Goal: Task Accomplishment & Management: Complete application form

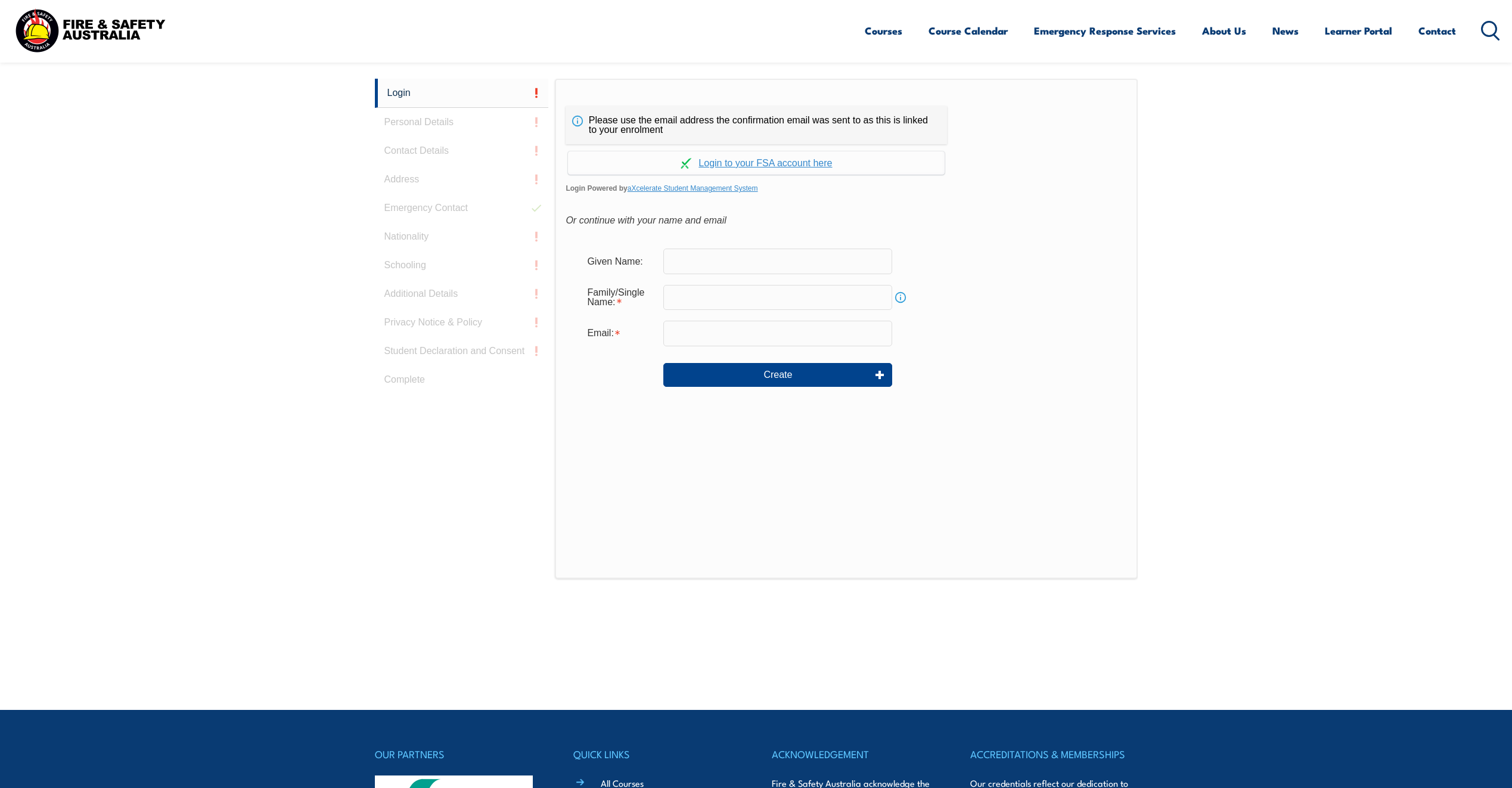
click at [720, 261] on input "text" at bounding box center [778, 261] width 229 height 25
type input "Michael"
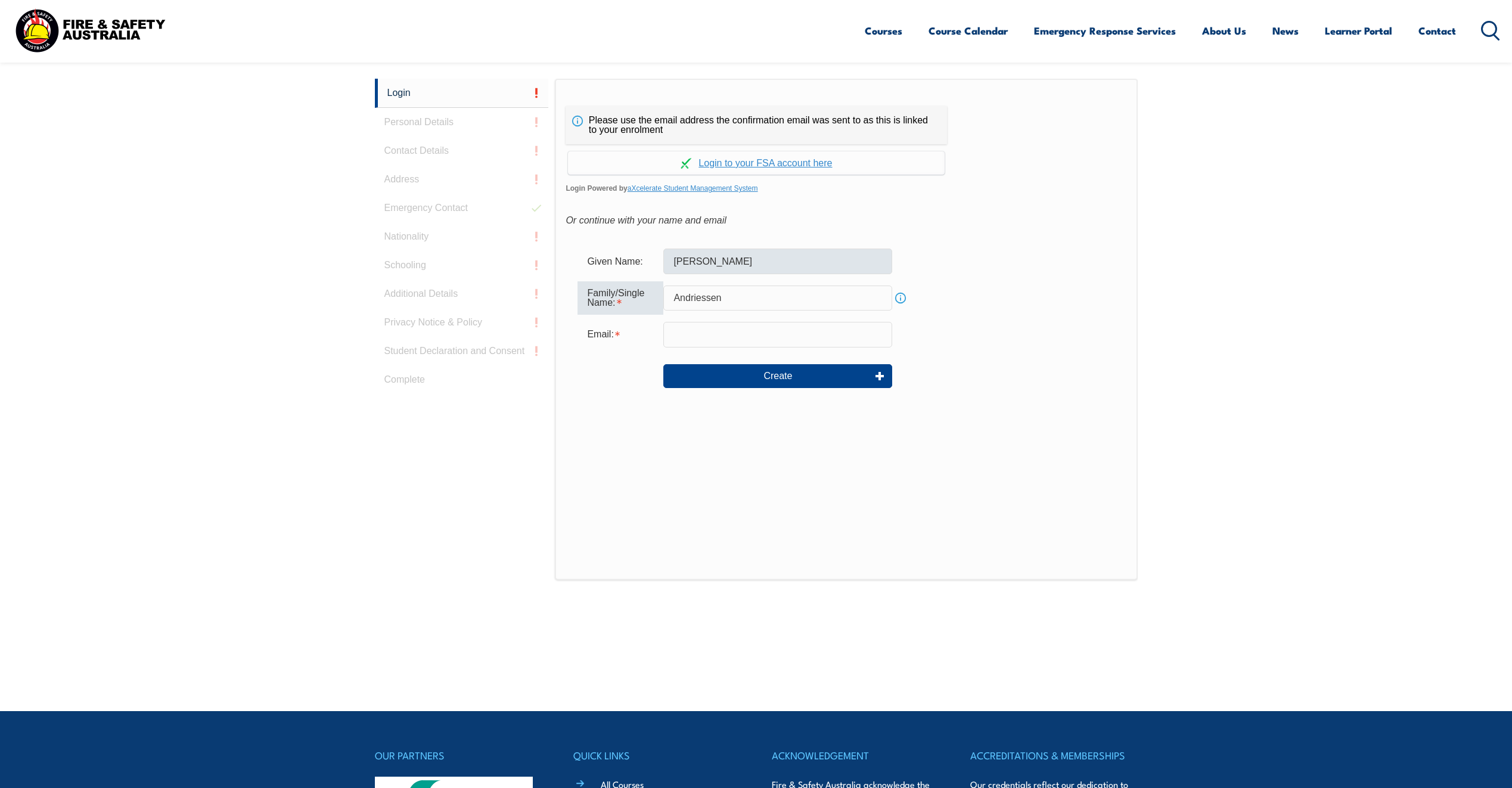
type input "Andriessen"
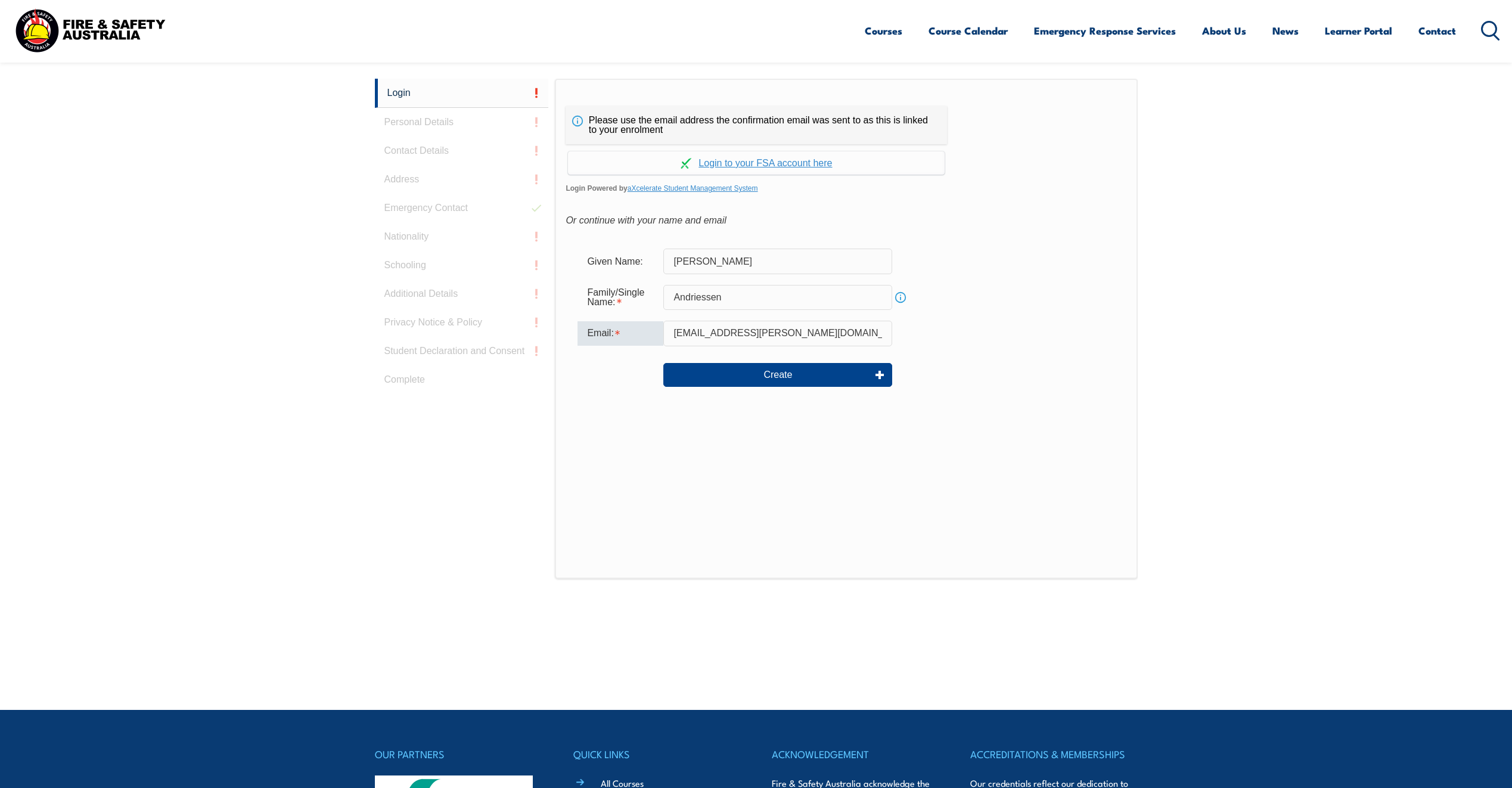
type input "mandriessen@ahrens.com.au"
click at [1074, 307] on div "Family/Single Name: Andriessen Info" at bounding box center [846, 297] width 537 height 32
click at [773, 374] on button "Create" at bounding box center [778, 375] width 229 height 24
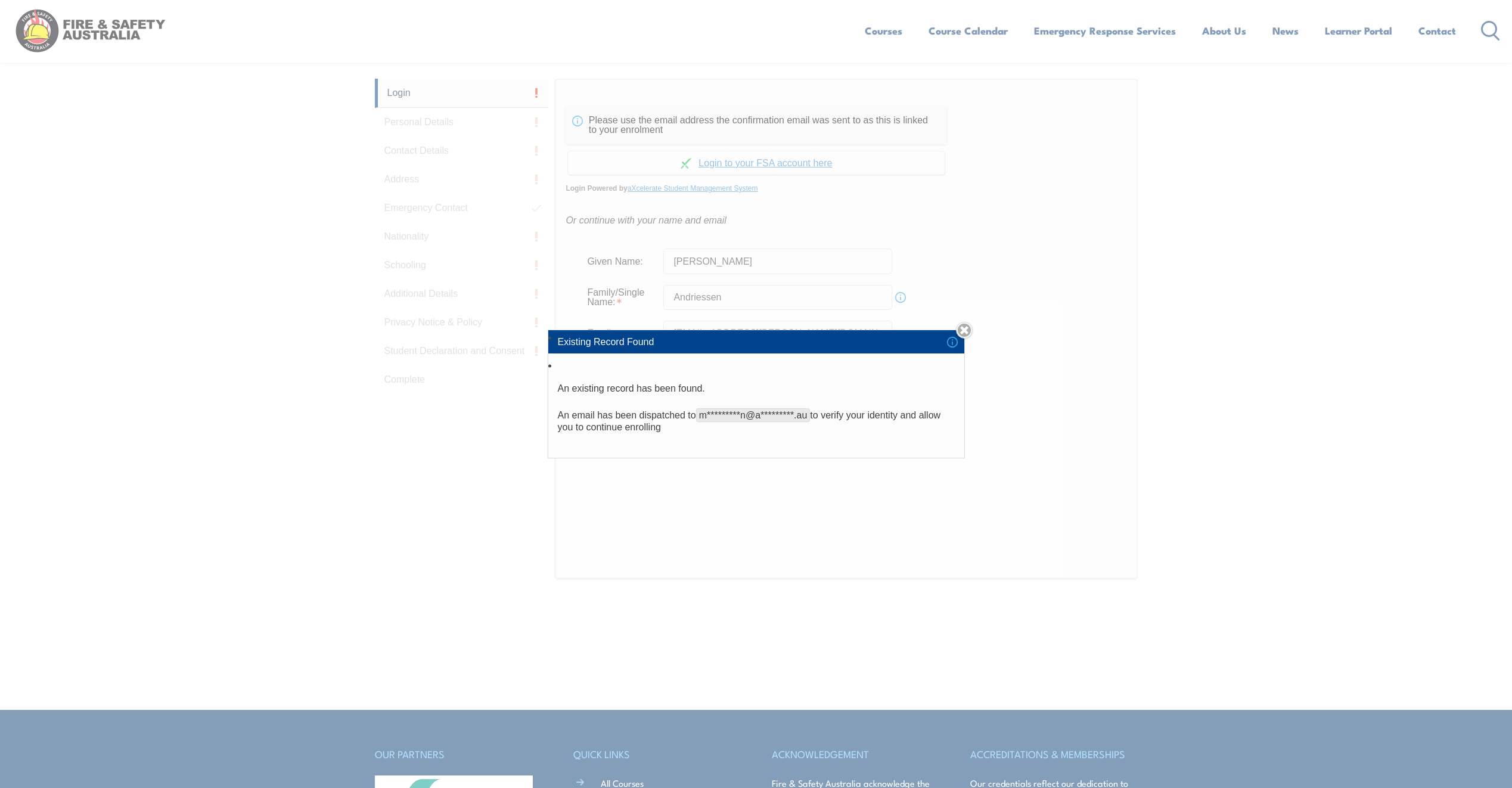
click at [1031, 366] on div "Existing Record Found An existing record has been found. An email has been disp…" at bounding box center [756, 394] width 1512 height 788
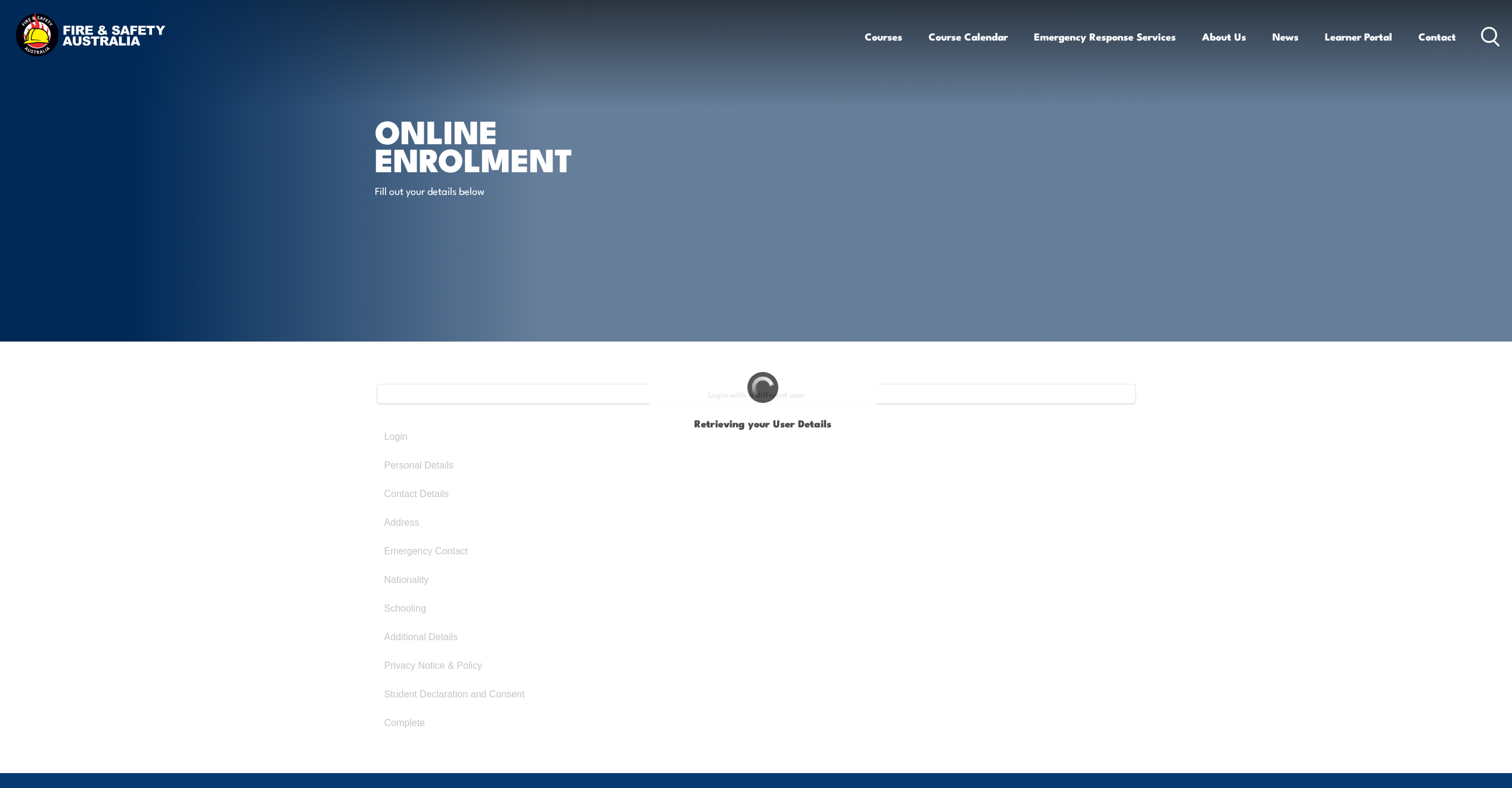
type input "Michael"
type input "Andriessen"
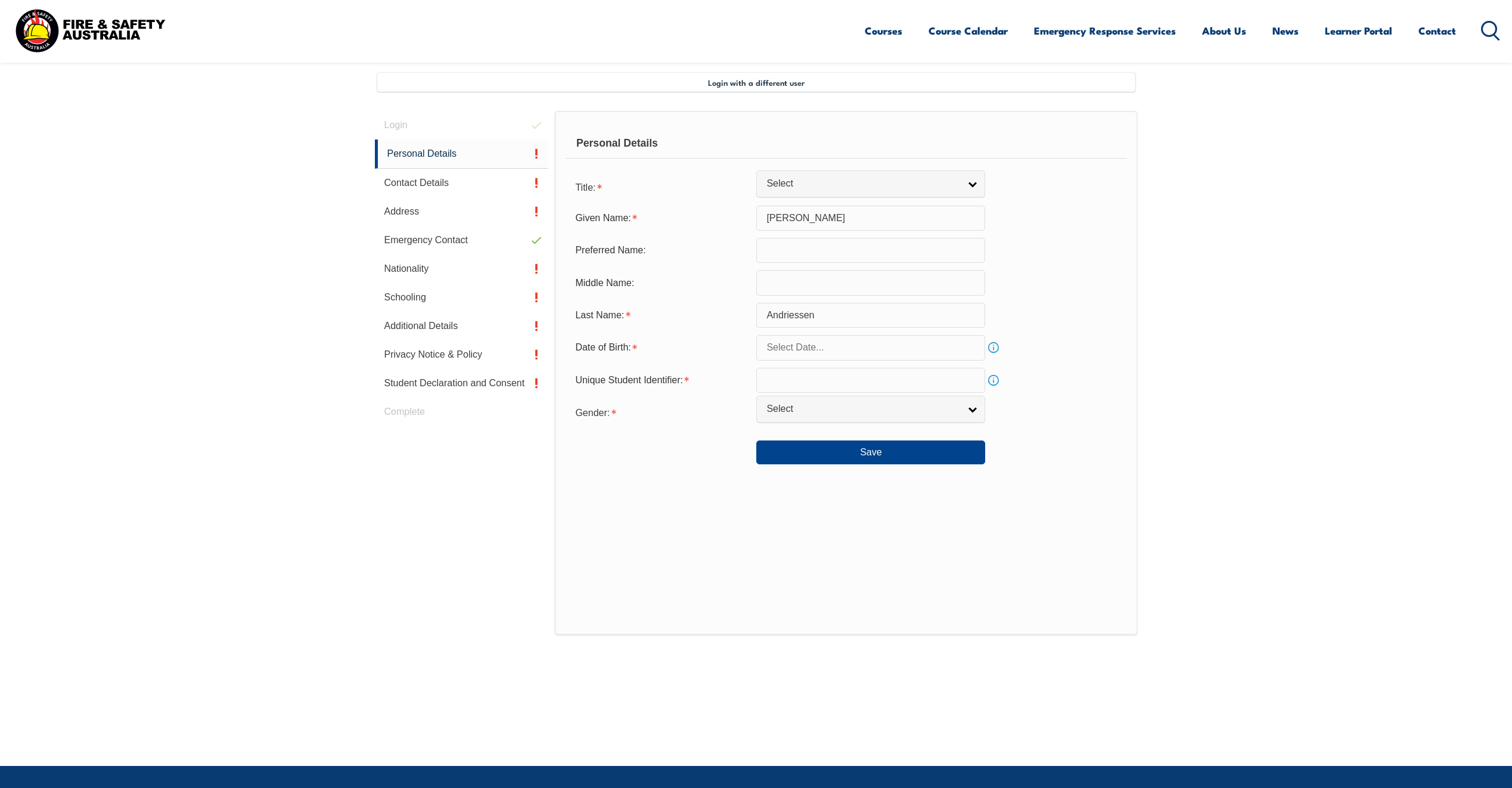
scroll to position [325, 0]
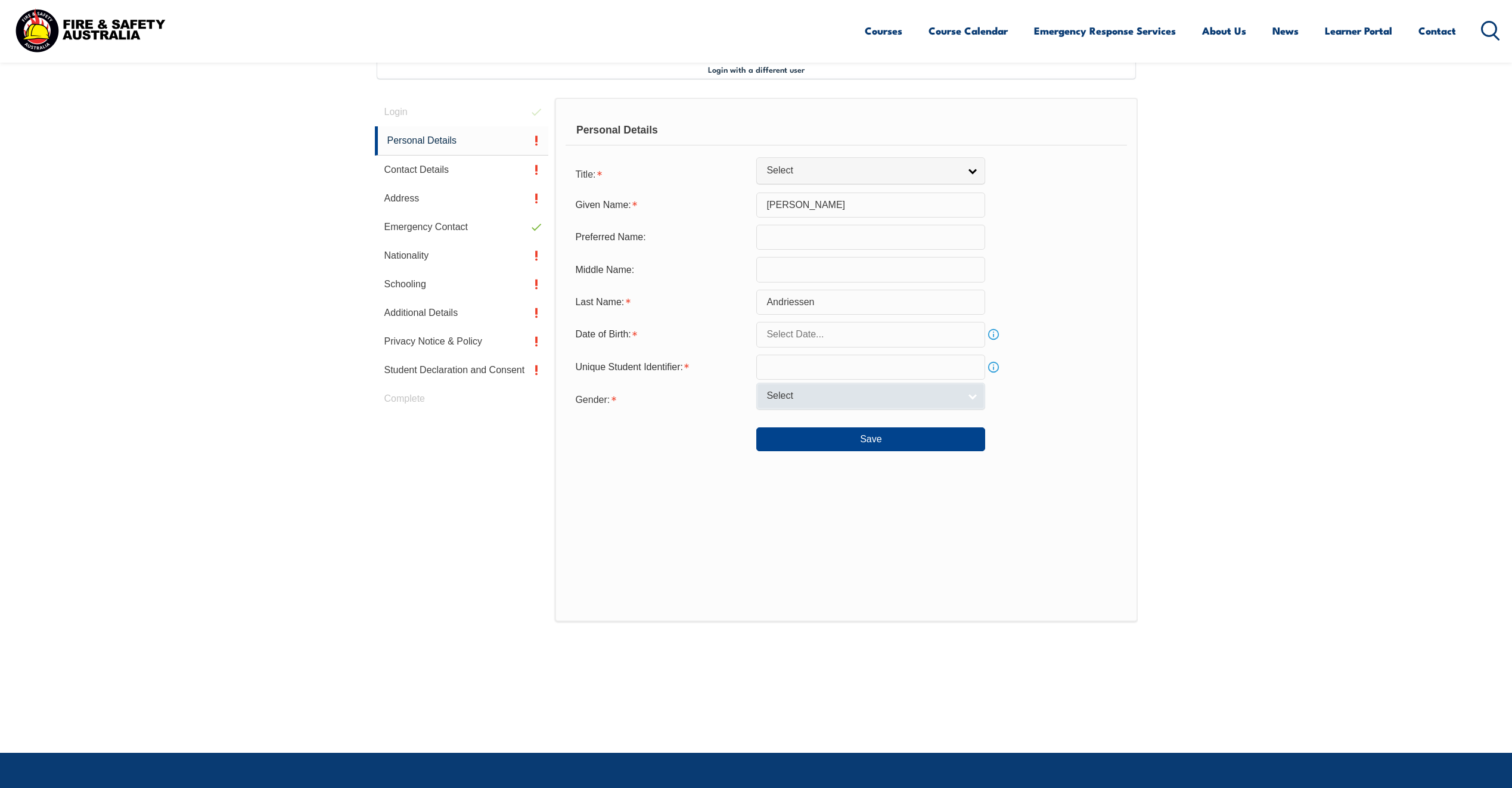
click at [810, 408] on link "Select" at bounding box center [871, 397] width 229 height 27
click at [810, 415] on li "Male" at bounding box center [871, 416] width 223 height 15
select select "M"
click at [810, 368] on input "text" at bounding box center [871, 368] width 229 height 25
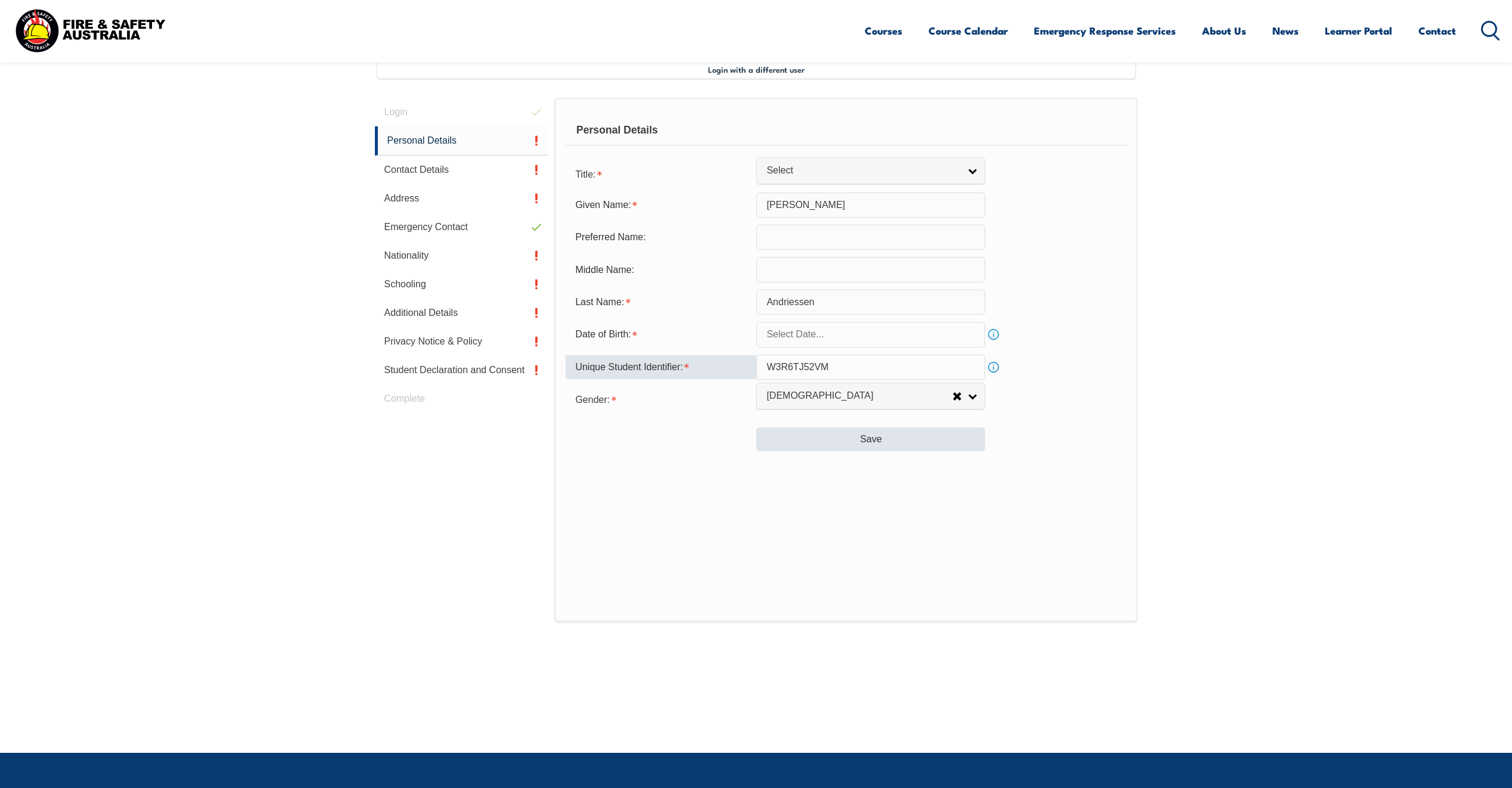
type input "W3R6TJ52VM"
click at [859, 434] on button "Save" at bounding box center [871, 440] width 229 height 24
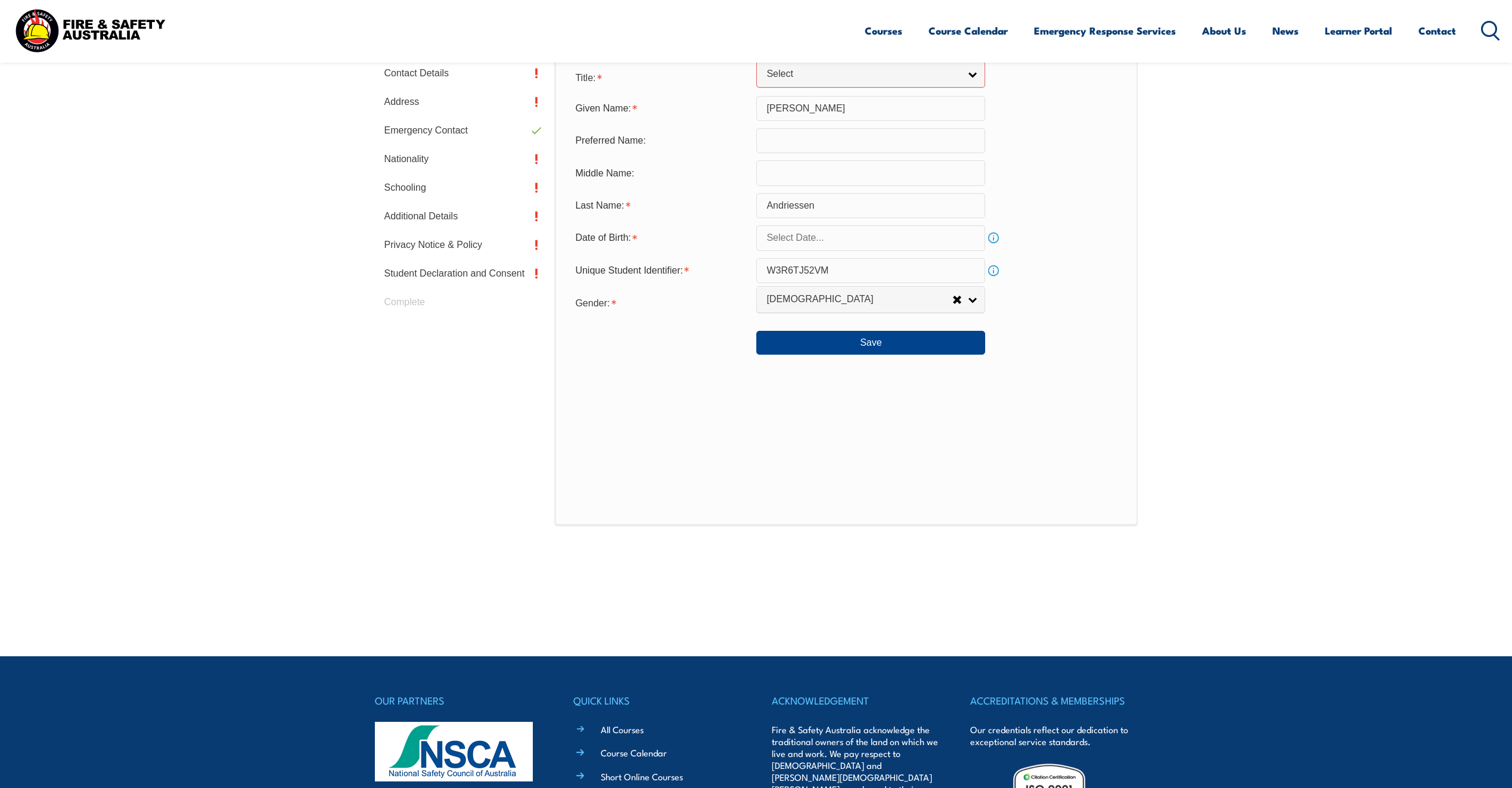
scroll to position [183, 0]
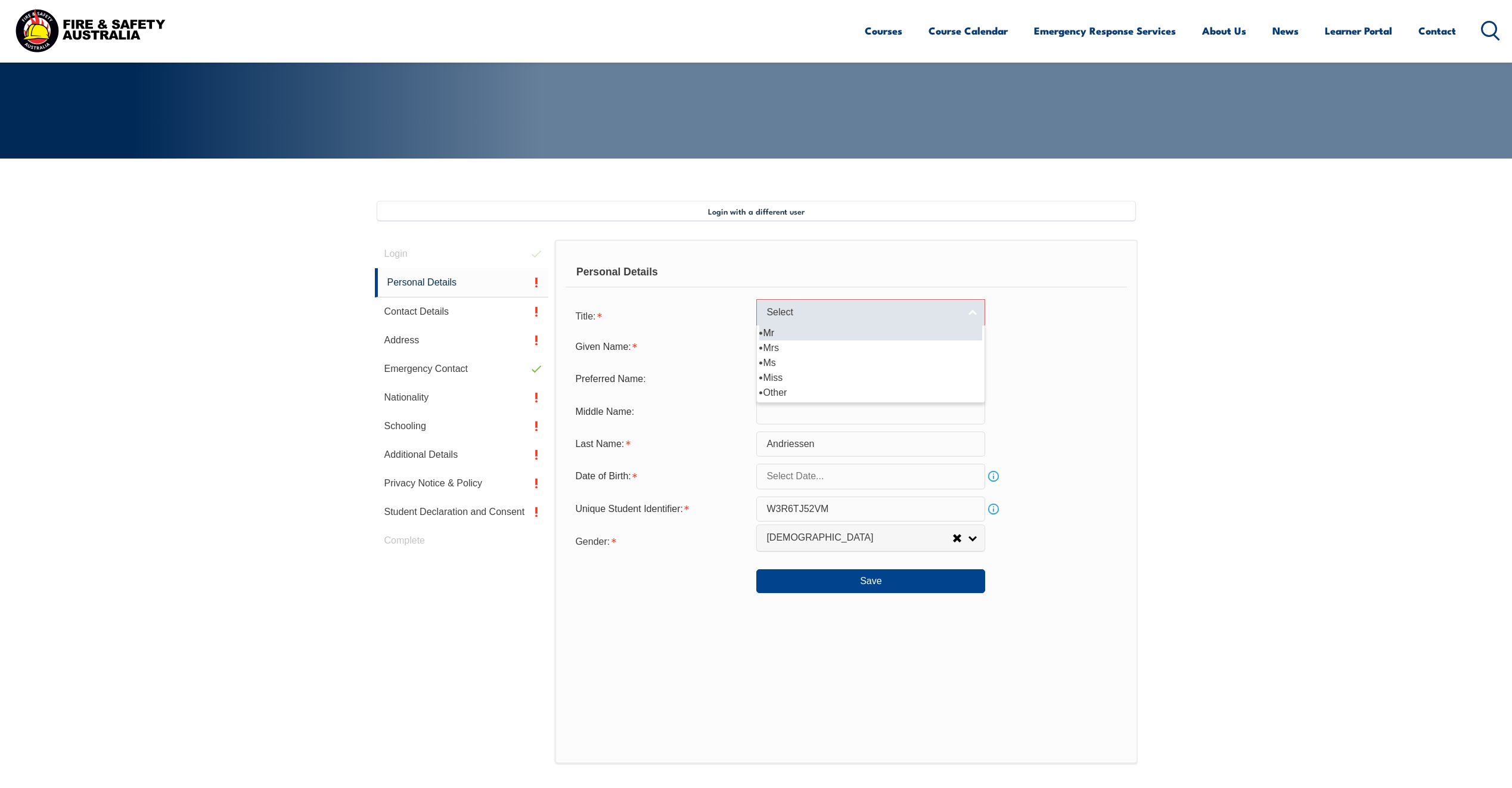
click at [972, 312] on link "Select" at bounding box center [871, 312] width 229 height 27
click at [778, 337] on li "Mr" at bounding box center [871, 333] width 223 height 15
select select "Mr"
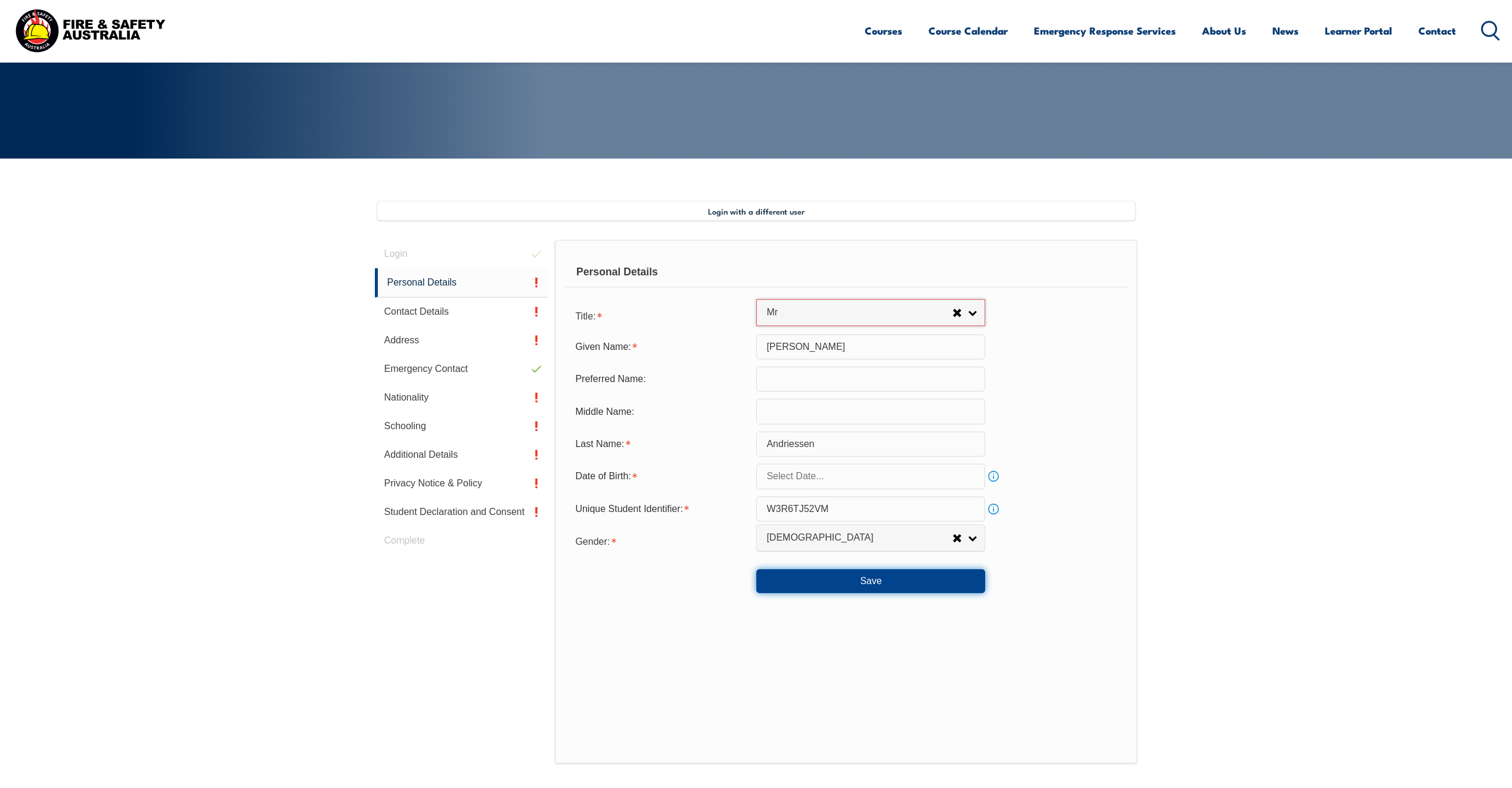
click at [835, 580] on button "Save" at bounding box center [871, 581] width 229 height 24
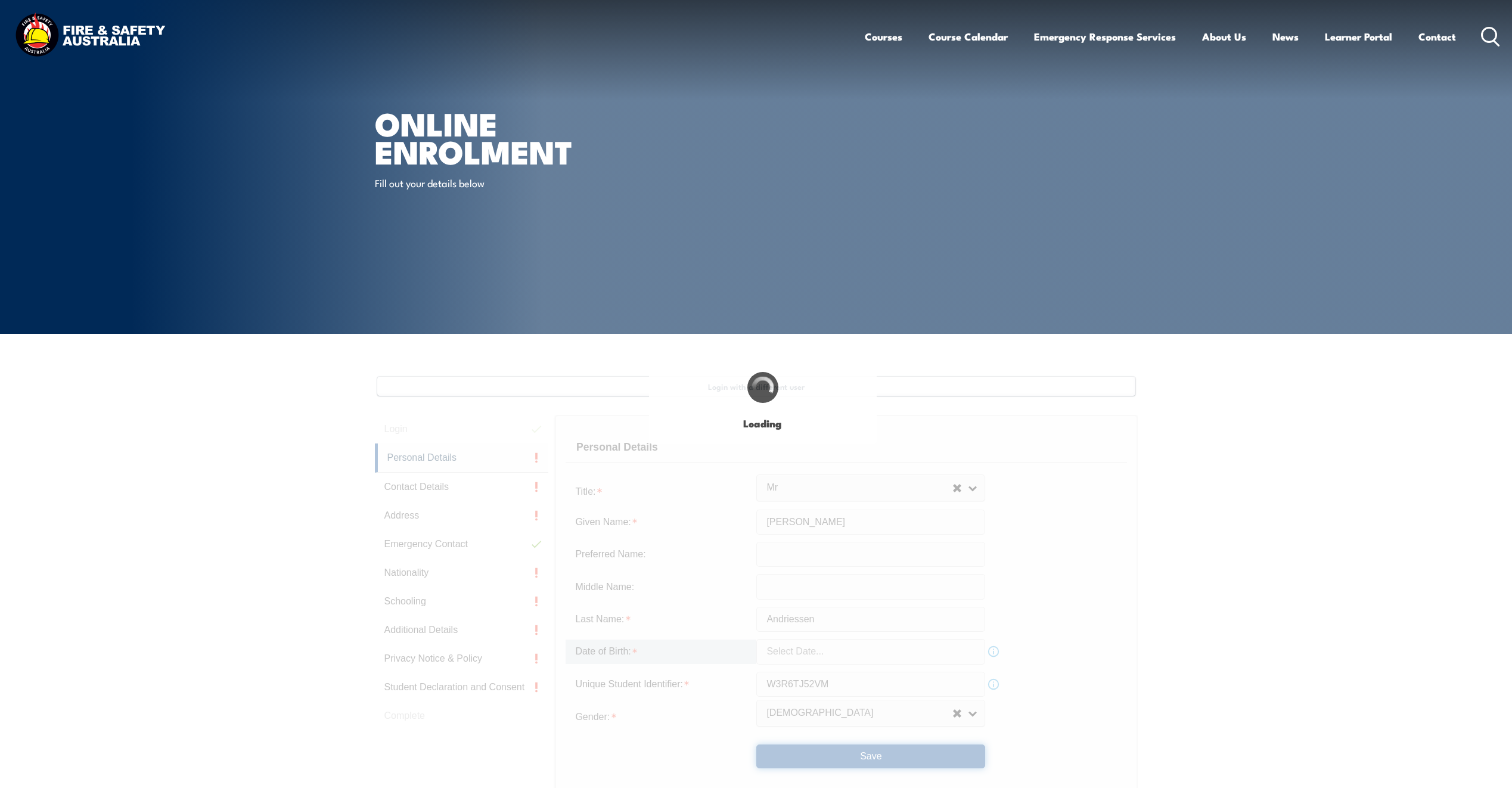
scroll to position [0, 0]
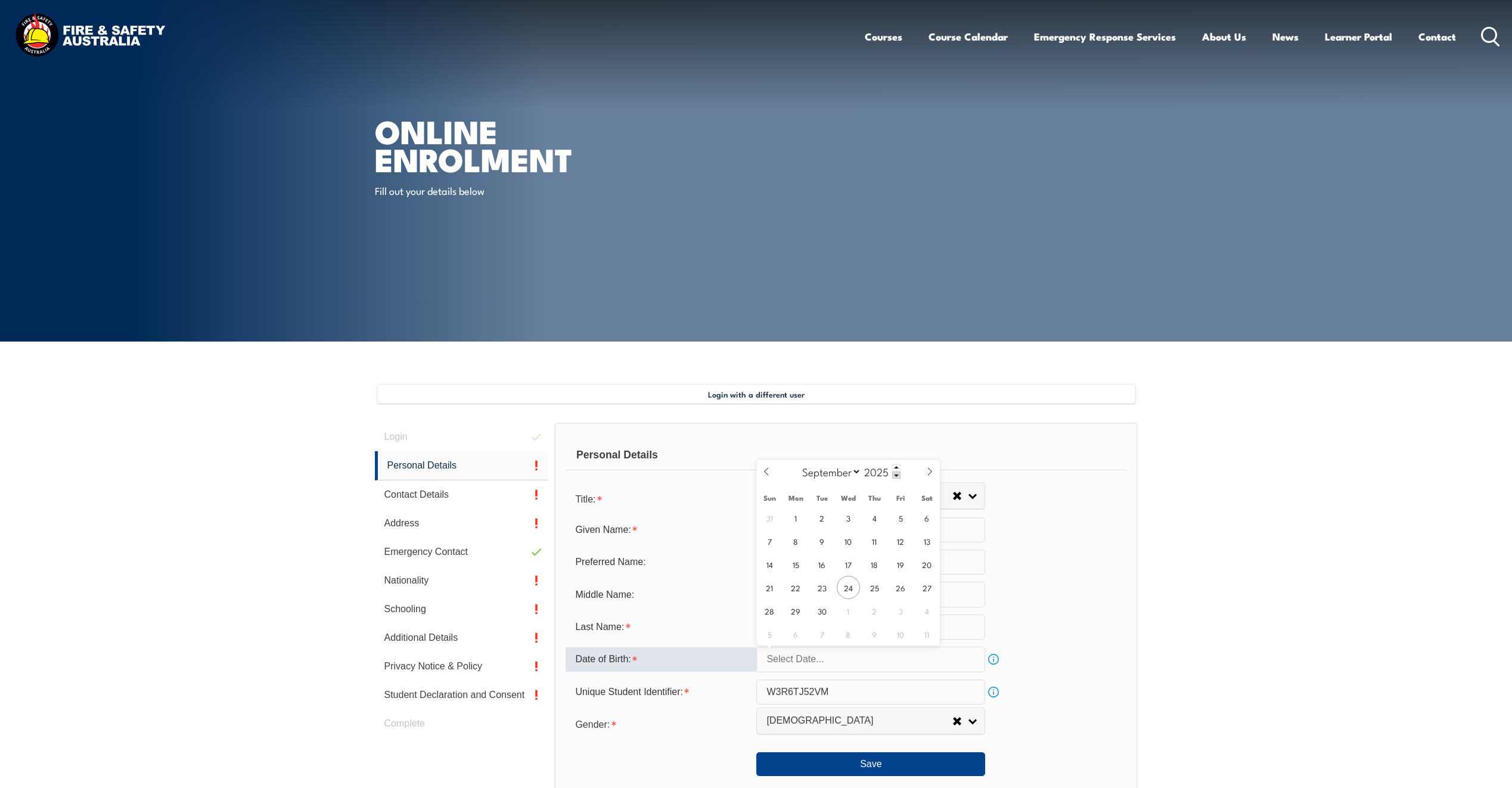
click at [833, 662] on input "text" at bounding box center [871, 660] width 229 height 25
click at [831, 657] on input "text" at bounding box center [871, 660] width 229 height 25
click at [895, 476] on span at bounding box center [896, 475] width 9 height 7
click at [897, 476] on span at bounding box center [896, 475] width 9 height 7
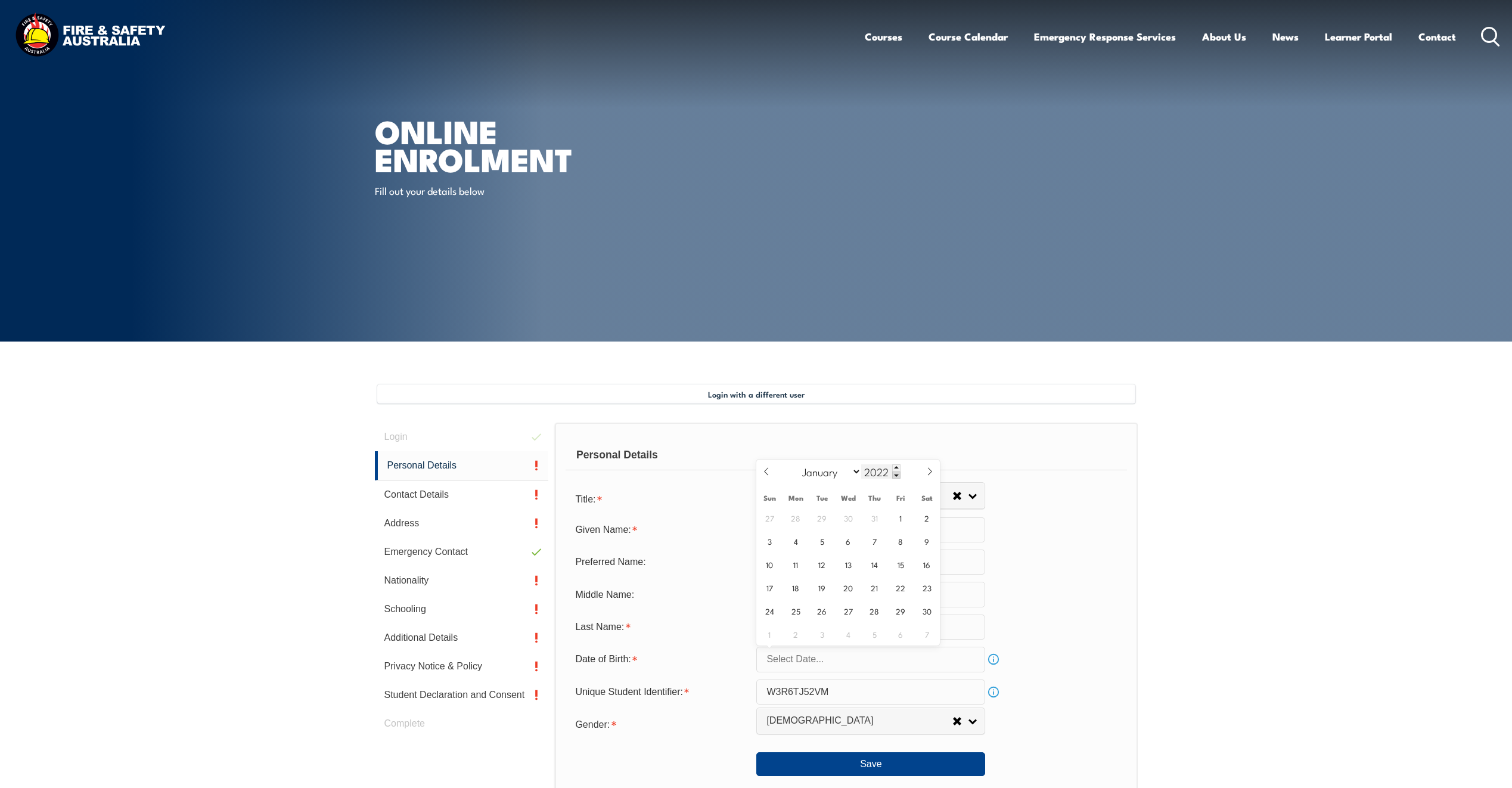
click at [897, 476] on span at bounding box center [896, 475] width 9 height 7
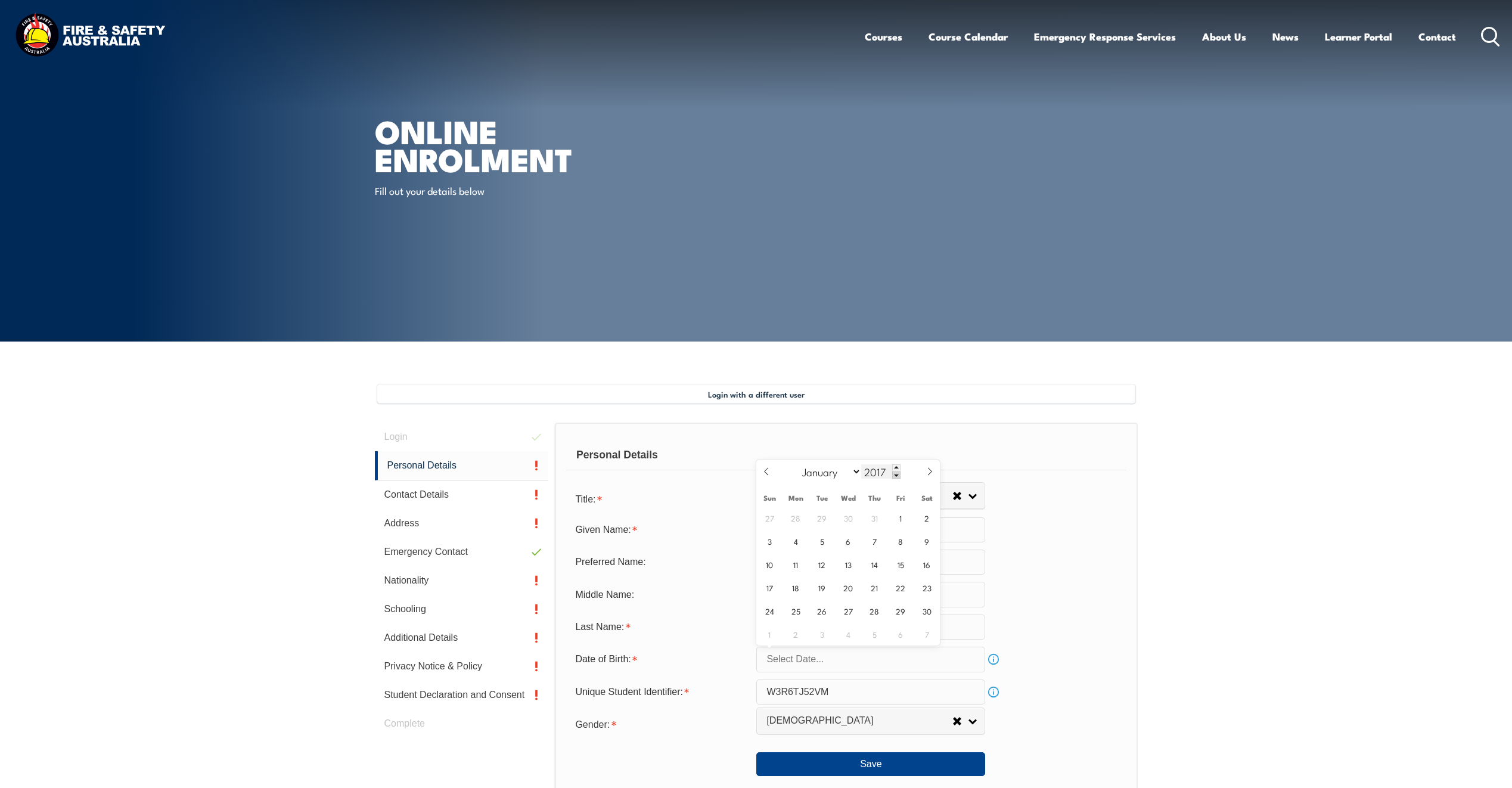
click at [897, 476] on span at bounding box center [896, 475] width 9 height 7
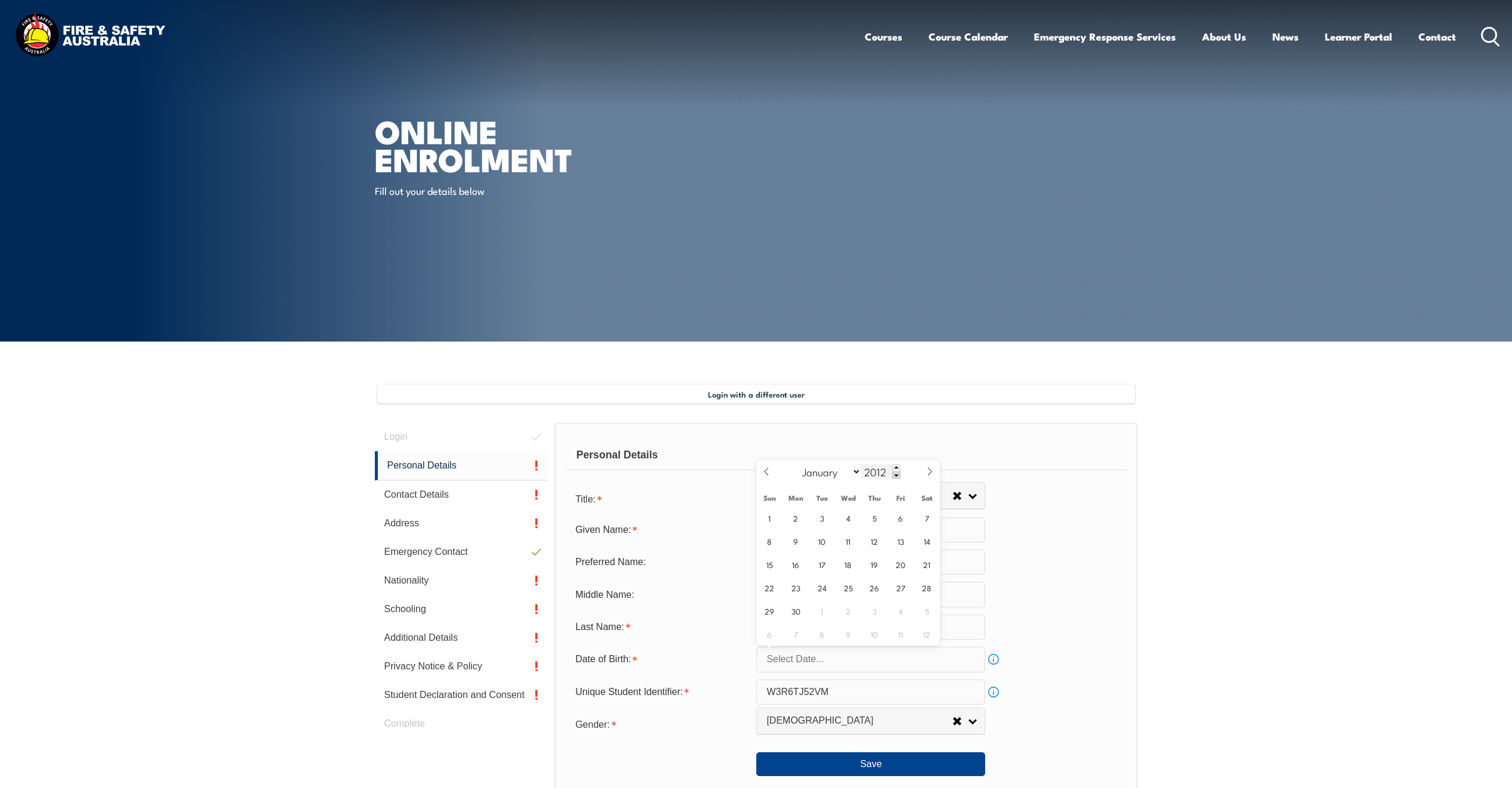
click at [897, 476] on span at bounding box center [896, 475] width 9 height 7
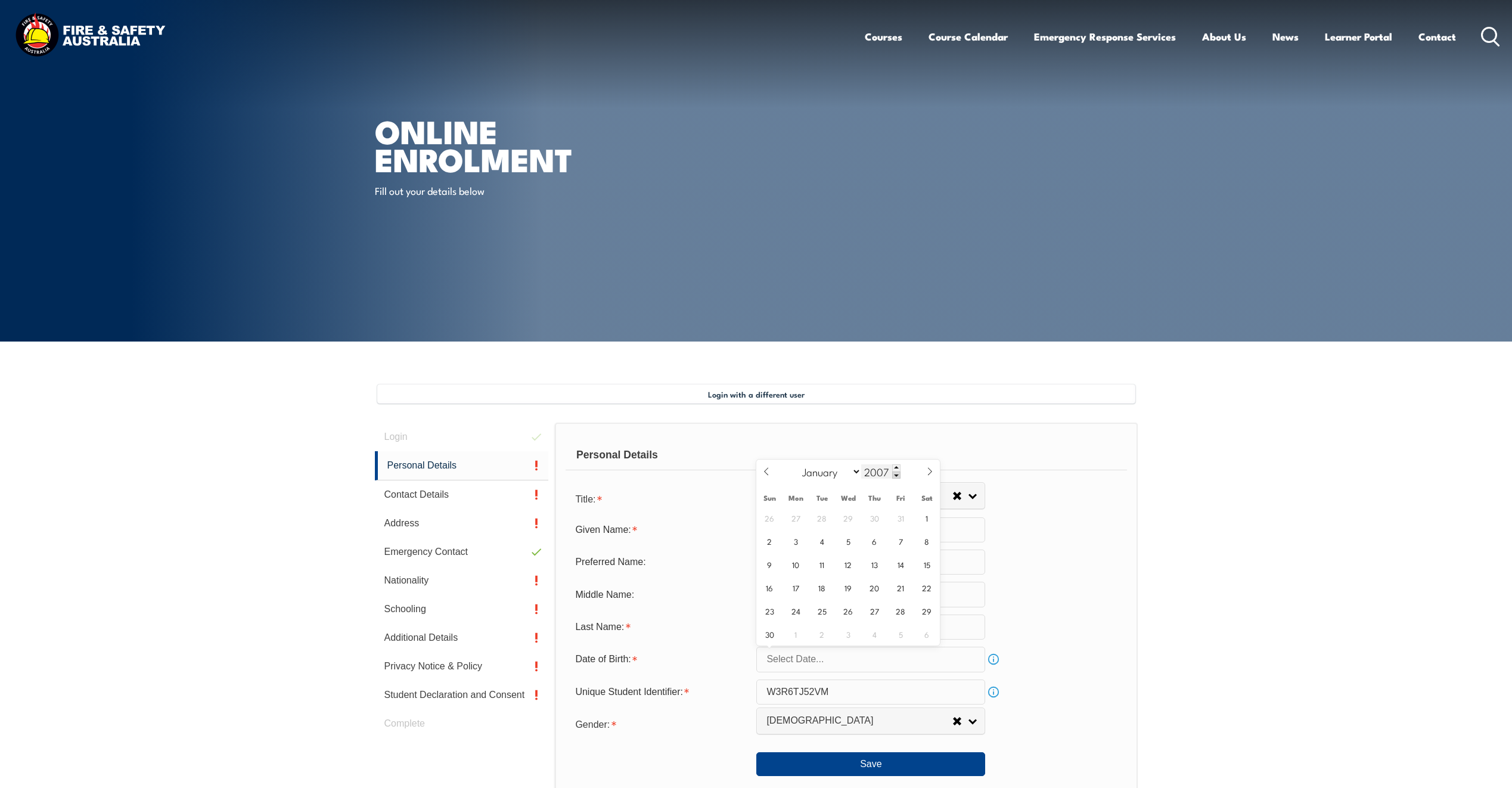
click at [897, 476] on span at bounding box center [896, 475] width 9 height 7
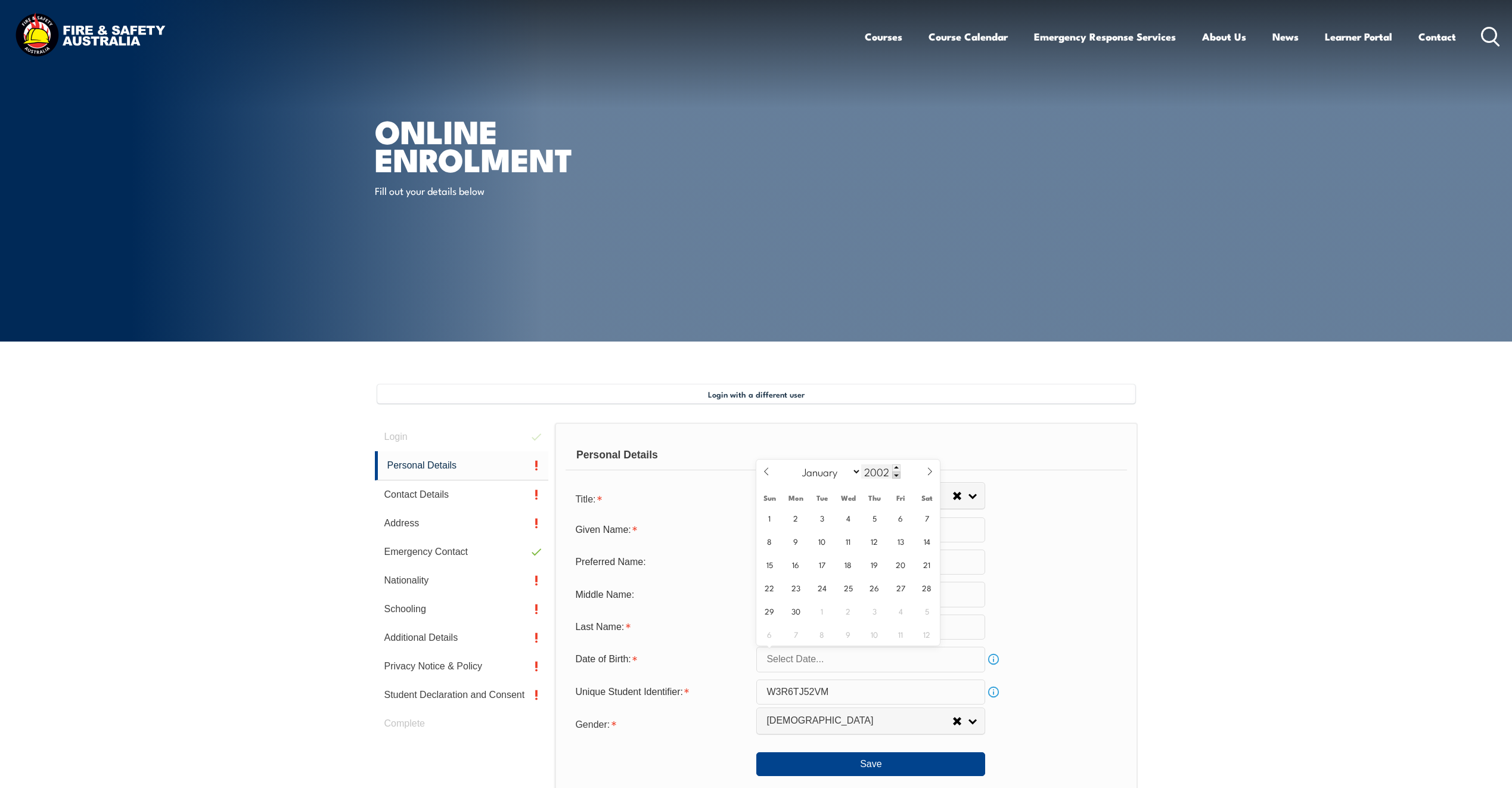
click at [897, 476] on span at bounding box center [896, 475] width 9 height 7
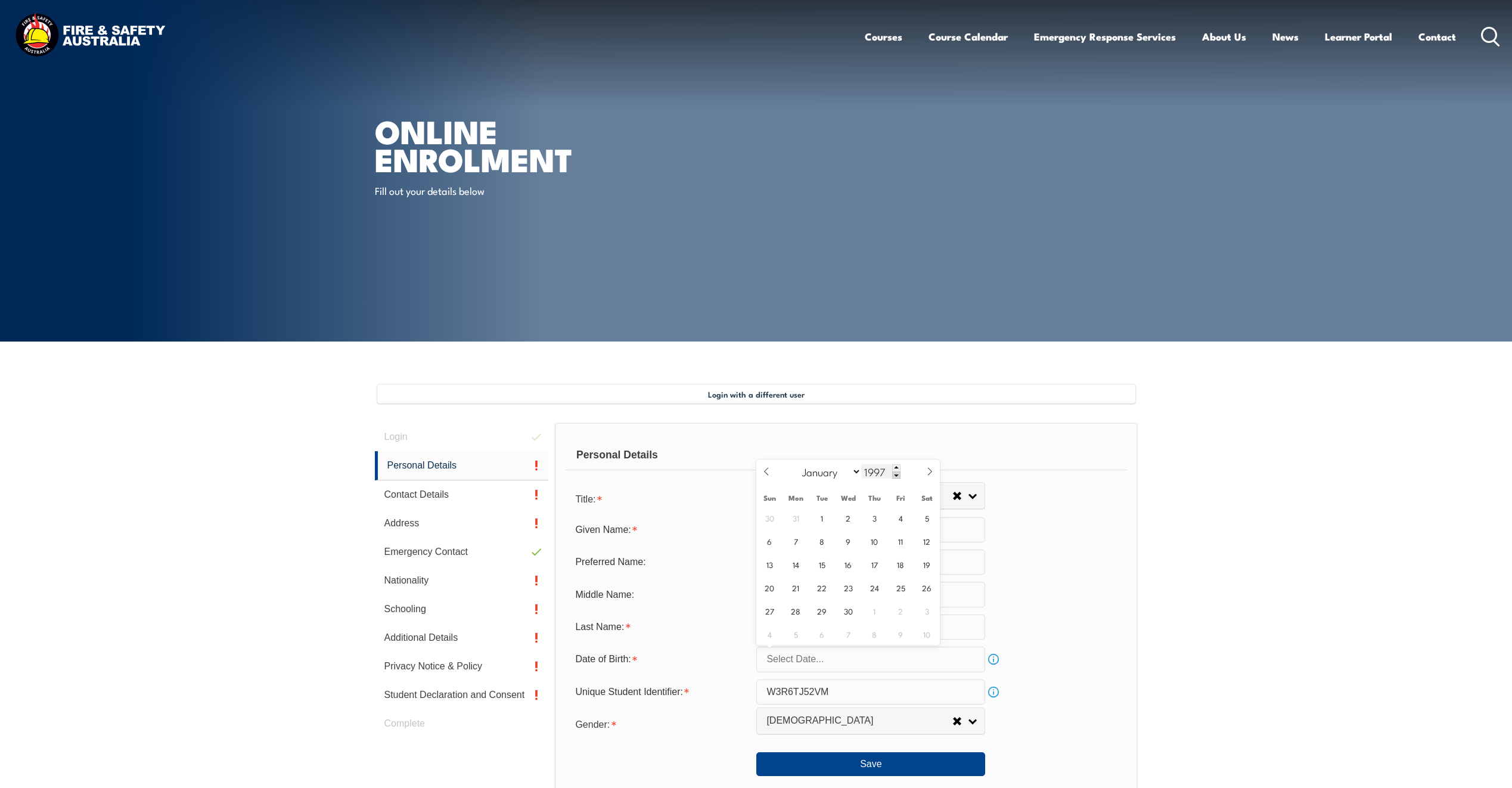
click at [897, 476] on span at bounding box center [896, 475] width 9 height 7
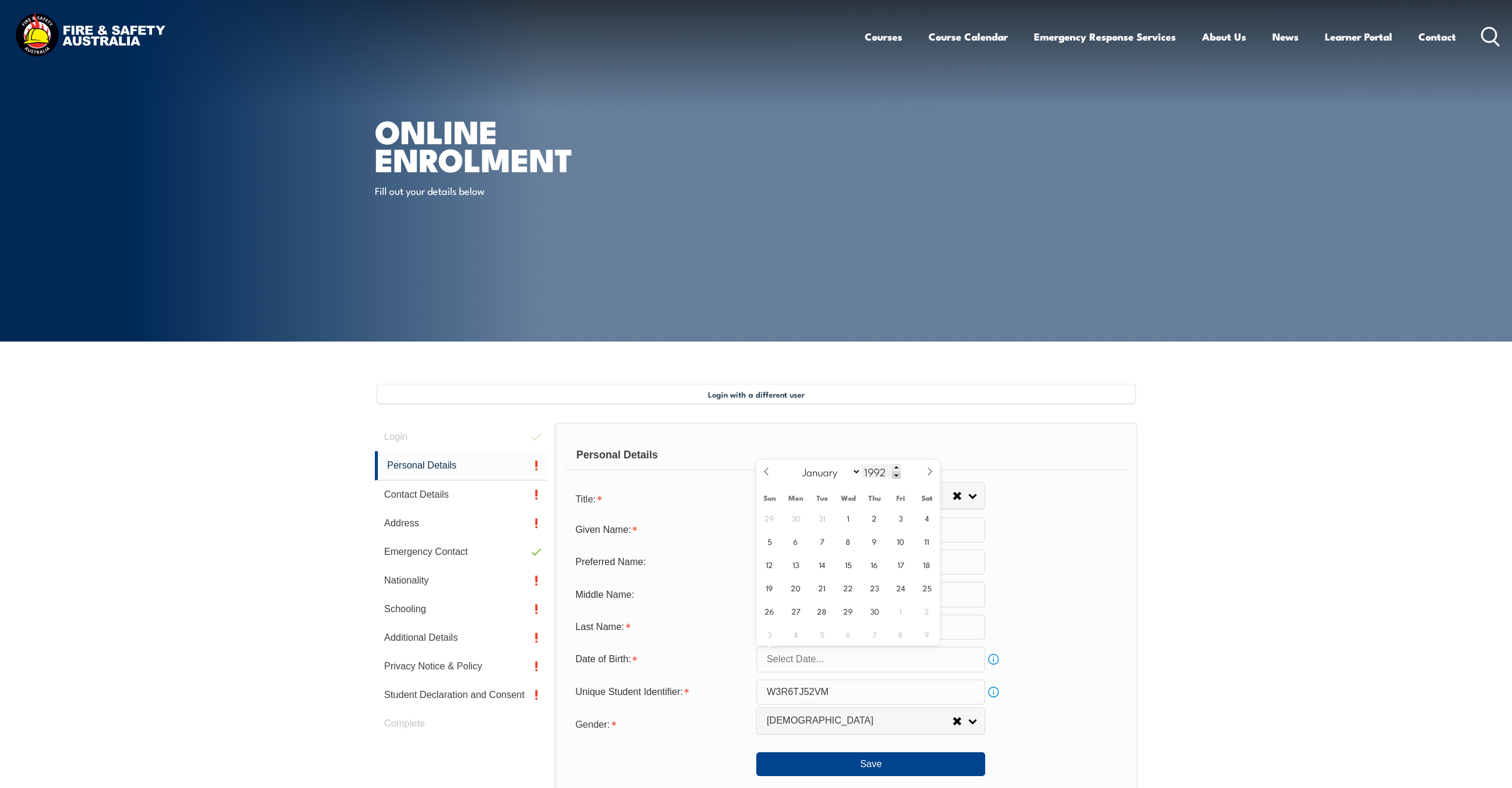
click at [897, 476] on span at bounding box center [896, 475] width 9 height 7
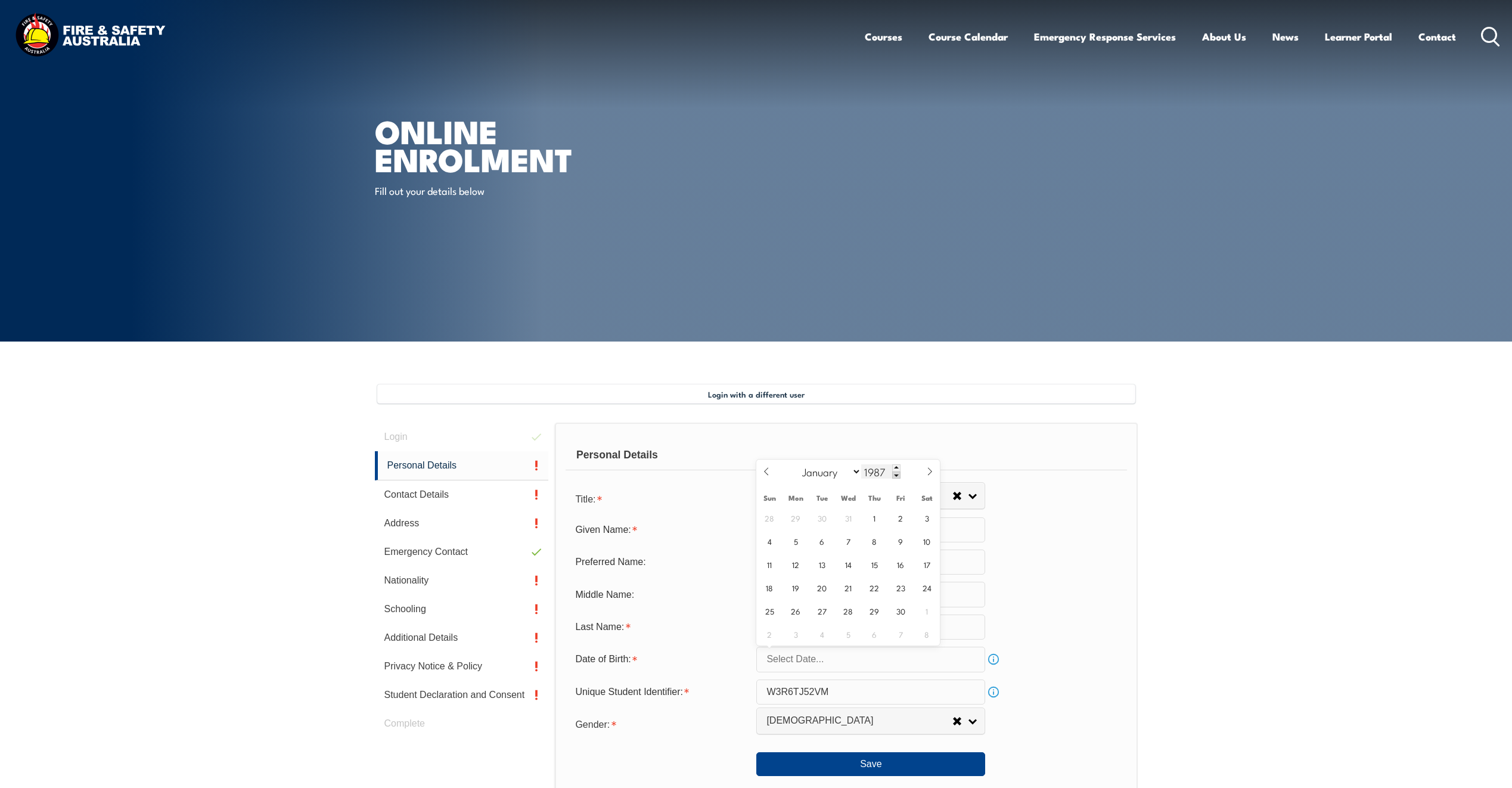
click at [897, 476] on span at bounding box center [896, 475] width 9 height 7
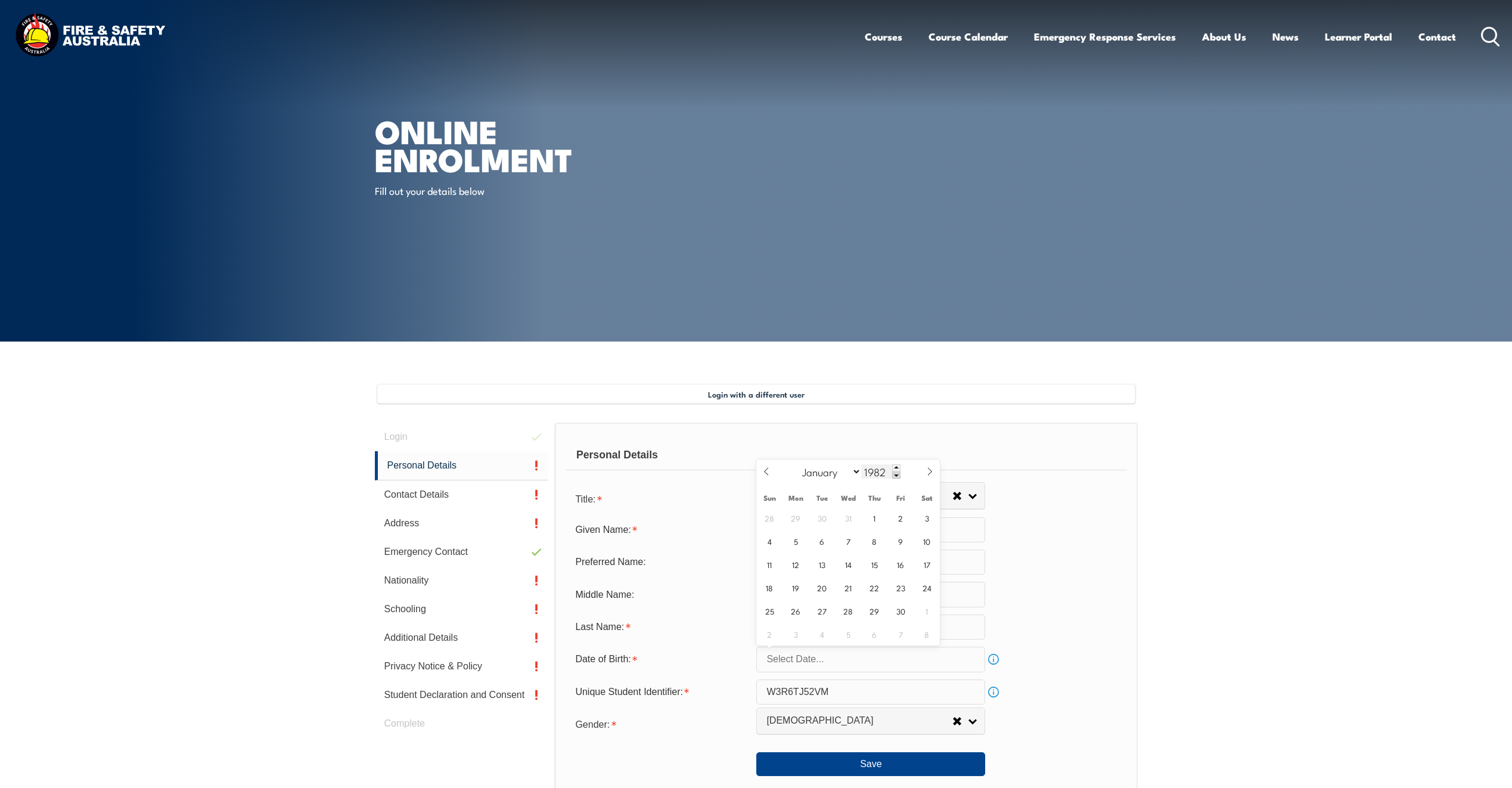
click at [897, 476] on span at bounding box center [896, 475] width 9 height 7
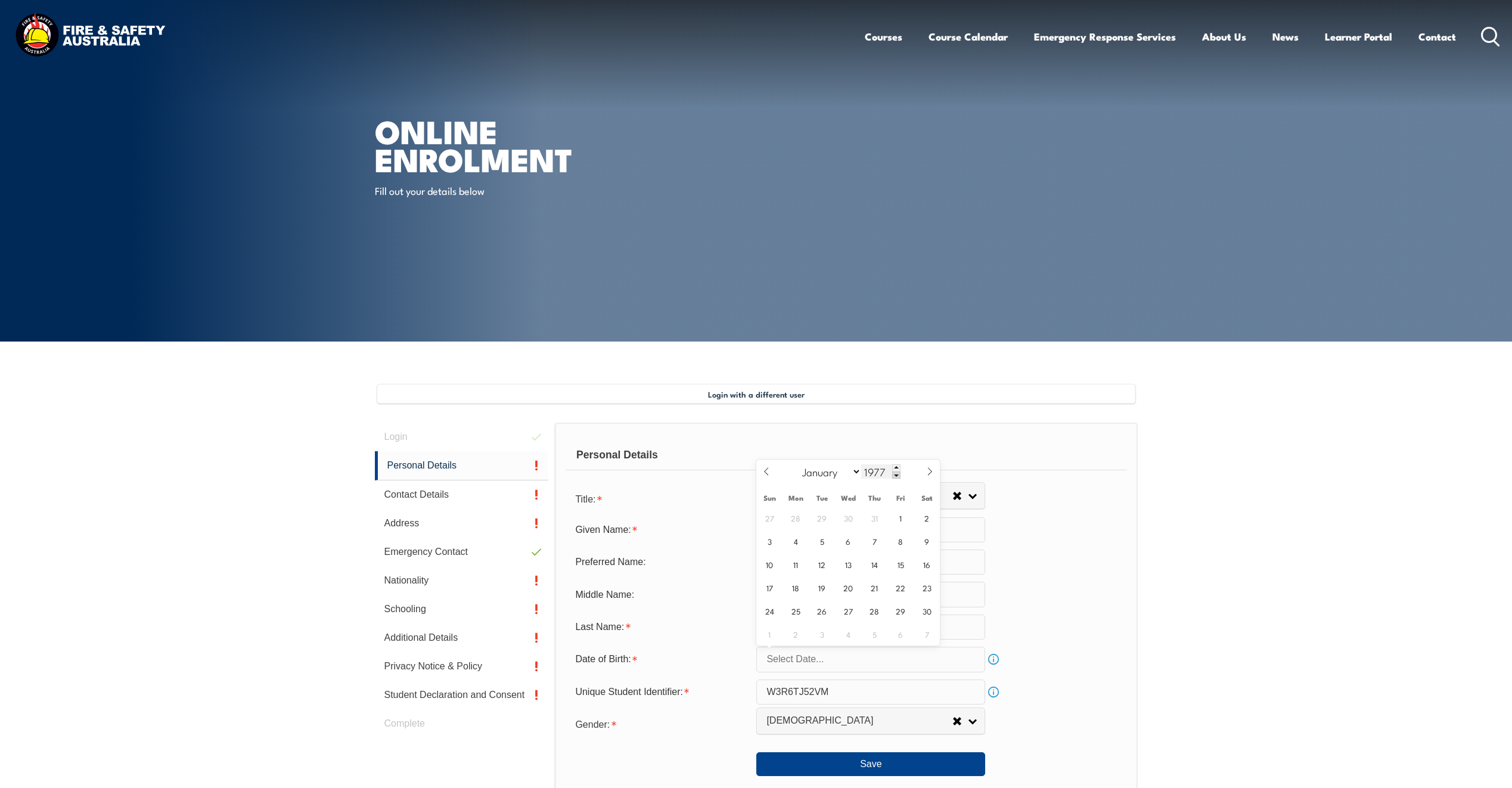
click at [897, 476] on span at bounding box center [896, 475] width 9 height 7
click at [896, 470] on span at bounding box center [896, 468] width 9 height 7
type input "1977"
click at [772, 543] on span "4" at bounding box center [770, 542] width 23 height 23
type input "September 4, 1977"
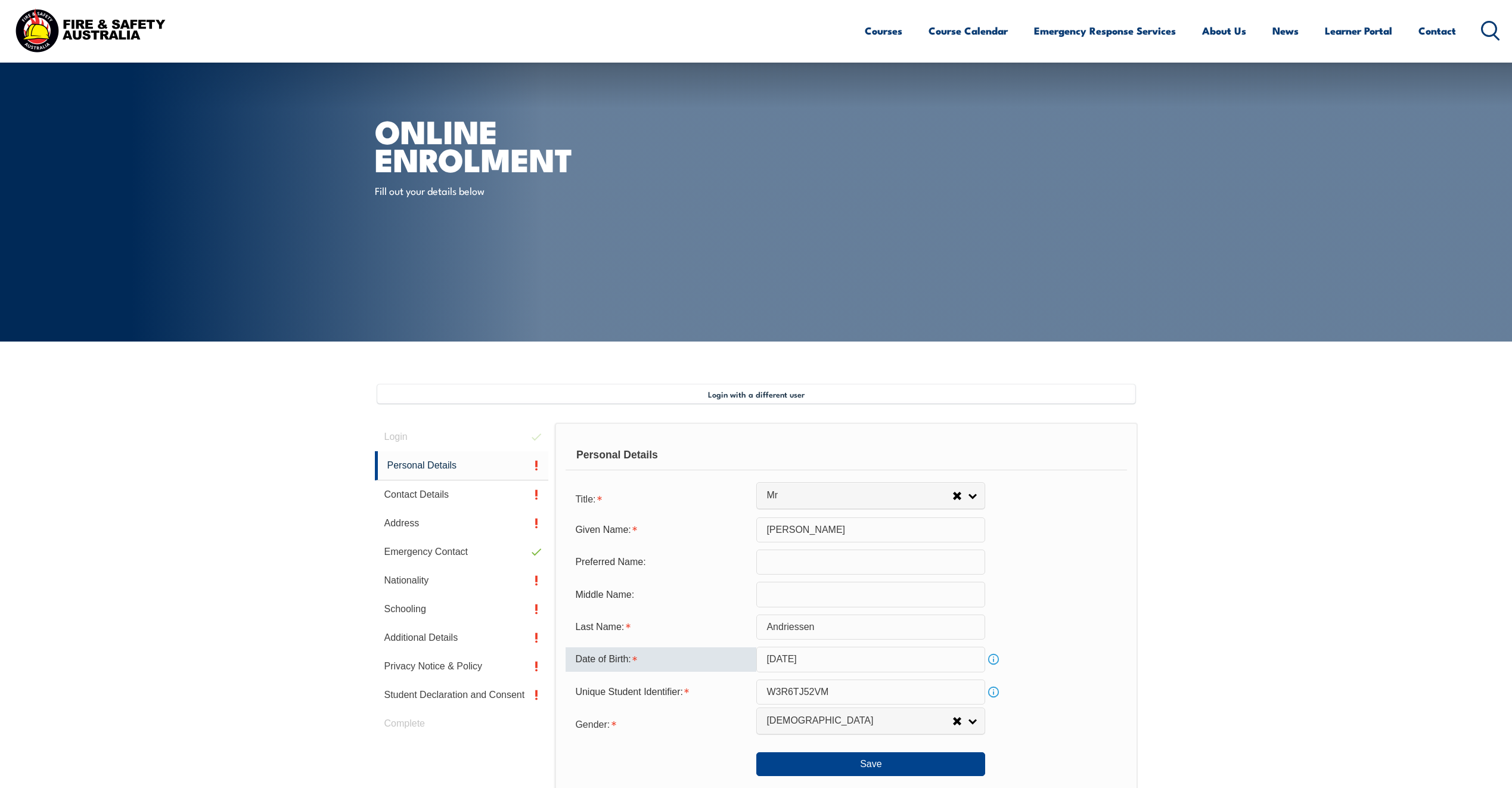
scroll to position [298, 0]
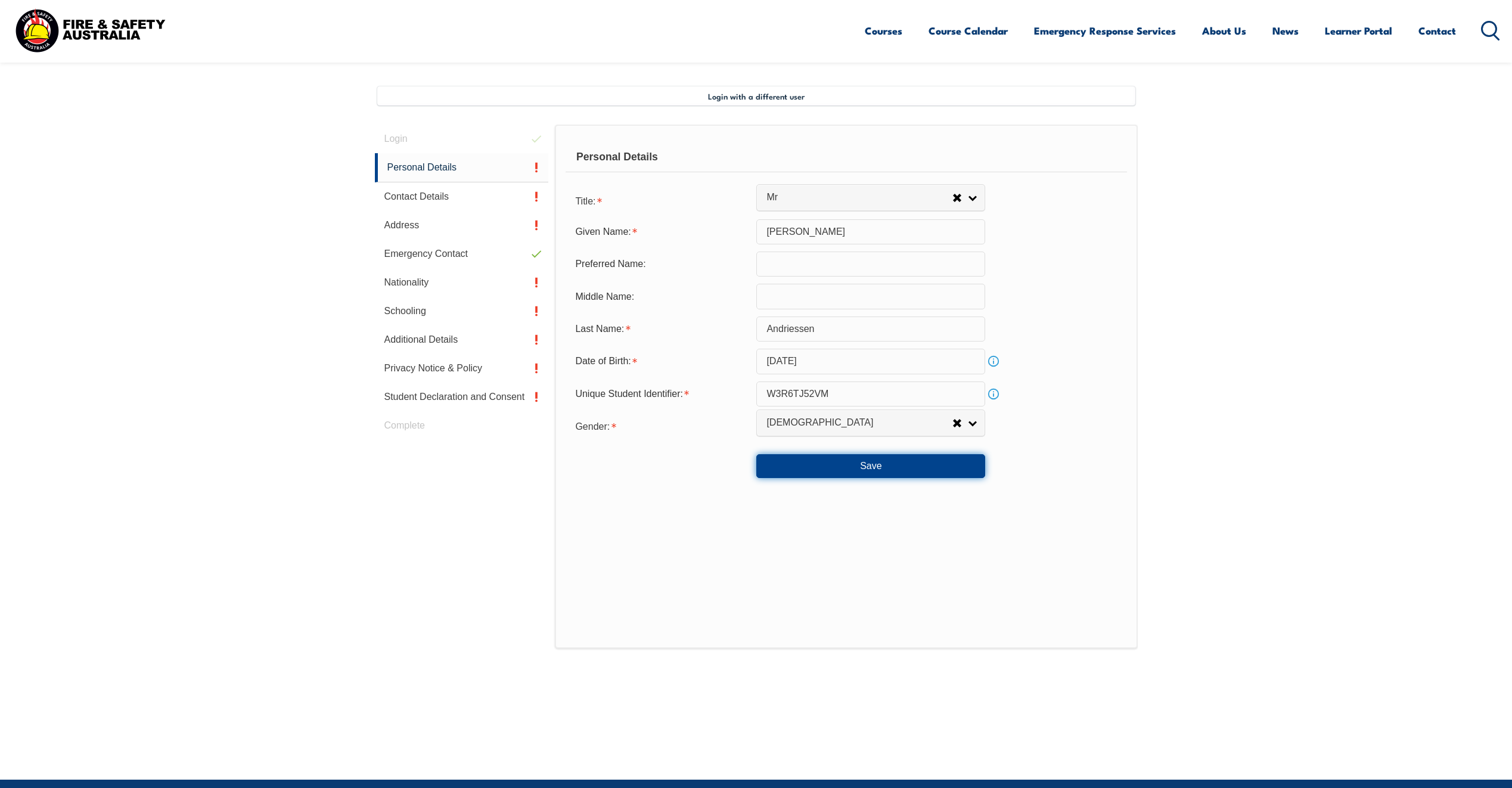
click at [869, 463] on button "Save" at bounding box center [871, 466] width 229 height 24
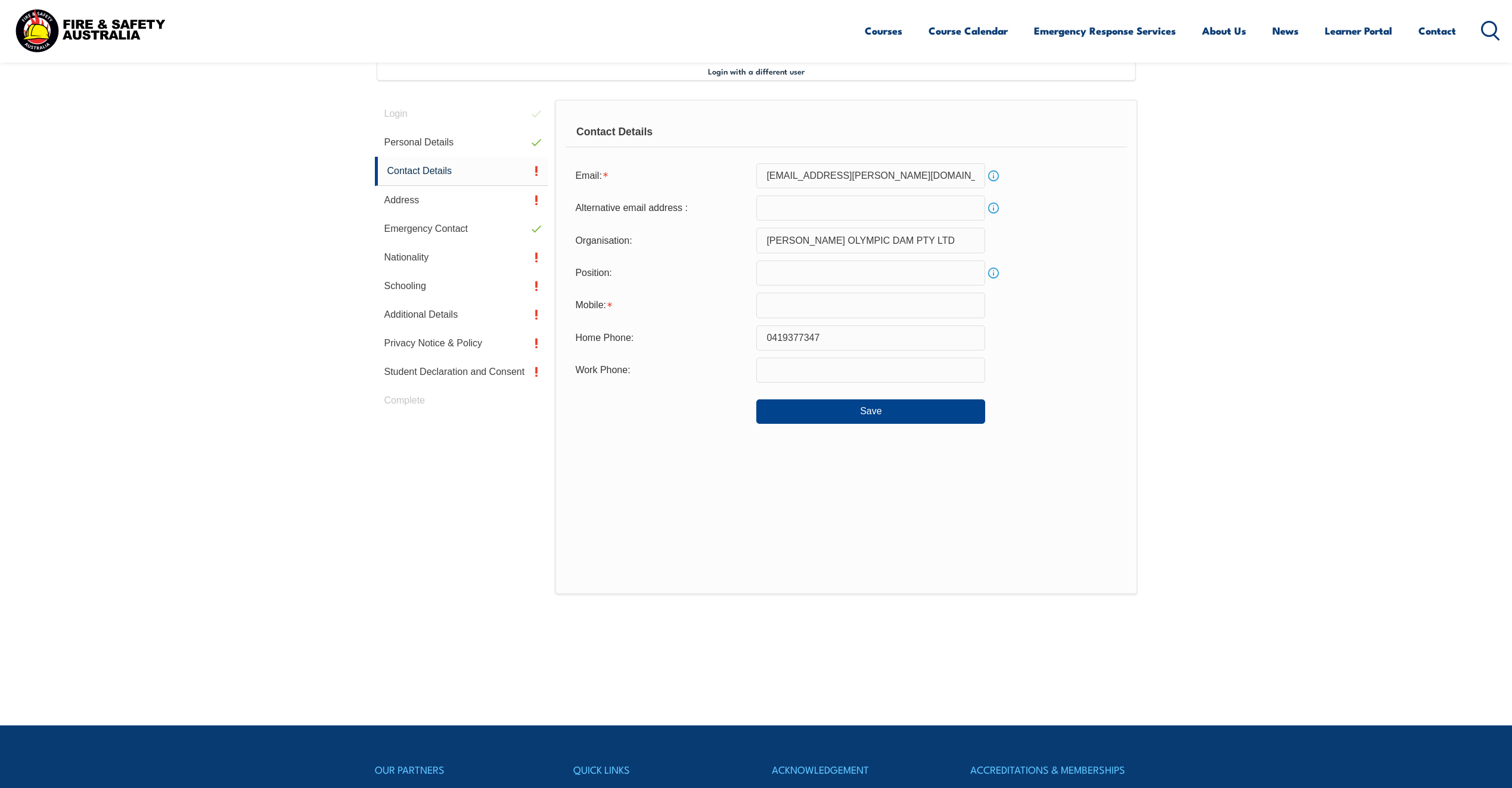
scroll to position [325, 0]
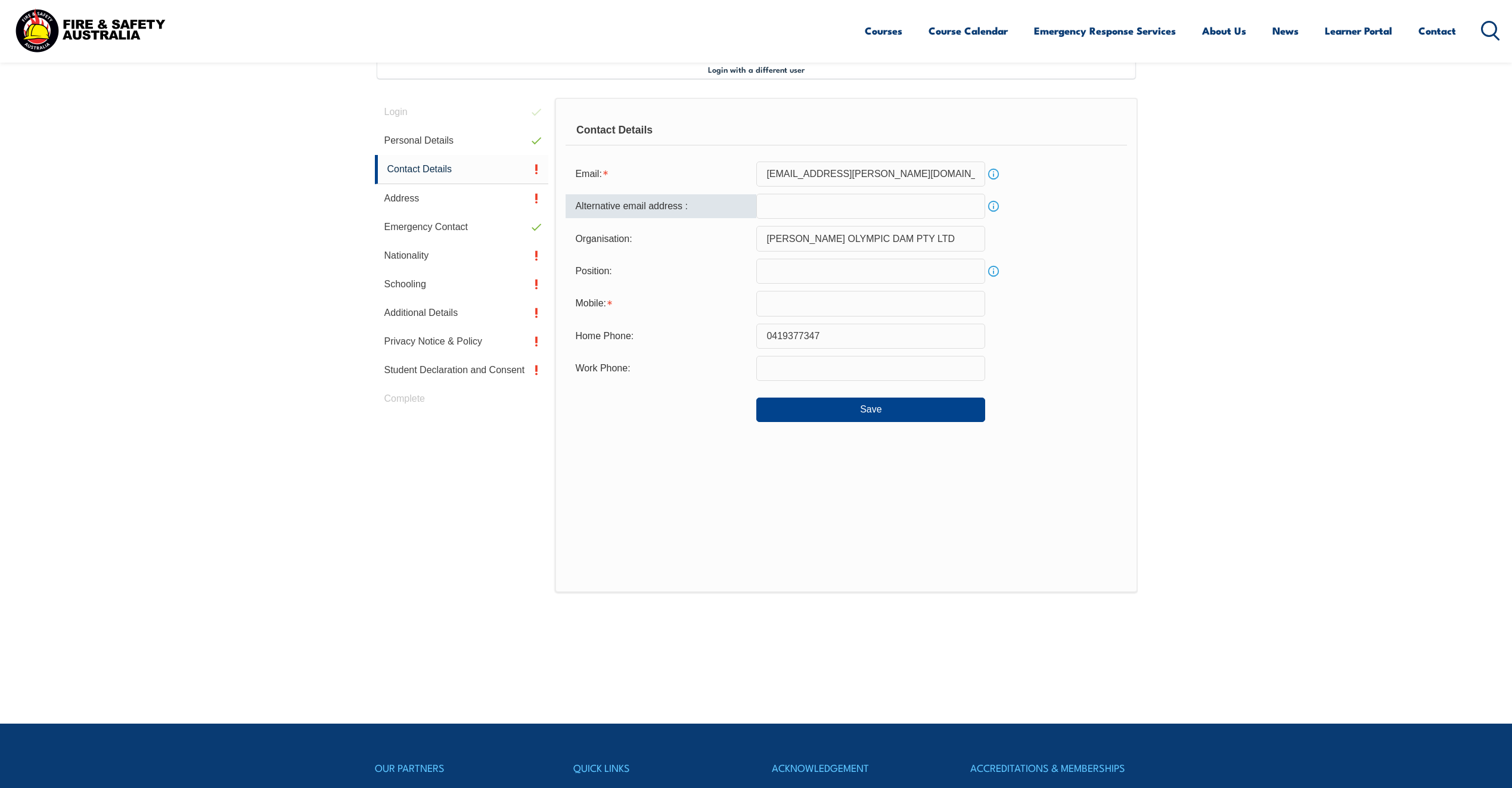
click at [780, 204] on input "email" at bounding box center [871, 207] width 229 height 25
click at [998, 209] on link "Info" at bounding box center [993, 206] width 16 height 16
click at [1074, 176] on div "Email: mandriessen@ahrens.com.au Info" at bounding box center [846, 175] width 561 height 25
click at [822, 212] on input "email" at bounding box center [871, 207] width 229 height 25
type input "mic77@live.com.au"
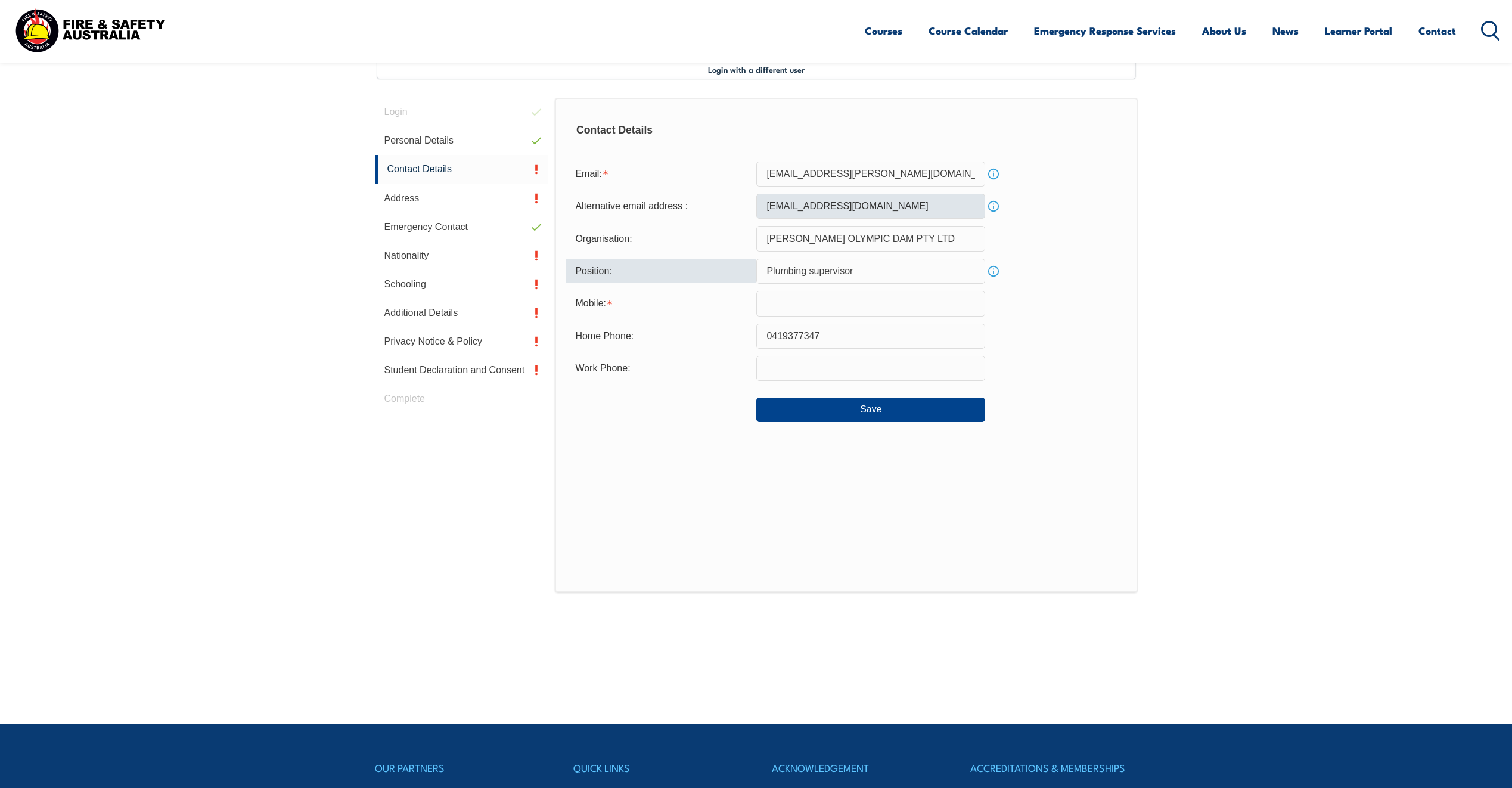
type input "Plumbing supervisor"
type input "0418810388"
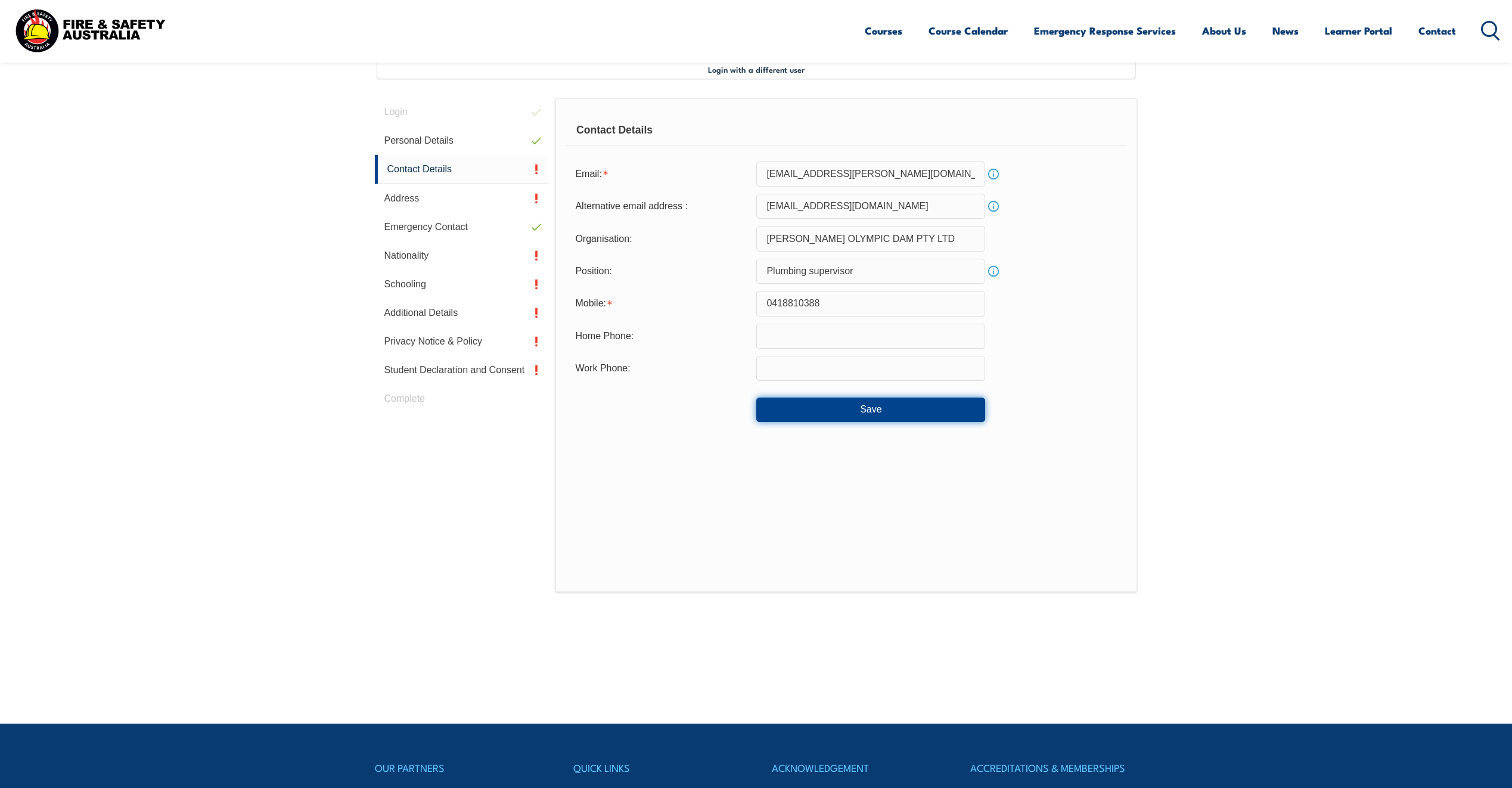
click at [890, 404] on button "Save" at bounding box center [871, 410] width 229 height 24
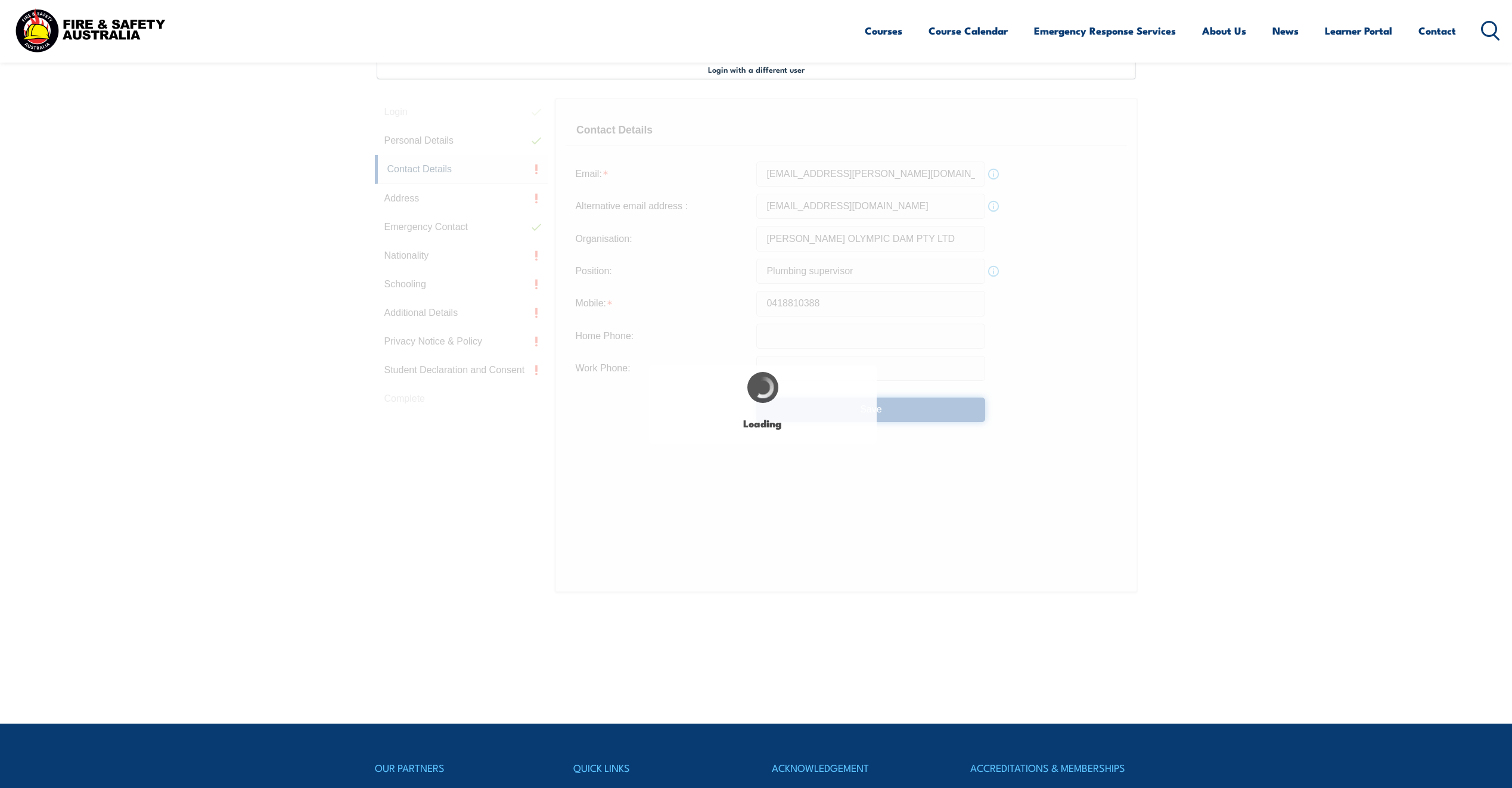
type input "0419377347"
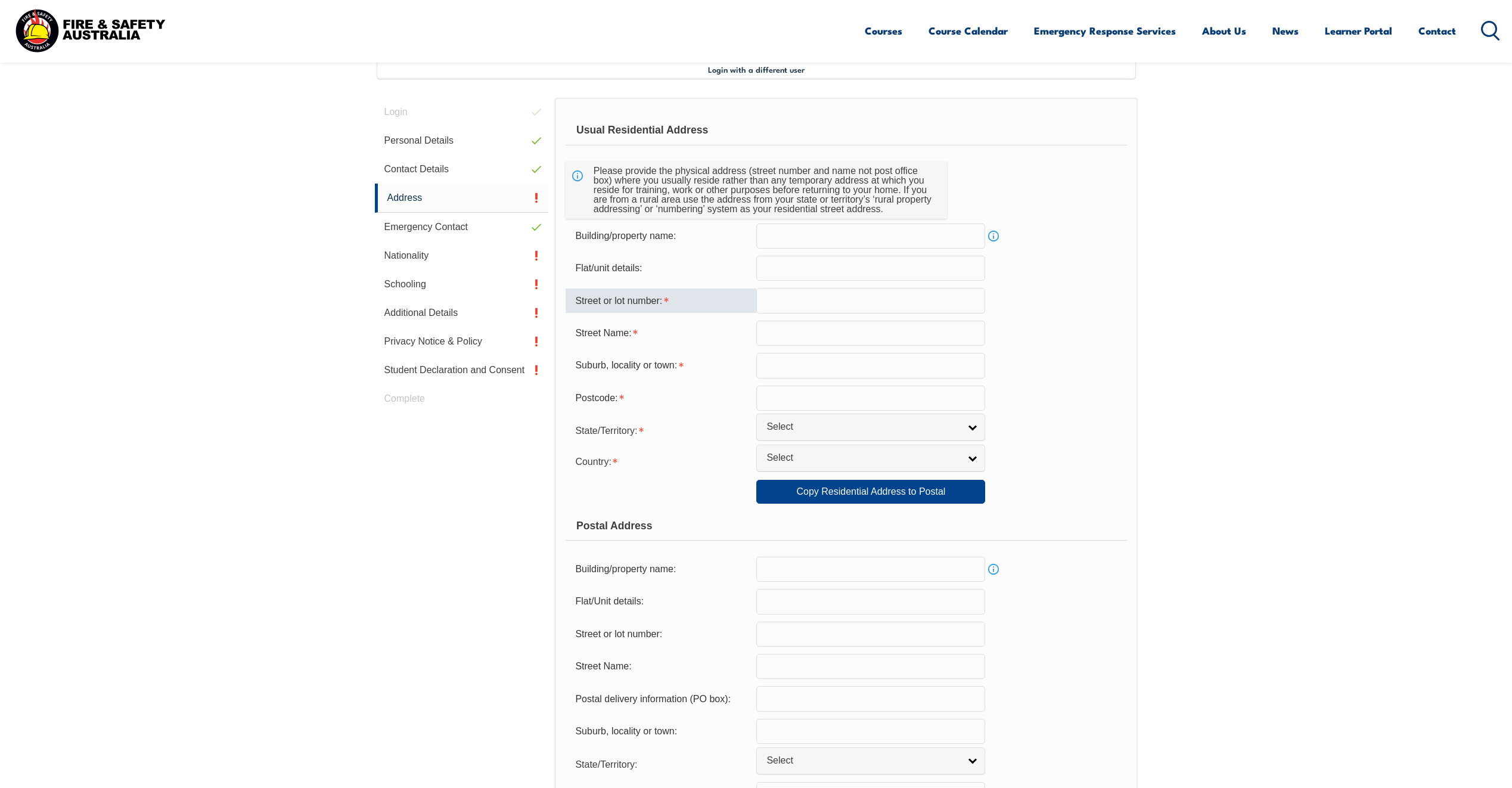
click at [800, 296] on input "text" at bounding box center [871, 301] width 229 height 25
type input "44"
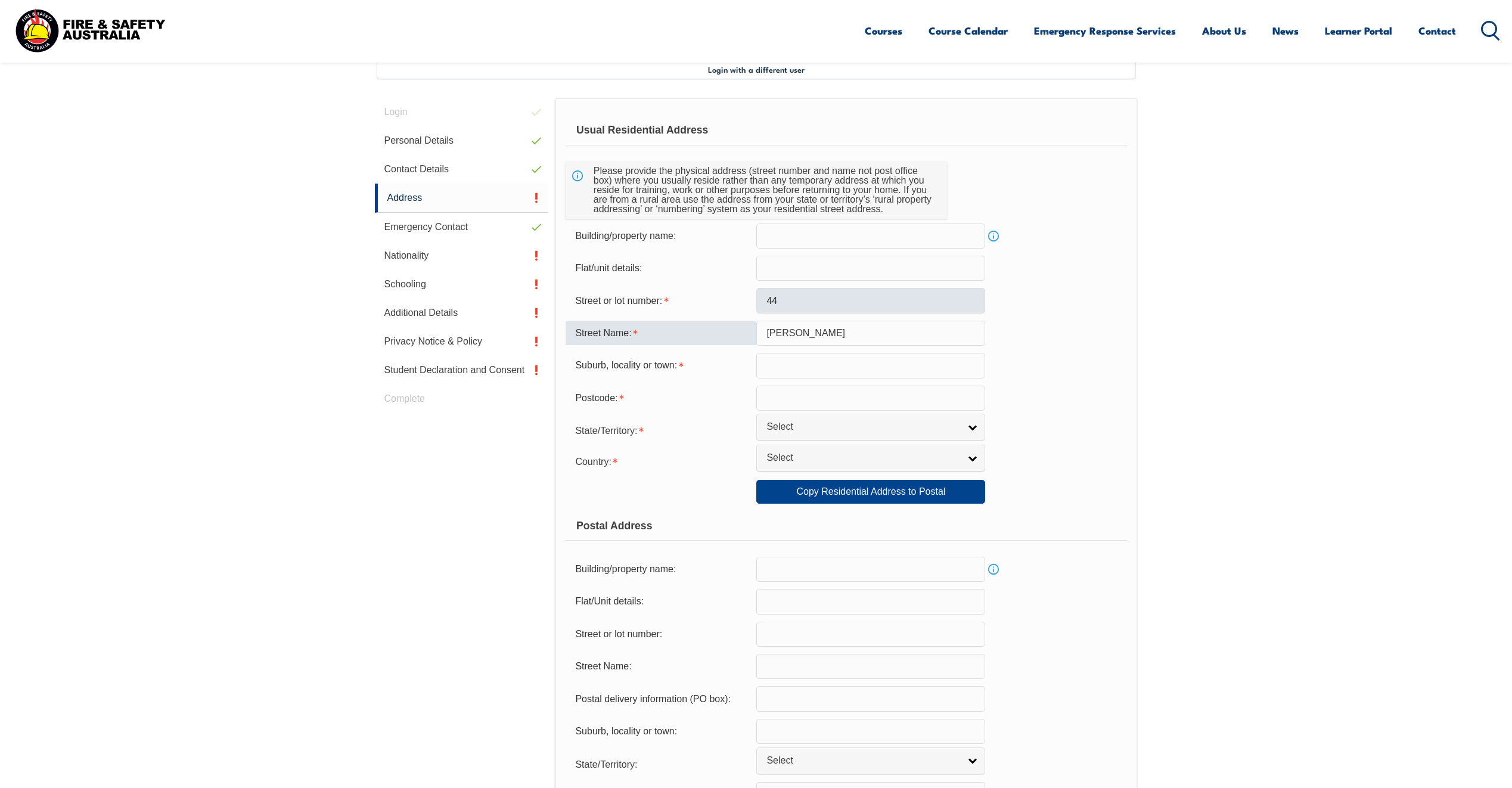
type input "Stuart"
type input "Roxby Downs"
type input "5725"
type input "S"
select select "SA"
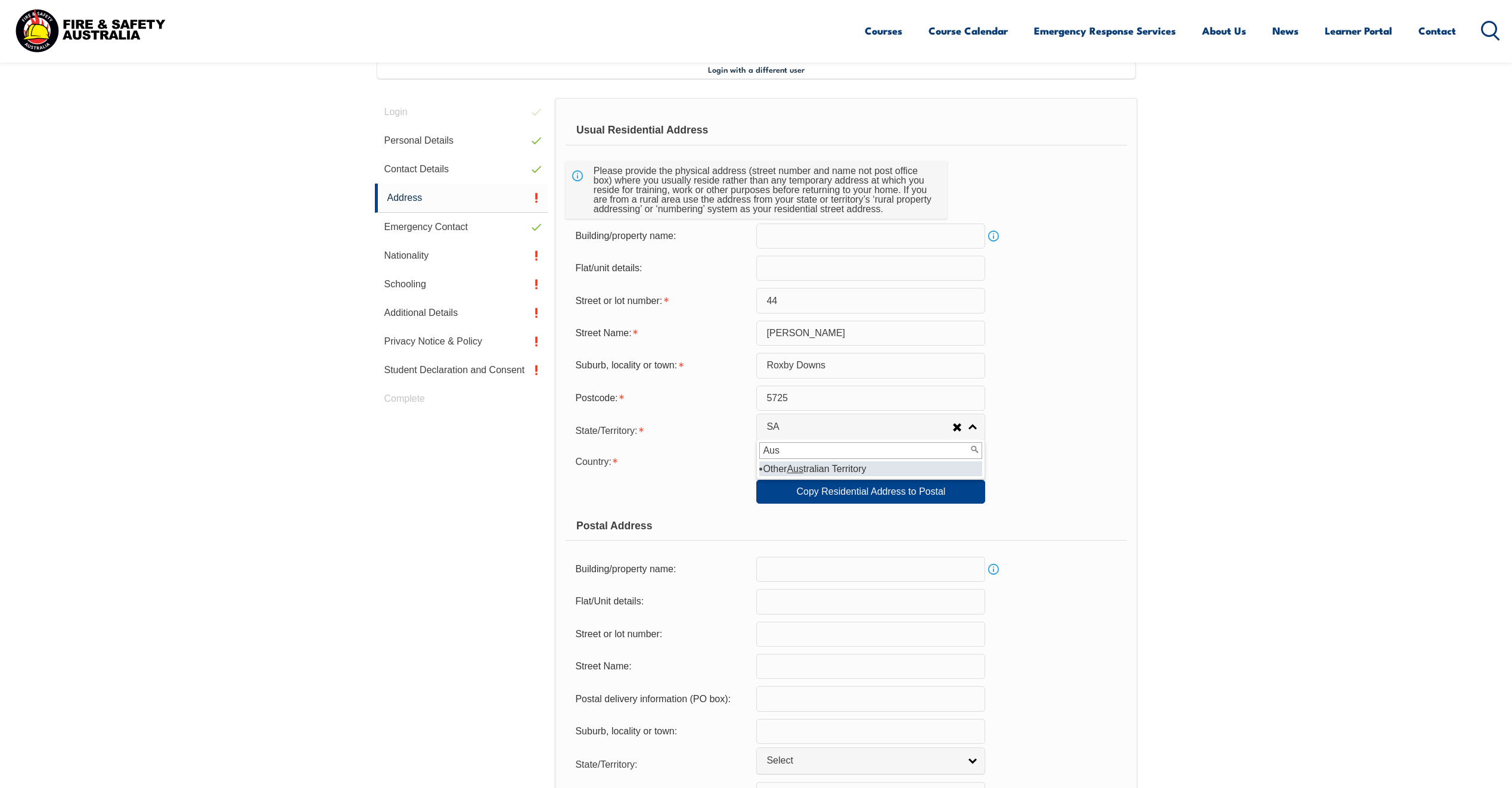
type input "Aus"
click at [1193, 483] on section "Login with a different user Login Personal Details Contact Details Address Emer…" at bounding box center [756, 599] width 1512 height 1165
click at [1102, 303] on div "Street or lot number: 44" at bounding box center [846, 301] width 561 height 25
click at [963, 507] on form "Usual Residential Address Please provide the physical address (street number an…" at bounding box center [846, 497] width 561 height 764
select select
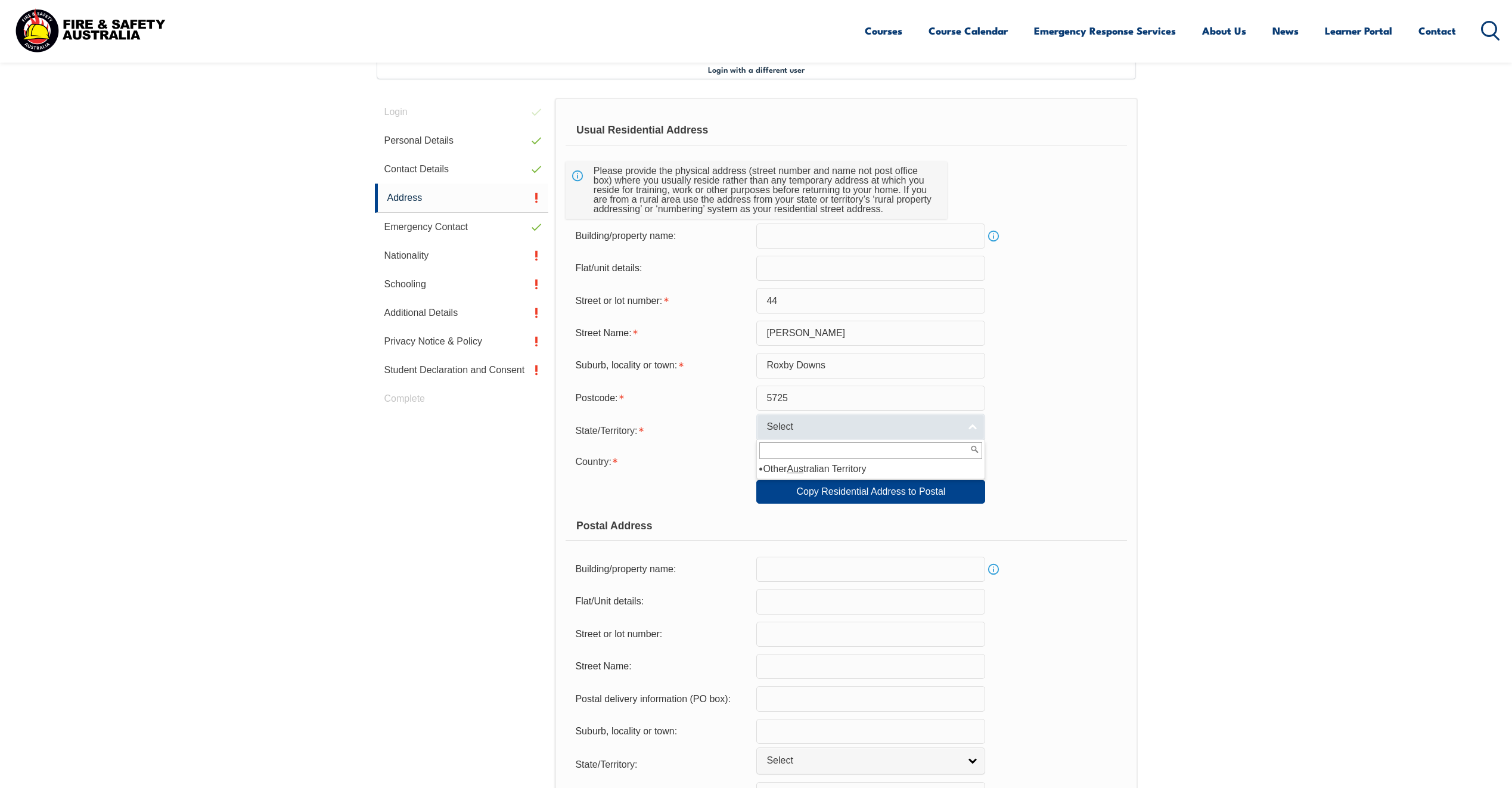
click at [840, 451] on input "text" at bounding box center [871, 450] width 223 height 16
click at [792, 510] on li "SA" at bounding box center [871, 513] width 223 height 15
select select "SA"
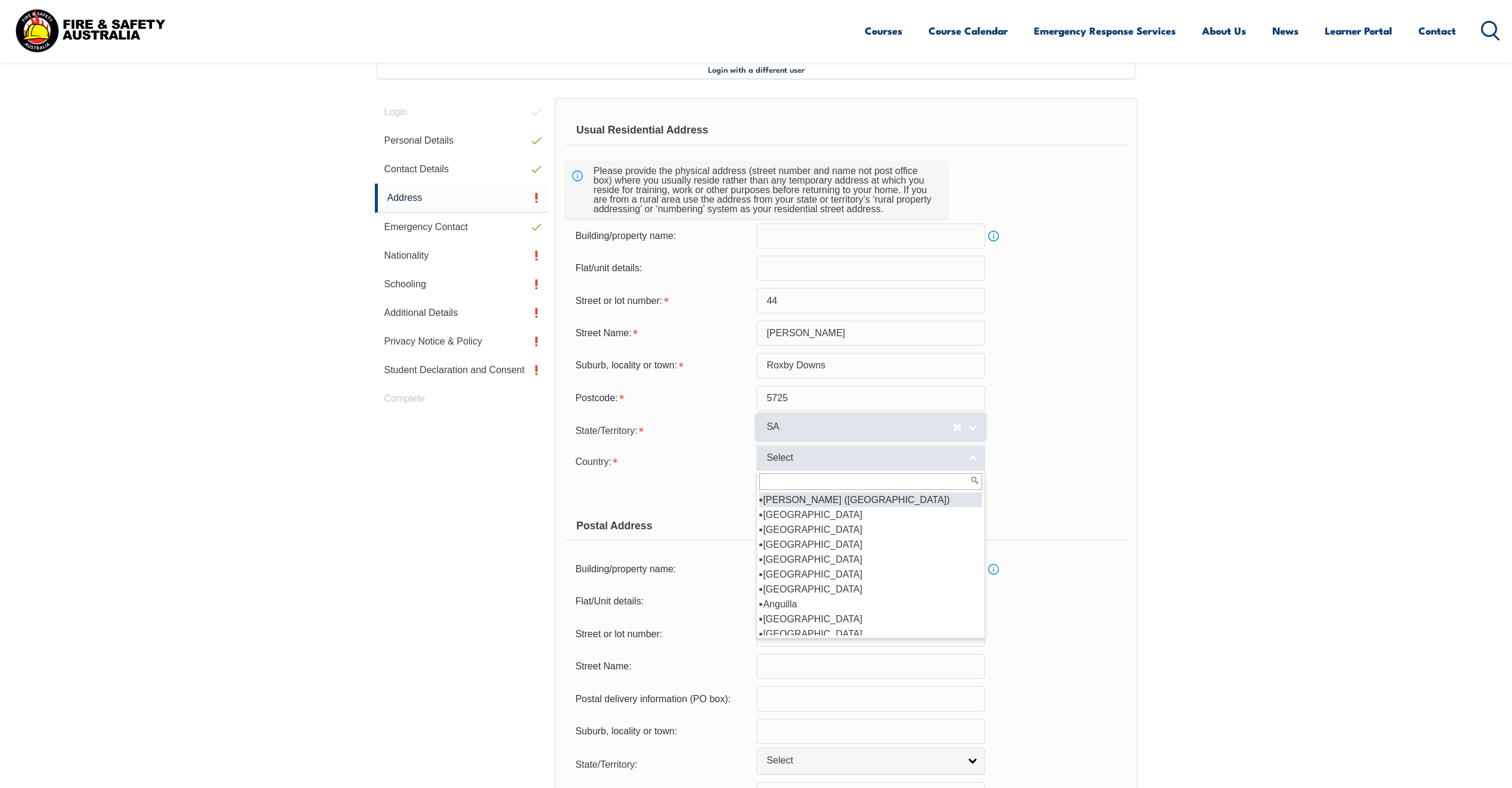
click at [802, 460] on span "Select" at bounding box center [862, 458] width 193 height 13
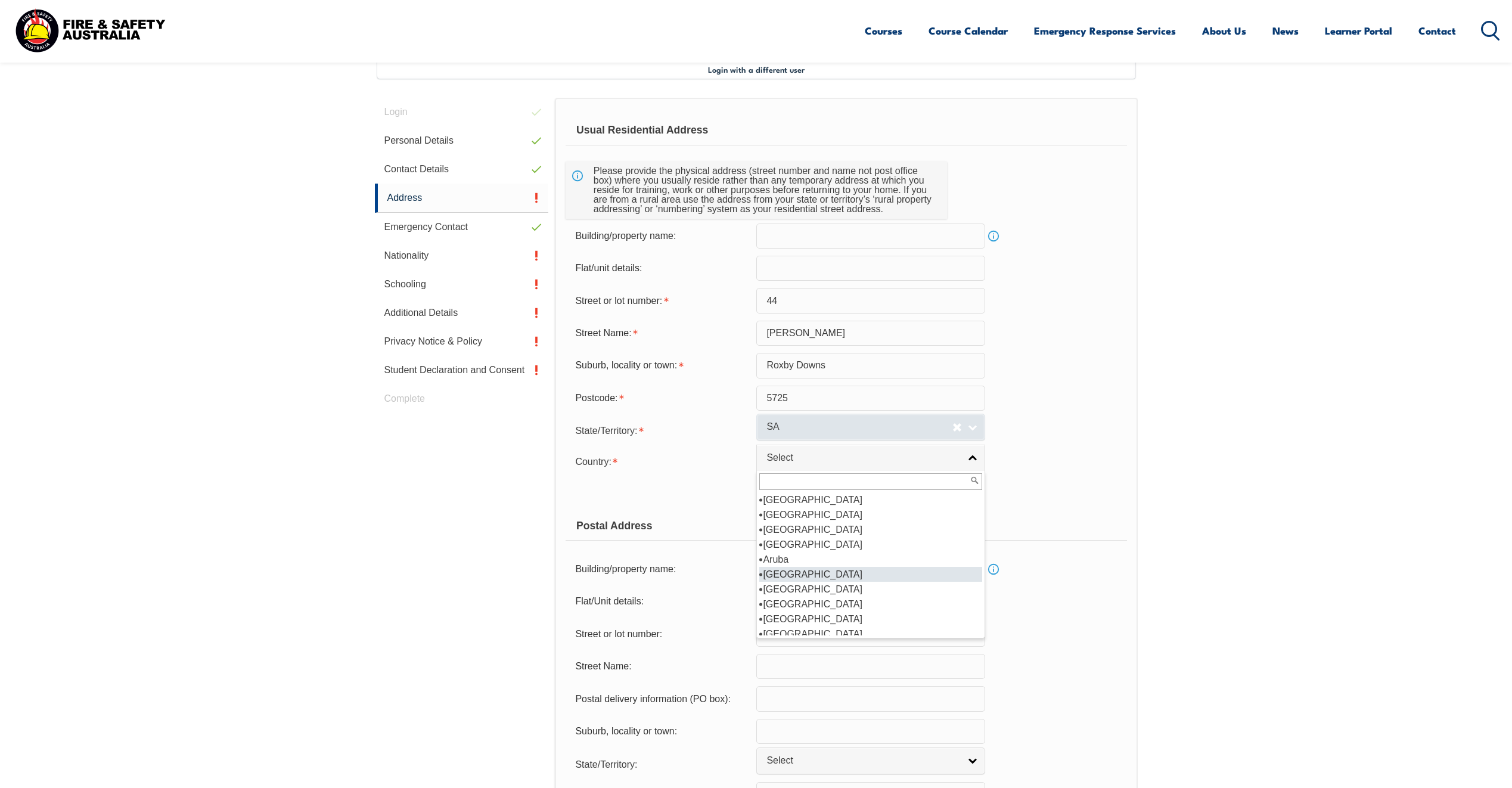
click at [800, 574] on li "Australia" at bounding box center [871, 574] width 223 height 15
select select "1101"
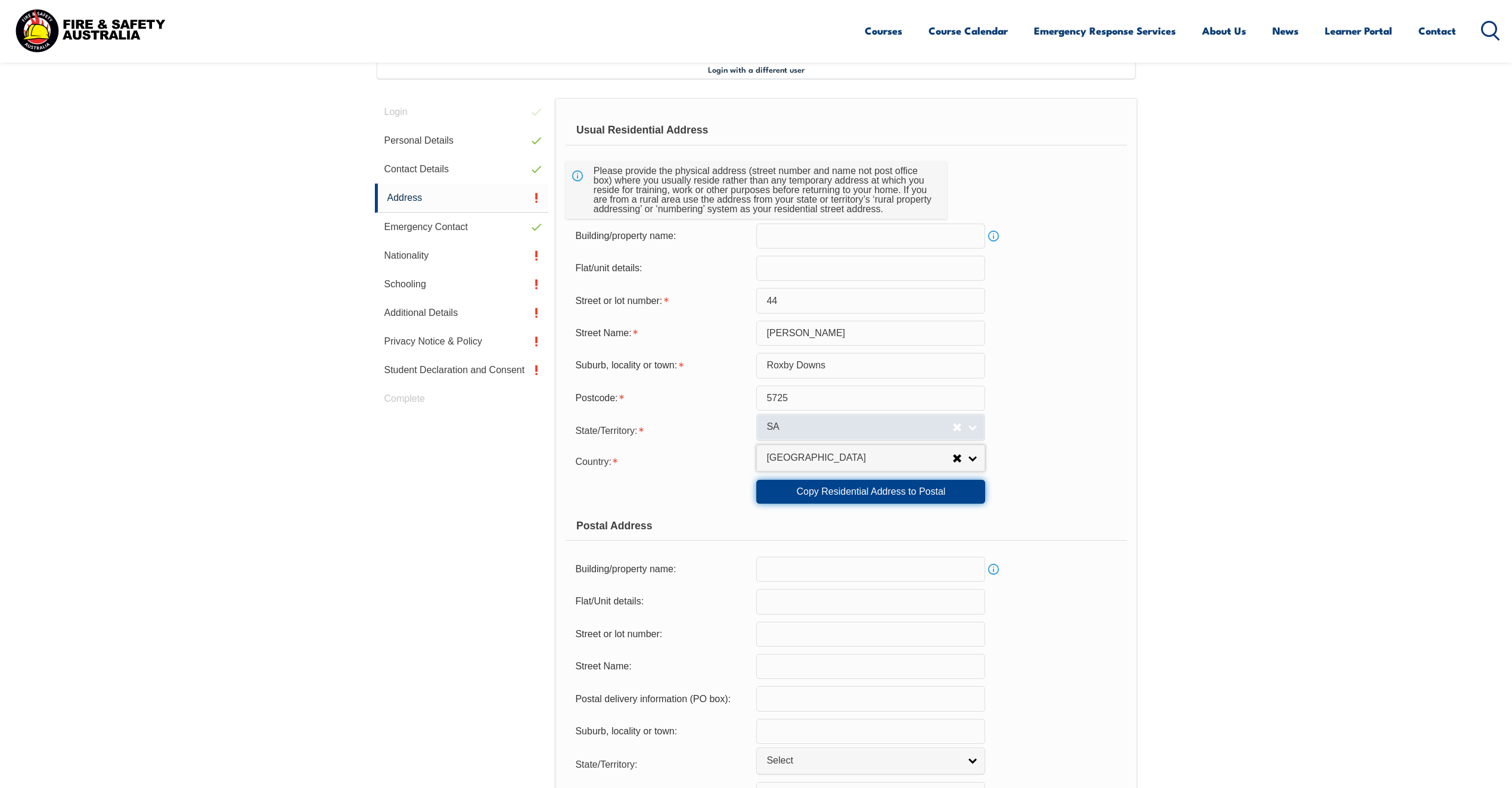
click at [833, 490] on link "Copy Residential Address to Postal" at bounding box center [871, 492] width 229 height 24
type input "44"
type input "Stuart"
type input "Roxby Downs"
select select "SA"
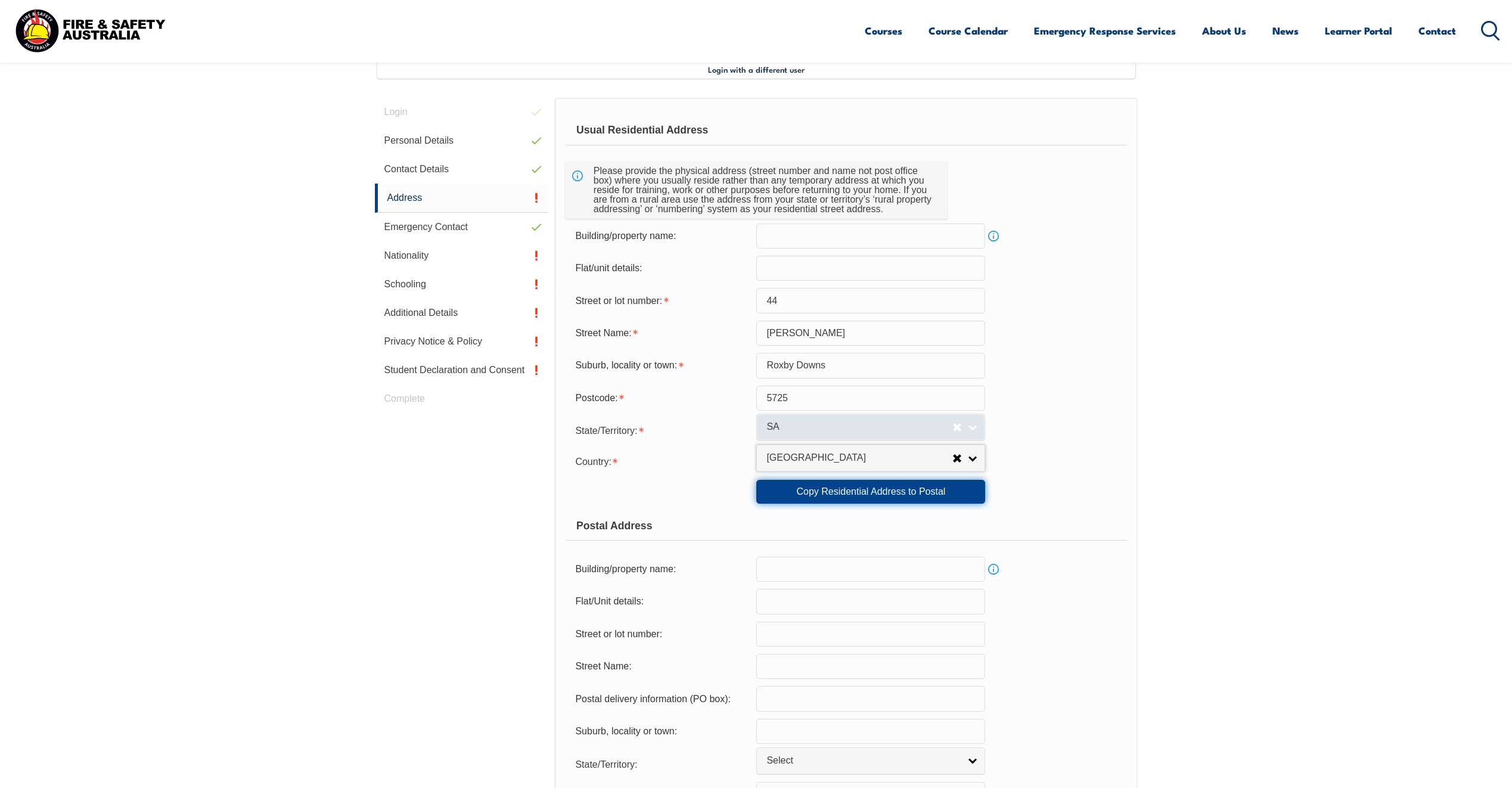
type input "5725"
select select "1101"
click at [830, 336] on input "Stuart" at bounding box center [871, 334] width 229 height 25
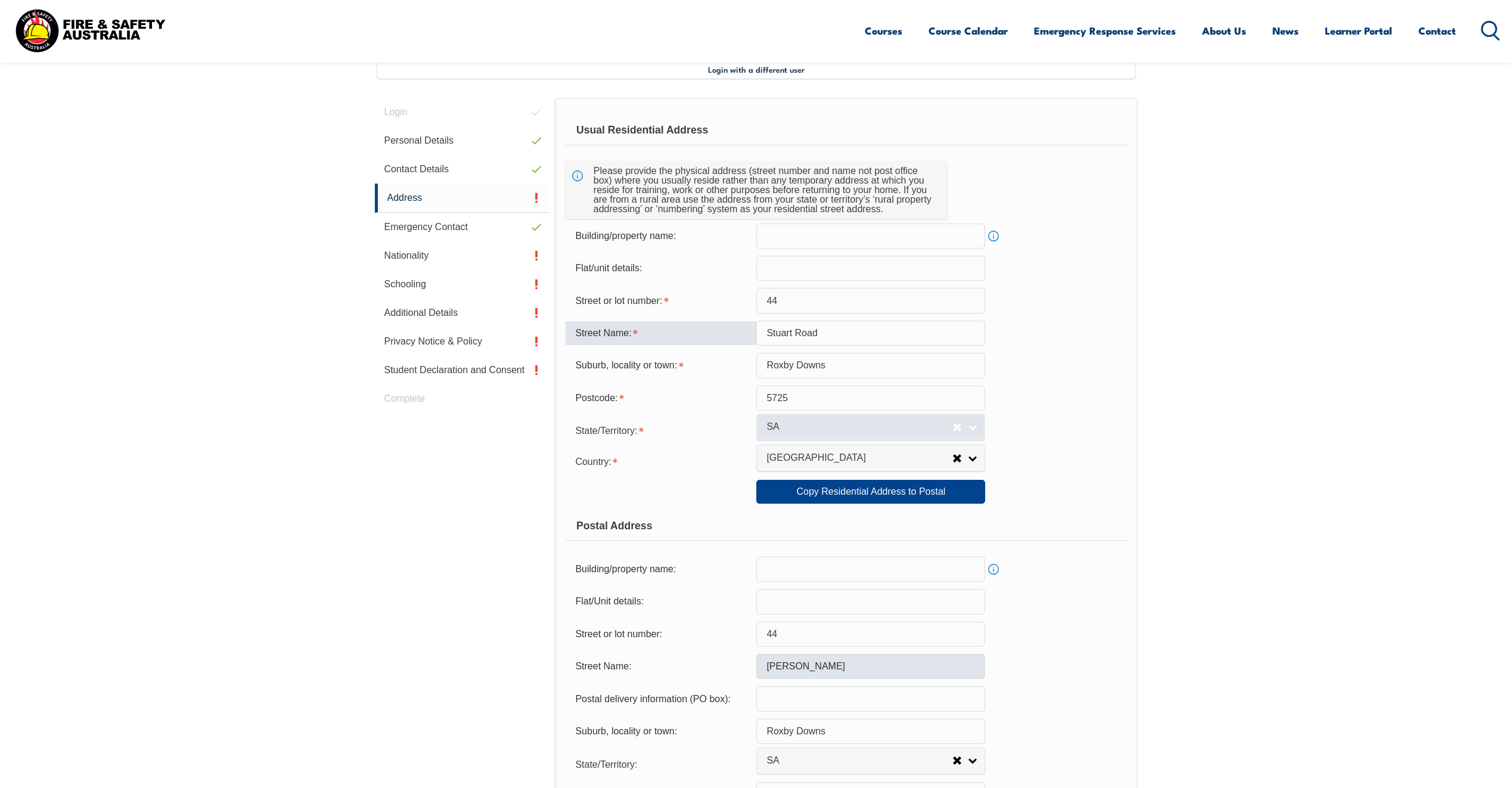
type input "Stuart Road"
click at [814, 660] on input "Stuart" at bounding box center [871, 667] width 229 height 25
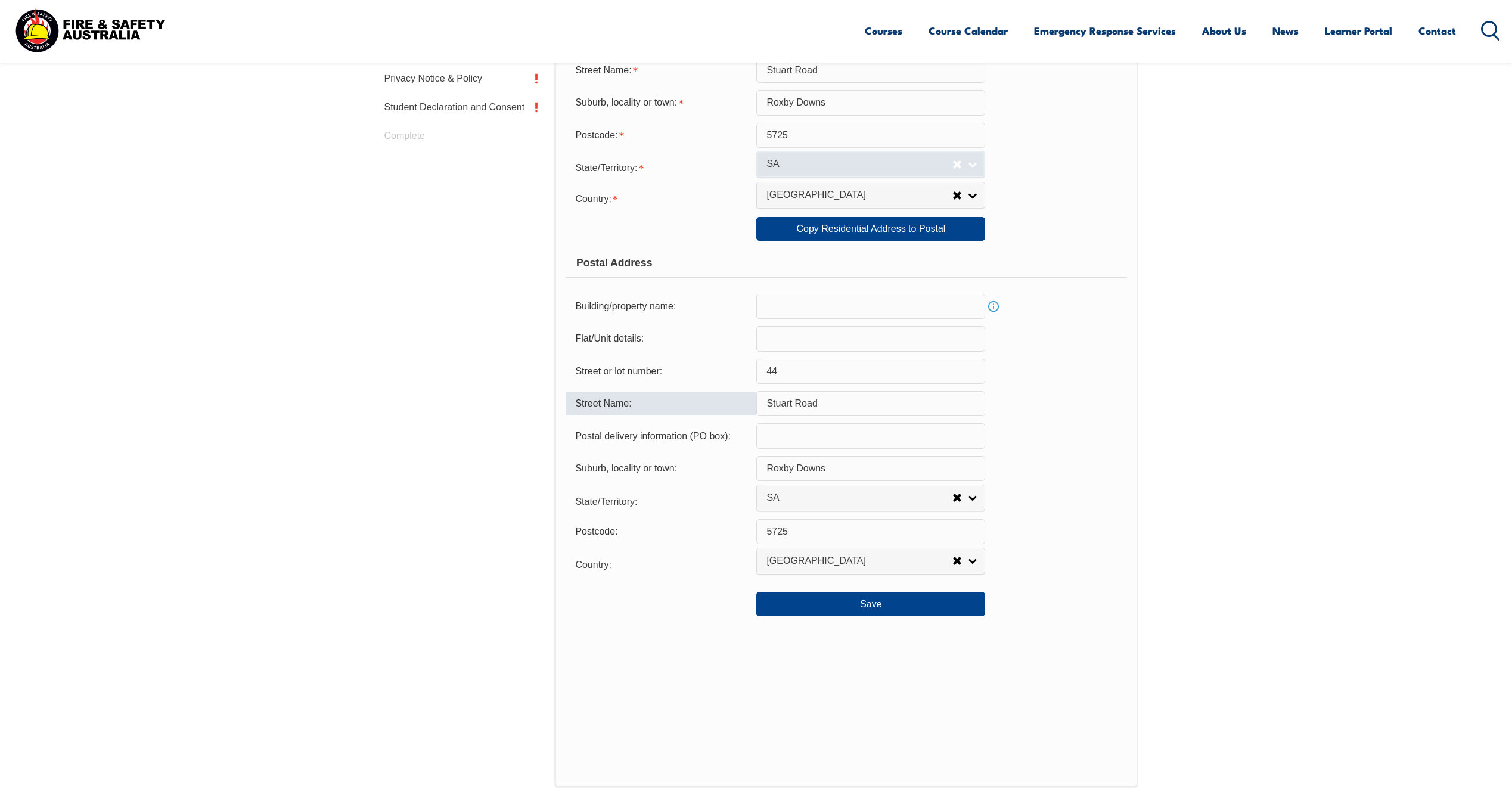
scroll to position [683, 0]
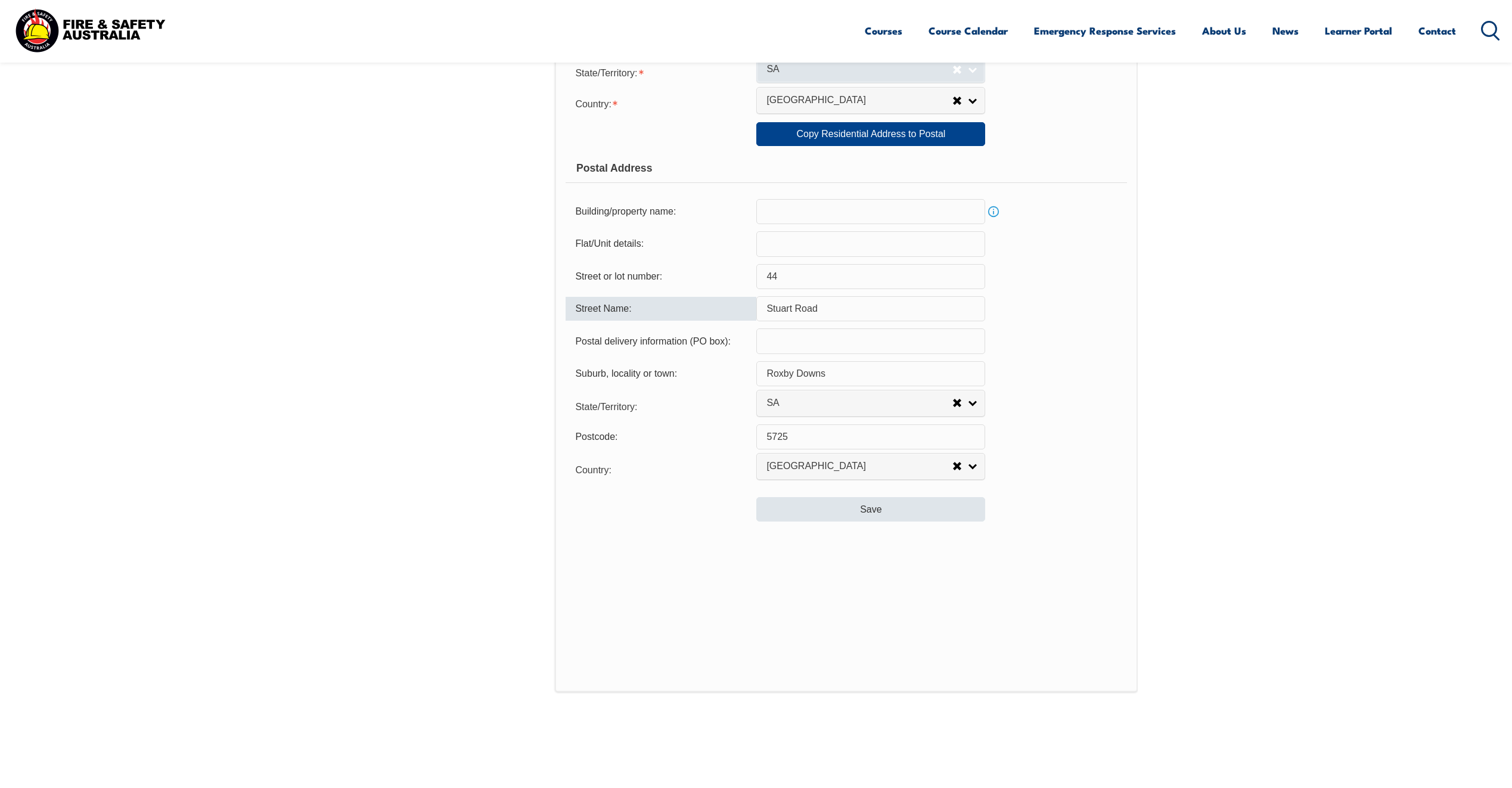
type input "Stuart Road"
click at [912, 511] on button "Save" at bounding box center [871, 509] width 229 height 24
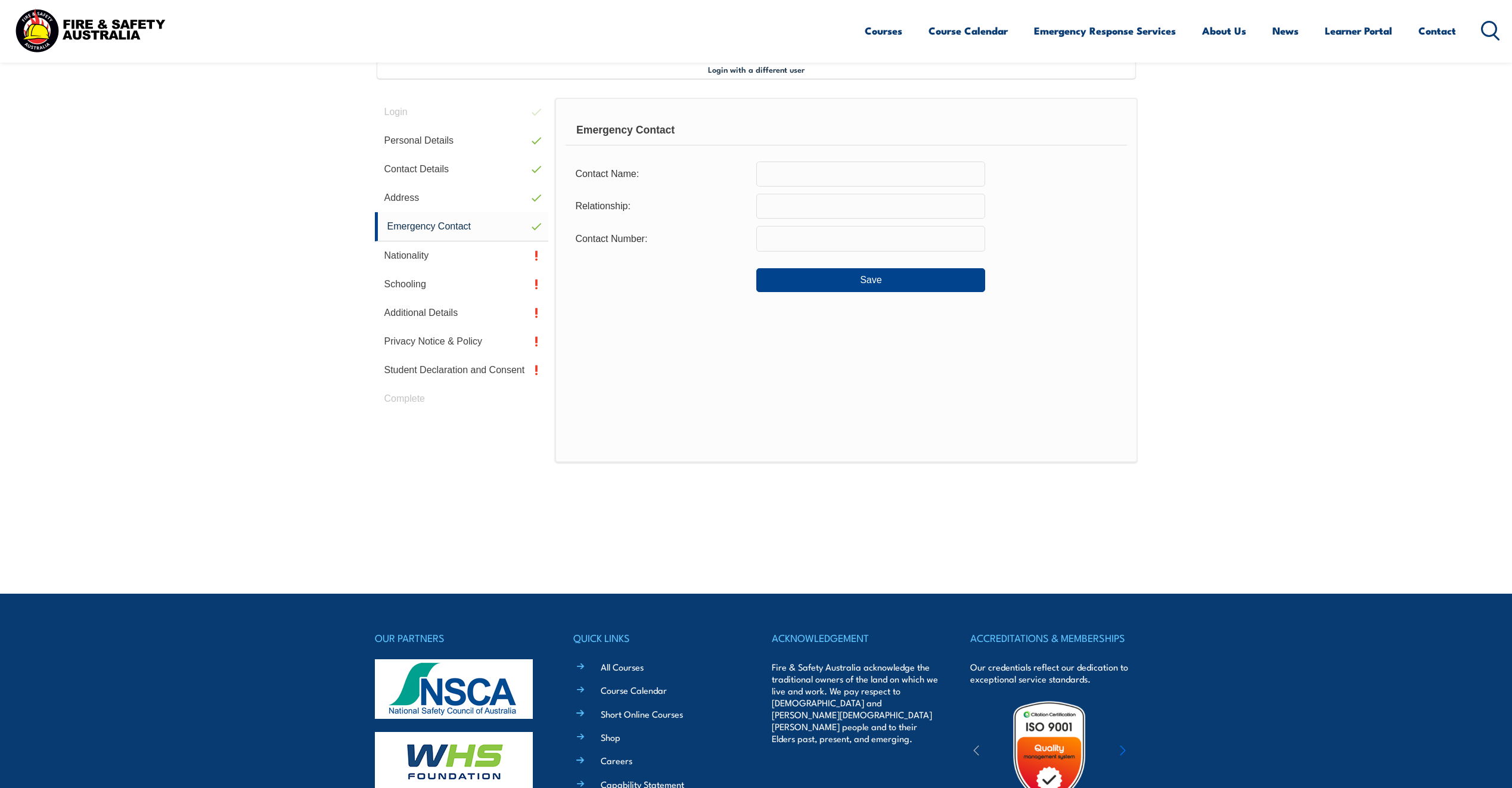
scroll to position [97, 0]
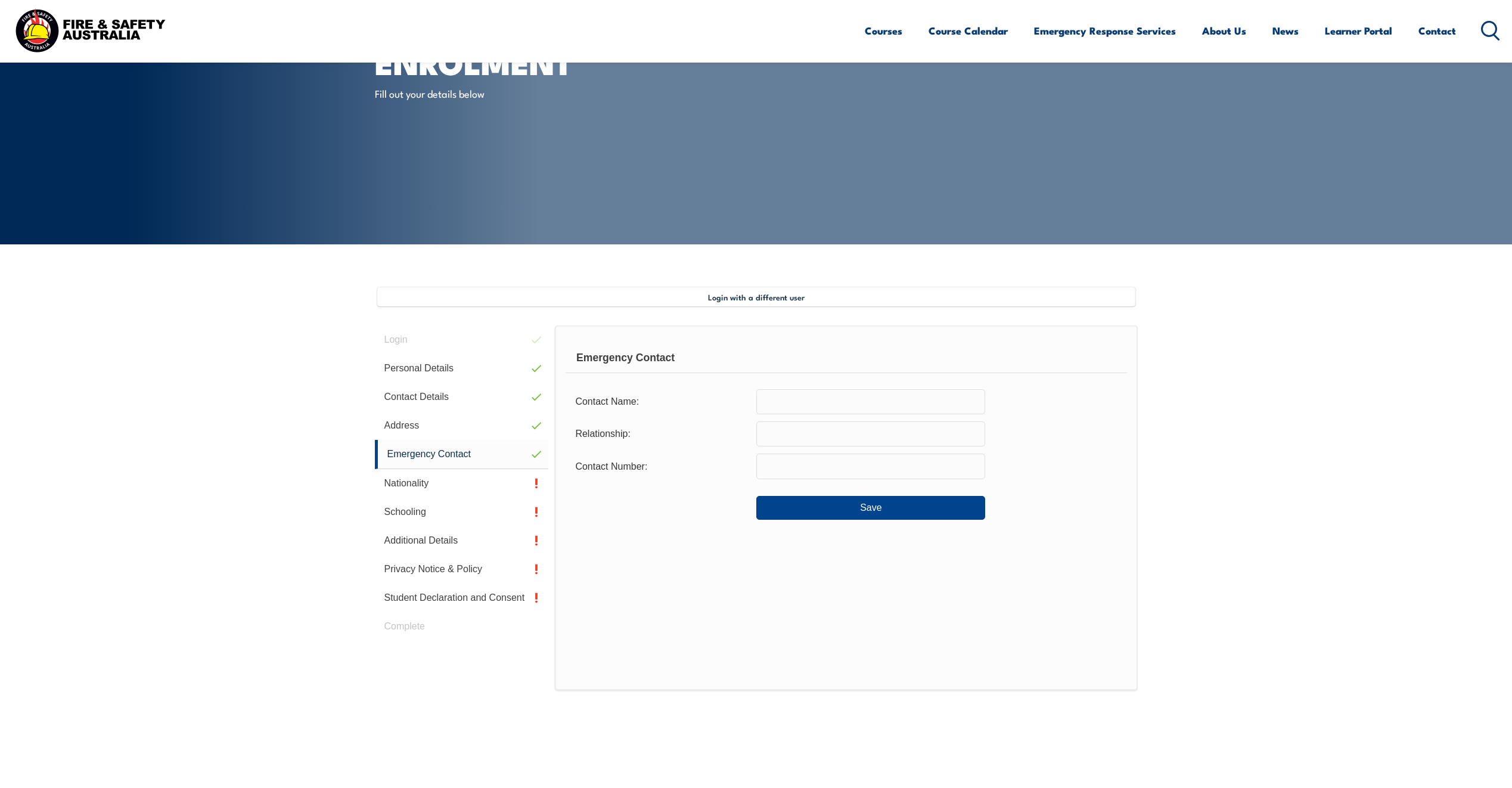
click at [832, 396] on input "text" at bounding box center [871, 402] width 229 height 25
type input "Victoria Hefford"
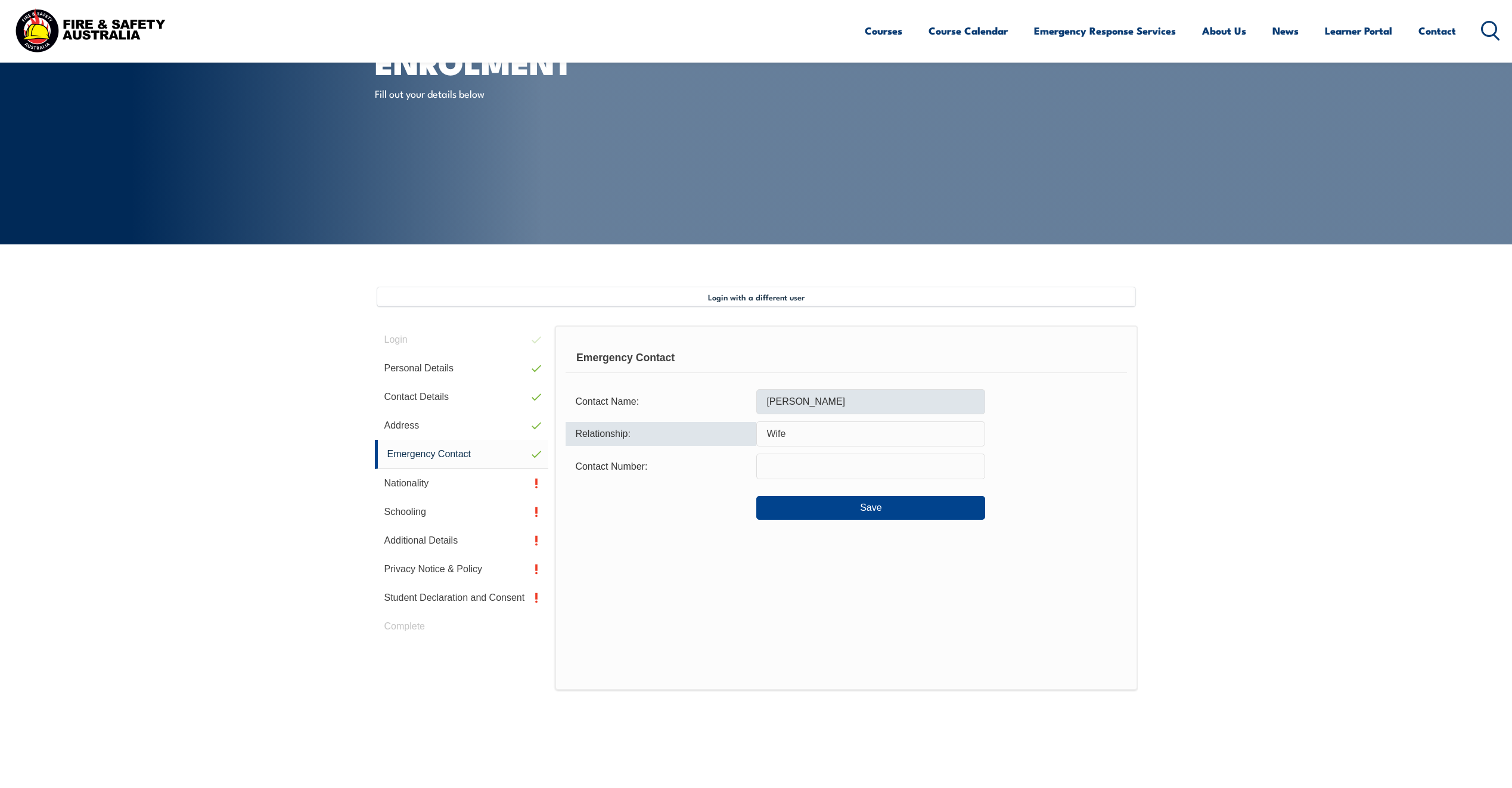
type input "Wife"
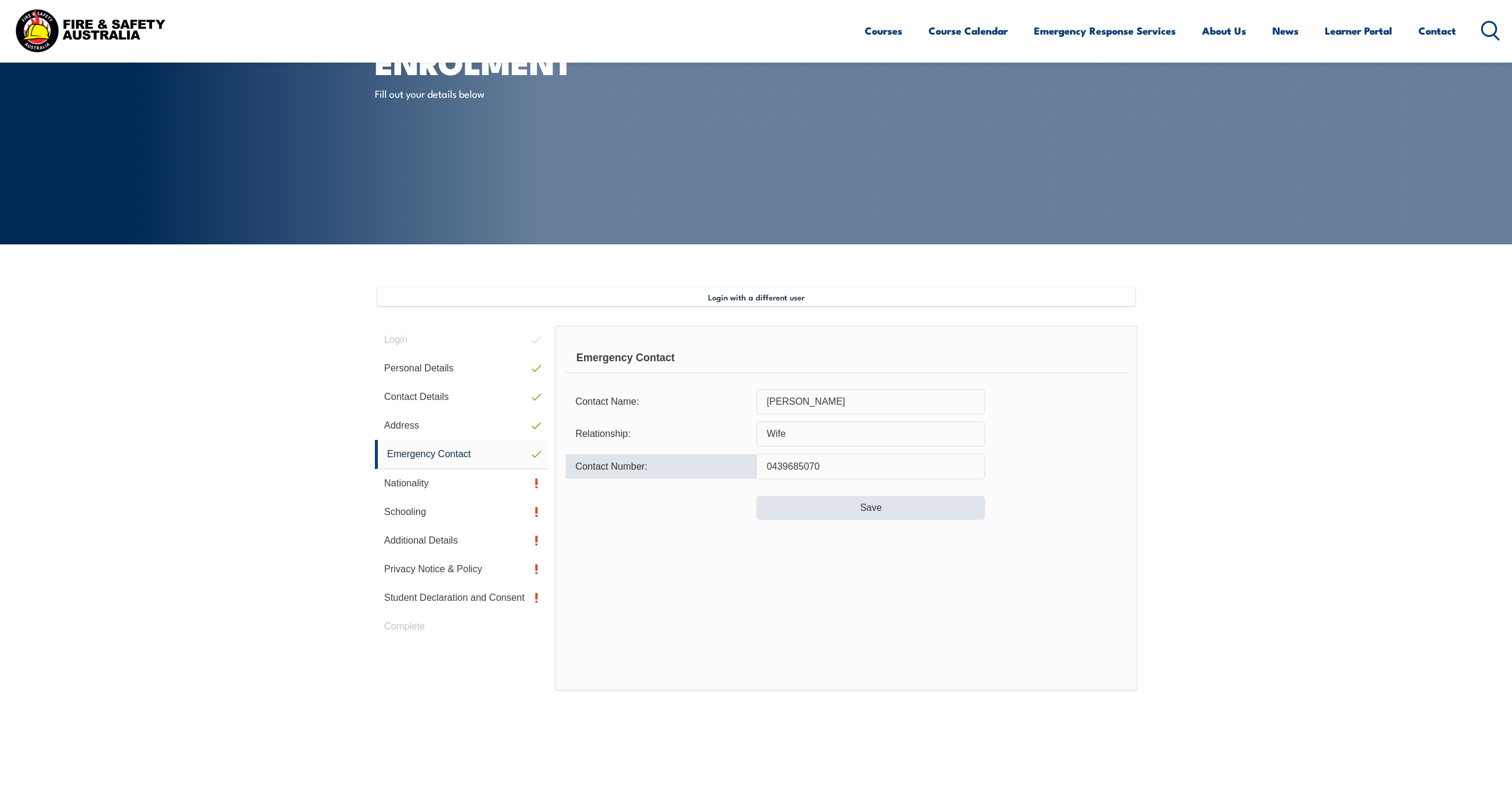
type input "0439685070"
click at [863, 512] on button "Save" at bounding box center [871, 508] width 229 height 24
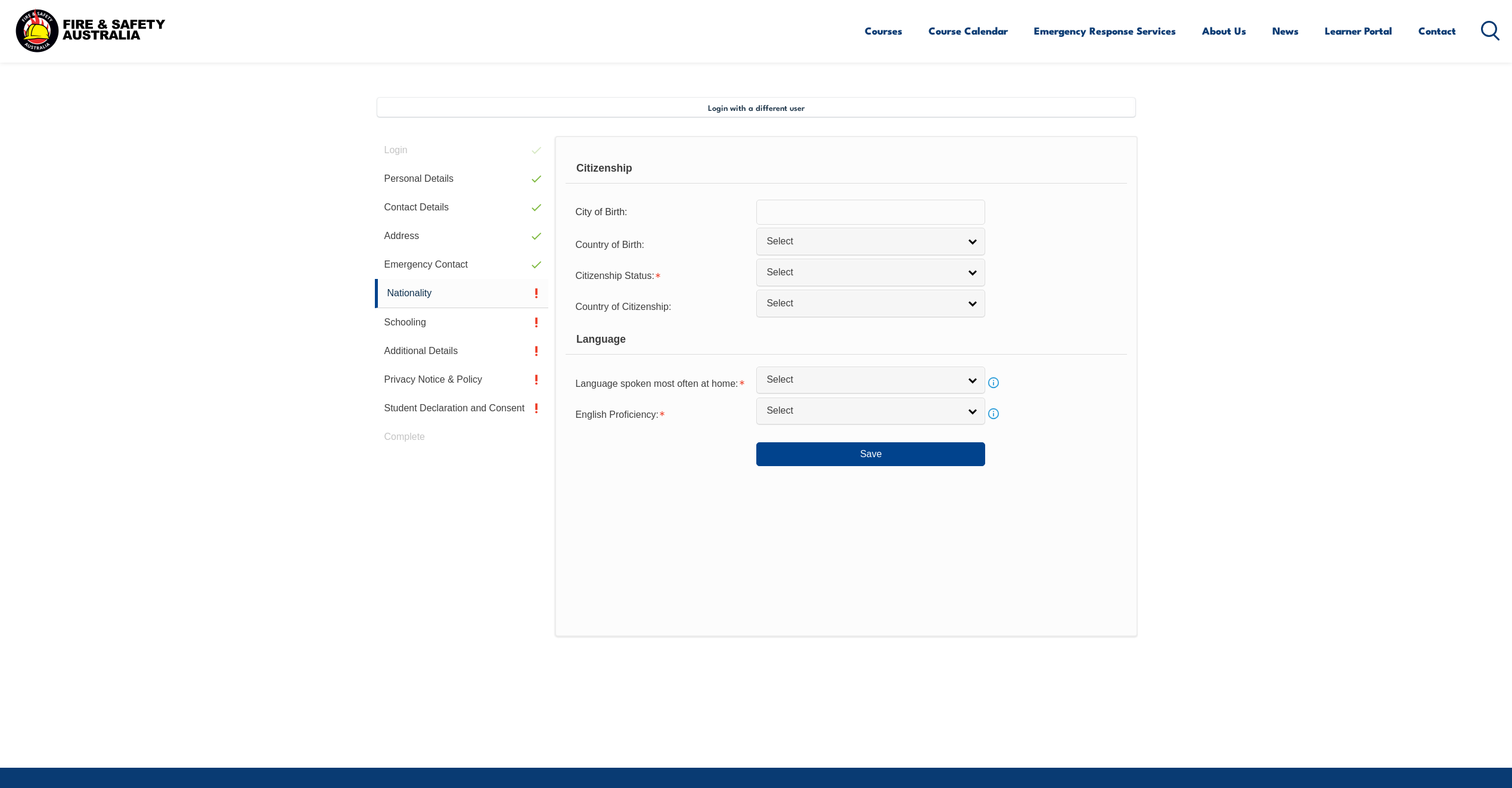
scroll to position [325, 0]
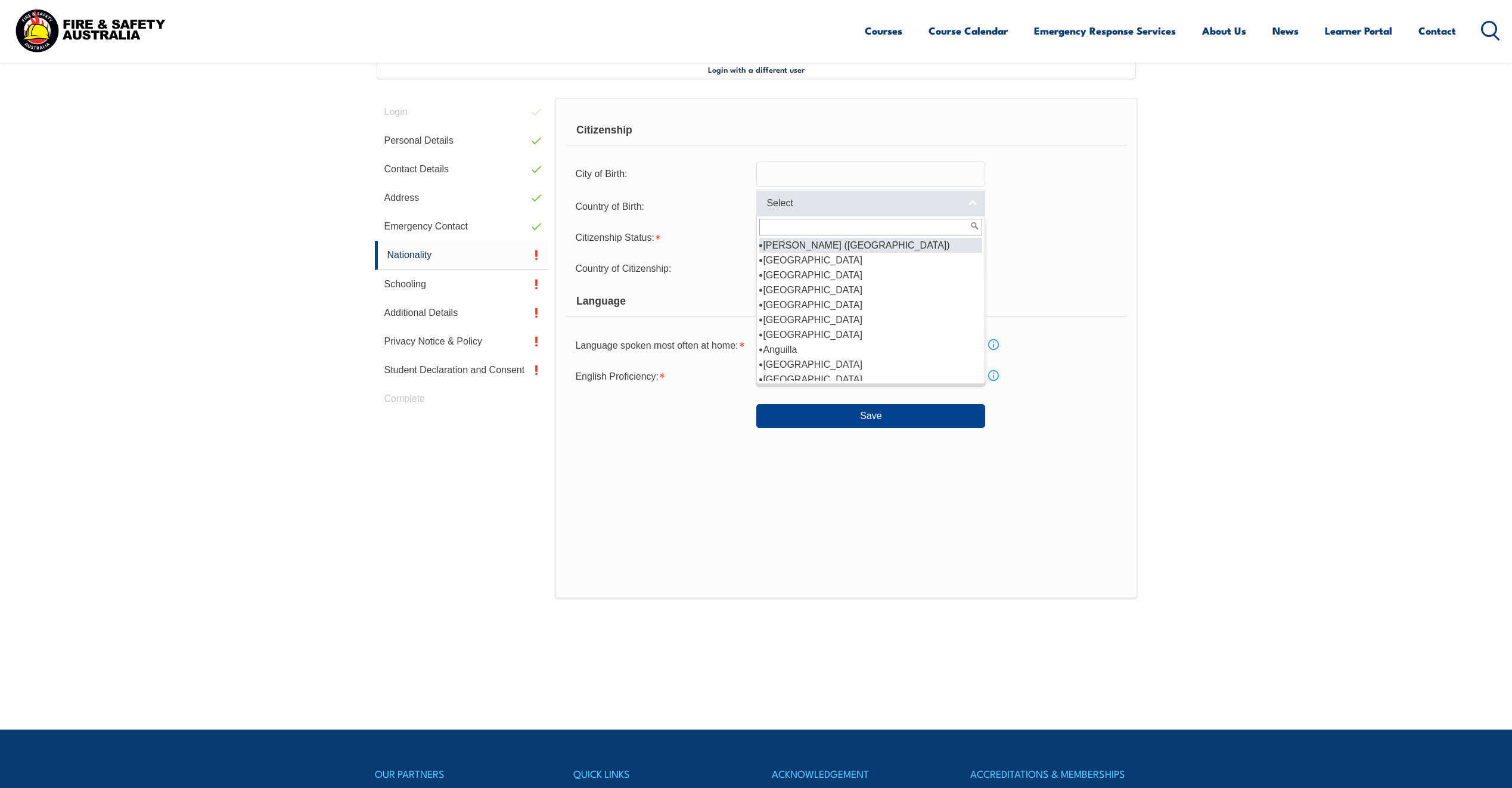
click at [971, 204] on link "Select" at bounding box center [871, 203] width 229 height 27
click at [889, 321] on li "Australia" at bounding box center [871, 319] width 223 height 15
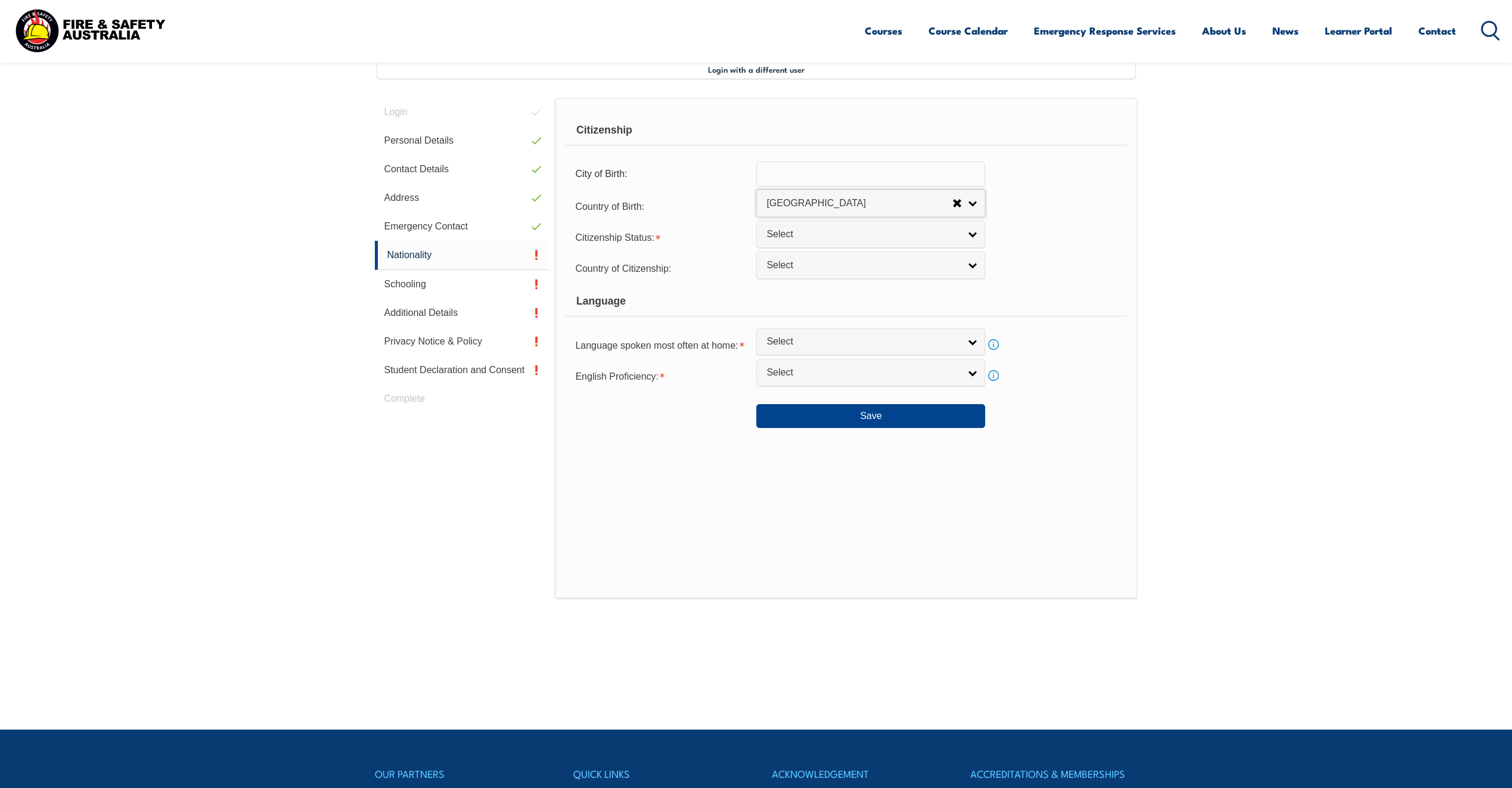
select select "1101"
click at [978, 237] on link "Select" at bounding box center [871, 234] width 229 height 27
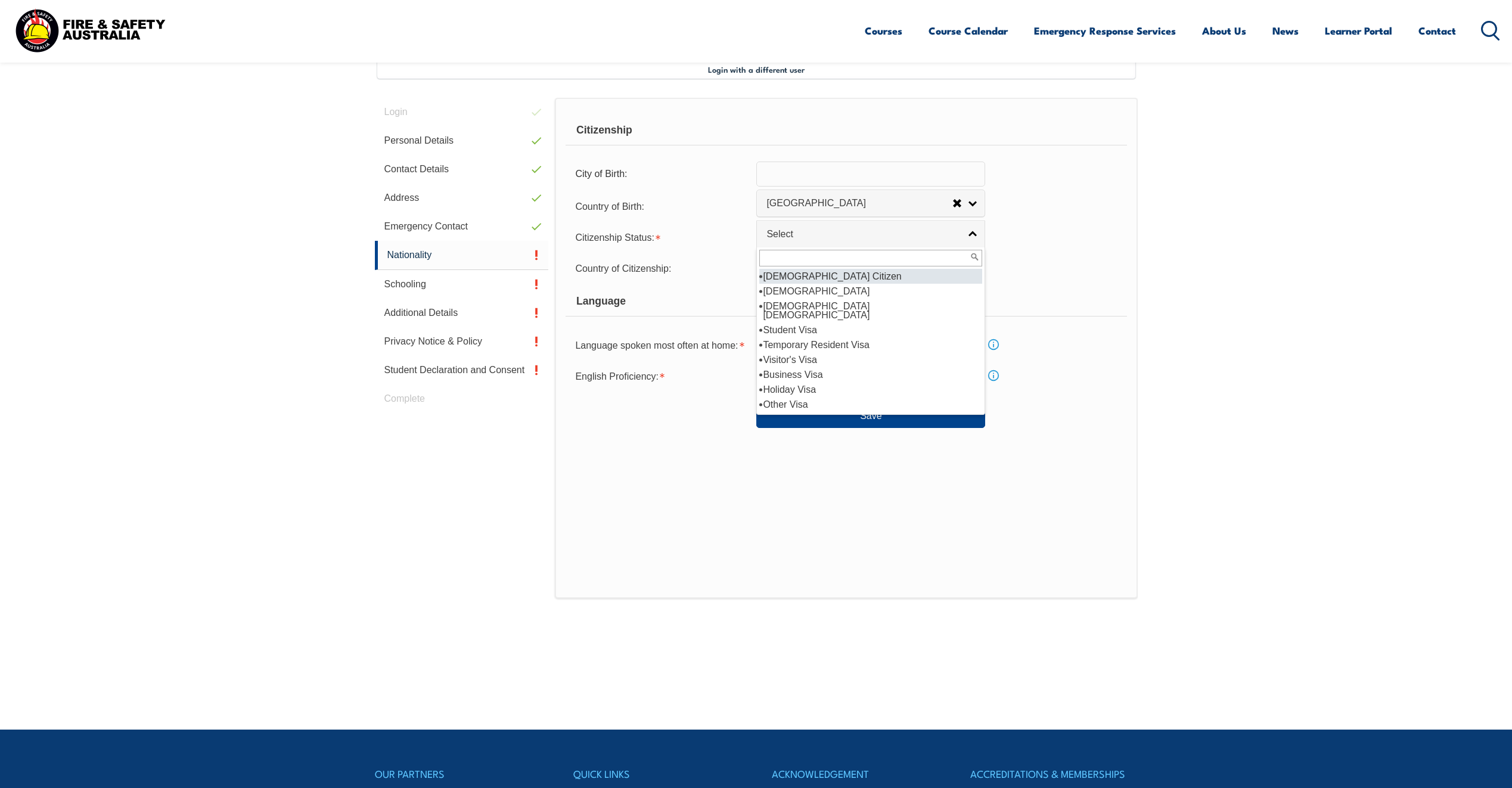
click at [843, 280] on li "Australian Citizen" at bounding box center [871, 276] width 223 height 15
select select "1"
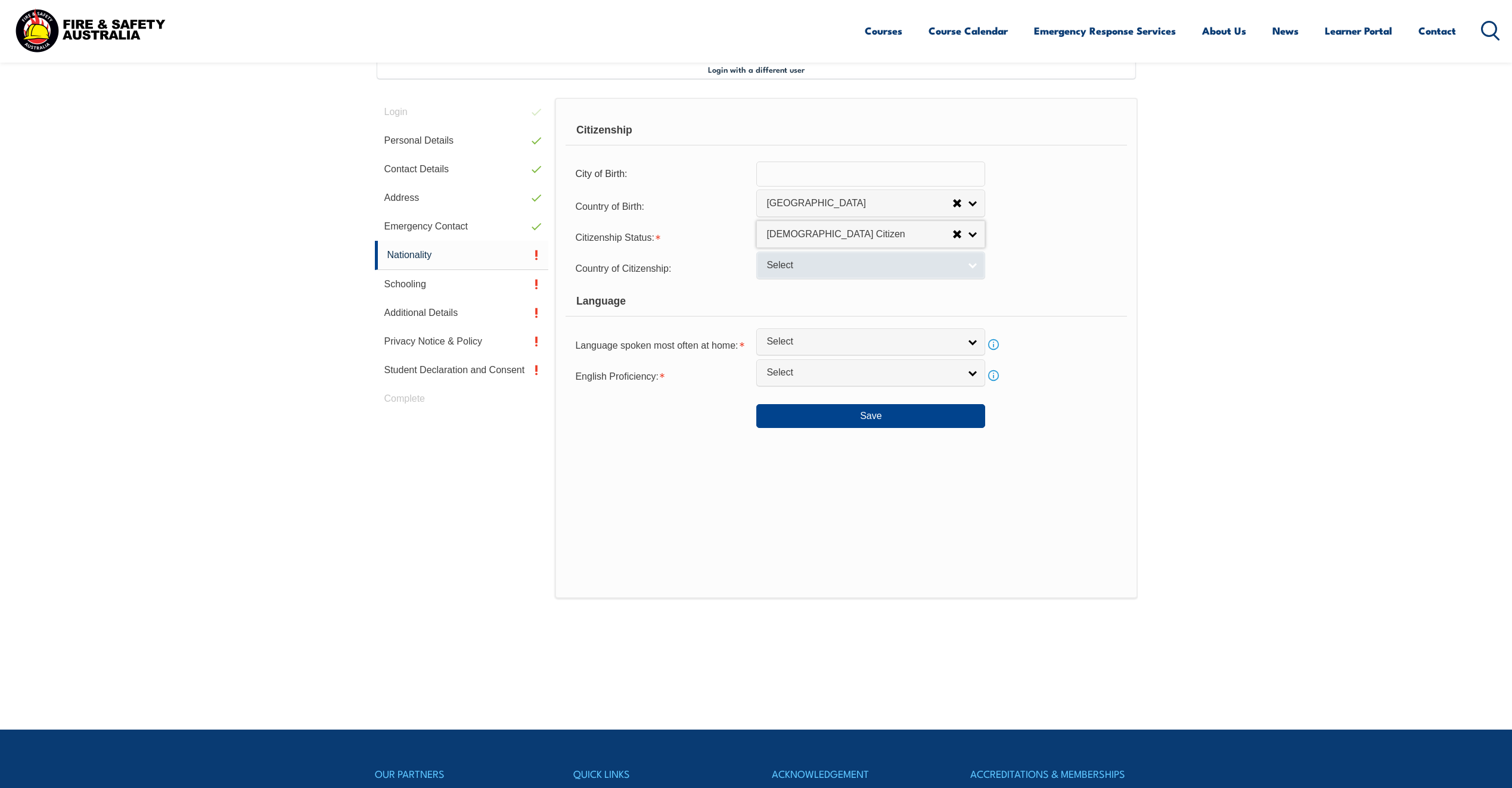
click at [974, 262] on link "Select" at bounding box center [871, 265] width 229 height 27
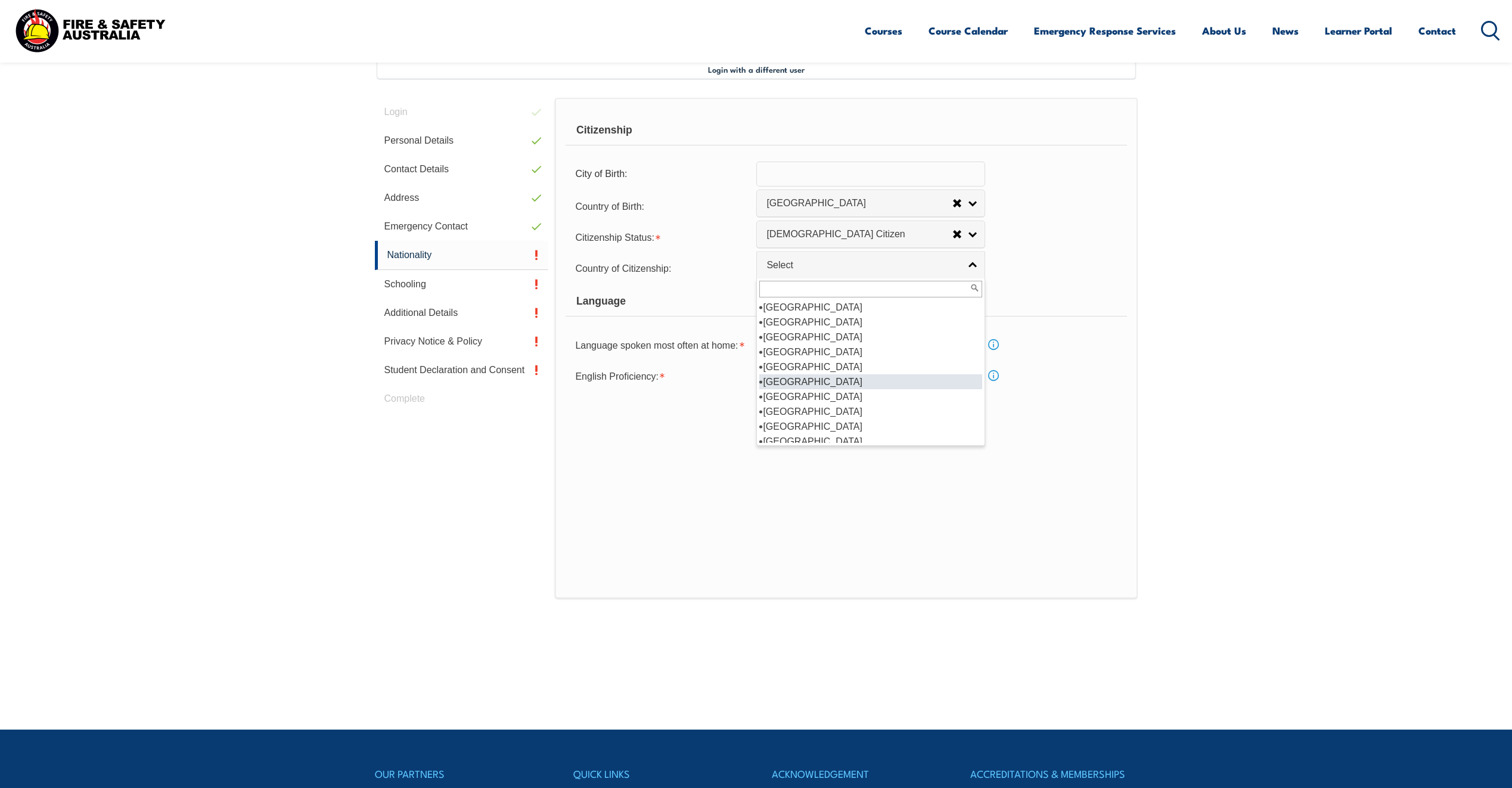
scroll to position [179, 0]
click at [788, 319] on li "Australia" at bounding box center [871, 321] width 223 height 15
select select "1101"
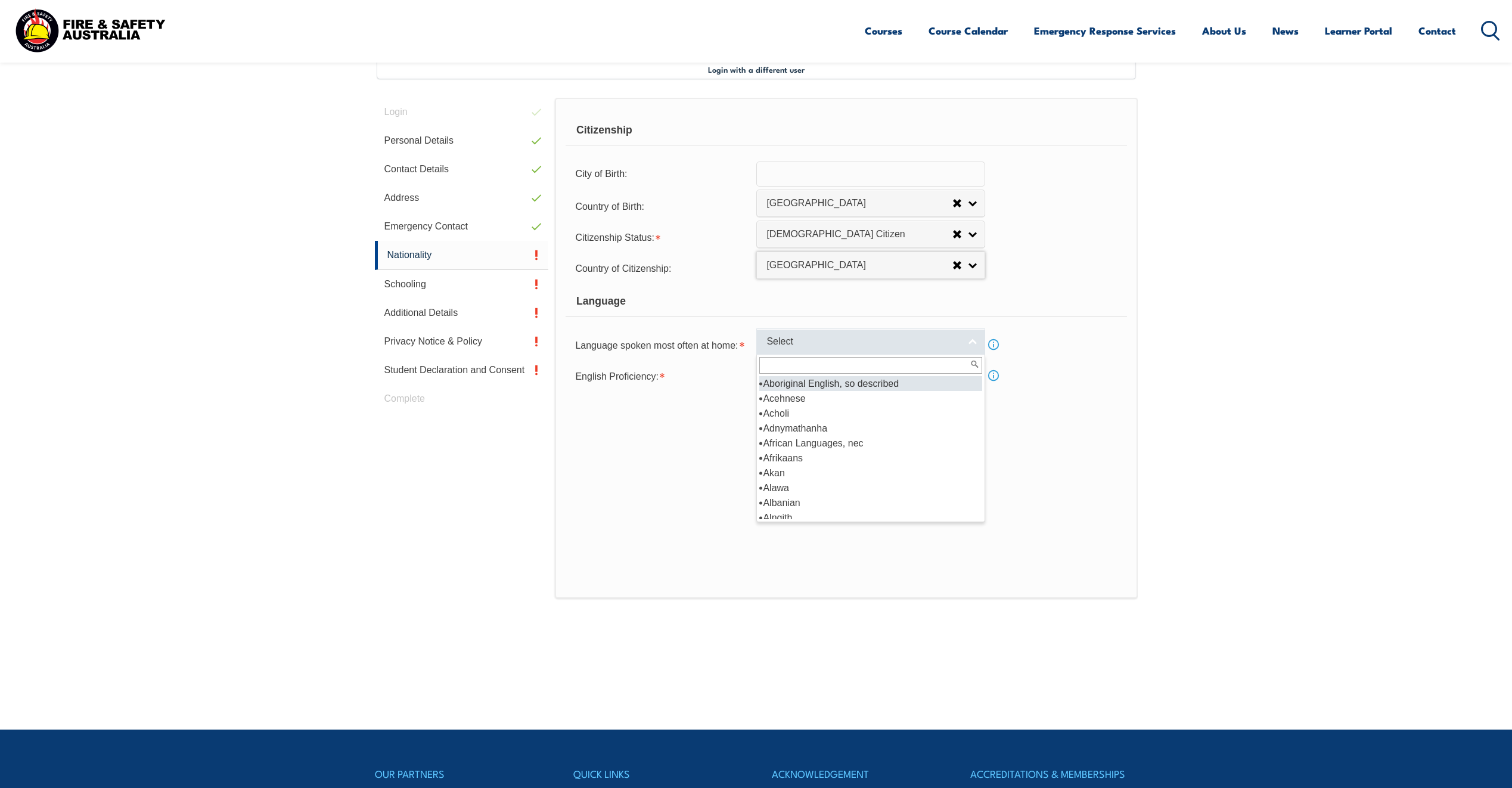
click at [816, 338] on span "Select" at bounding box center [862, 342] width 193 height 13
type input "eng"
select select "1201"
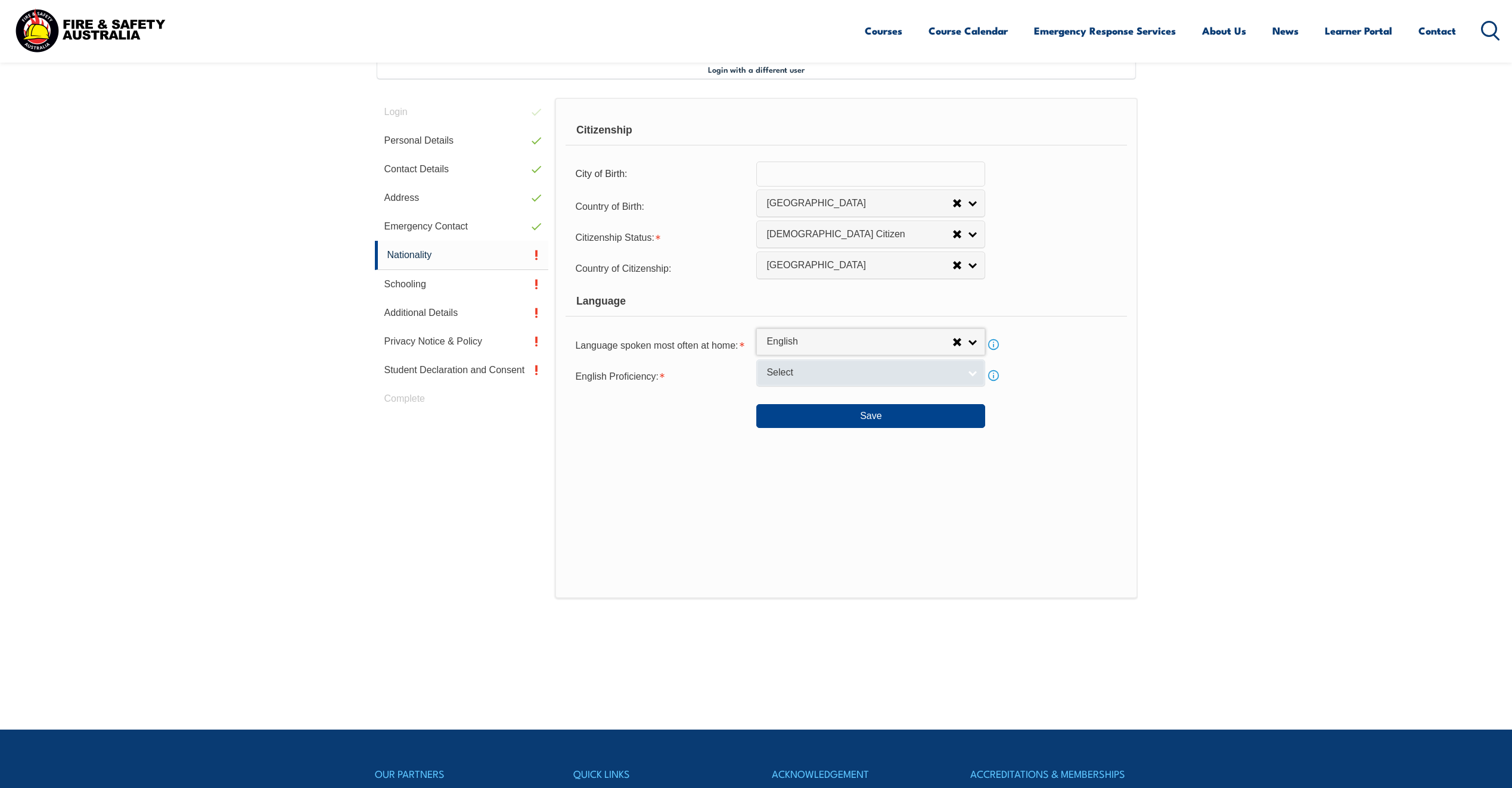
click at [817, 371] on span "Select" at bounding box center [862, 373] width 193 height 13
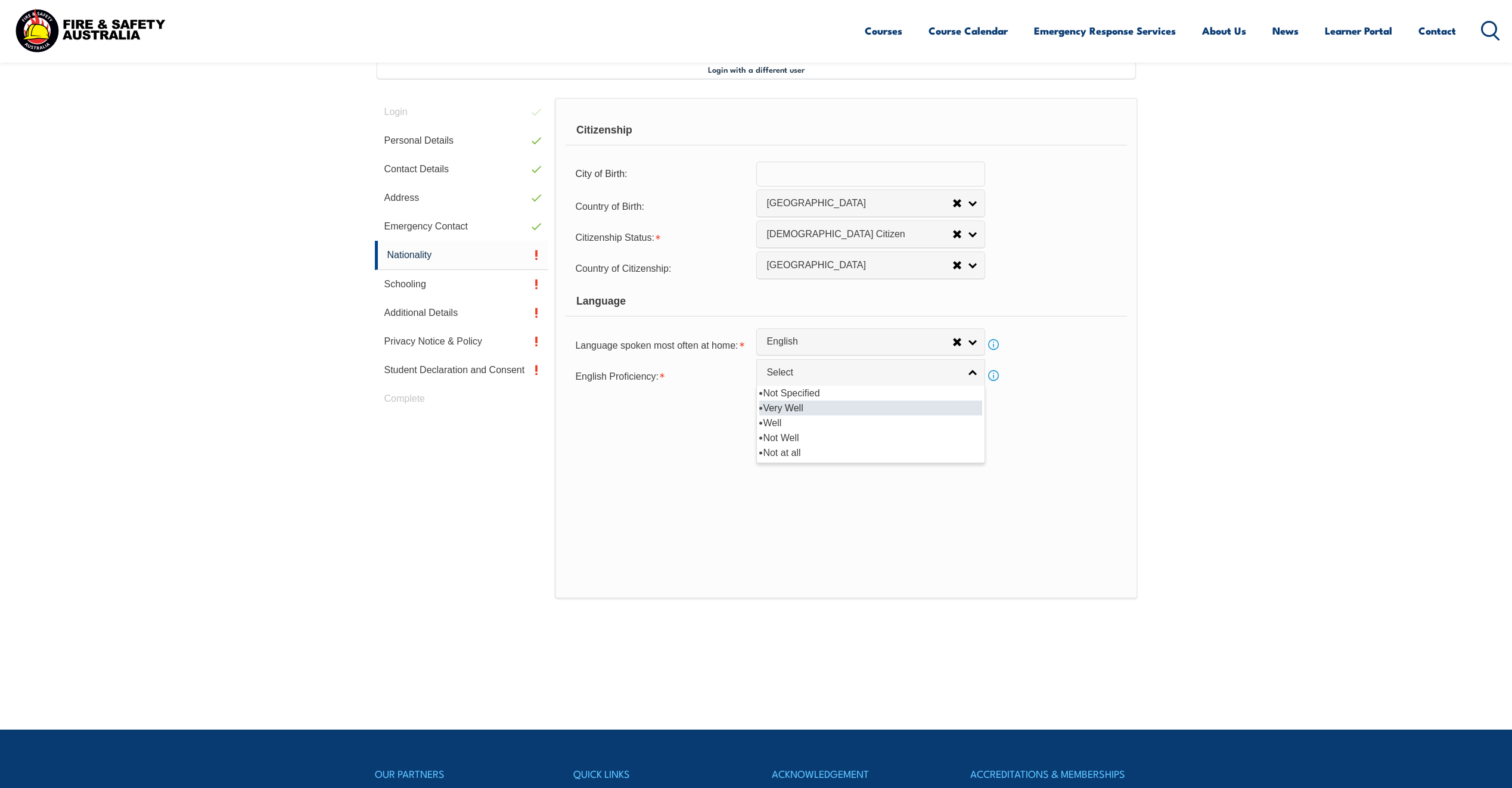
click at [779, 409] on li "Very Well" at bounding box center [871, 408] width 223 height 15
select select "1"
click at [834, 418] on button "Save" at bounding box center [871, 416] width 229 height 24
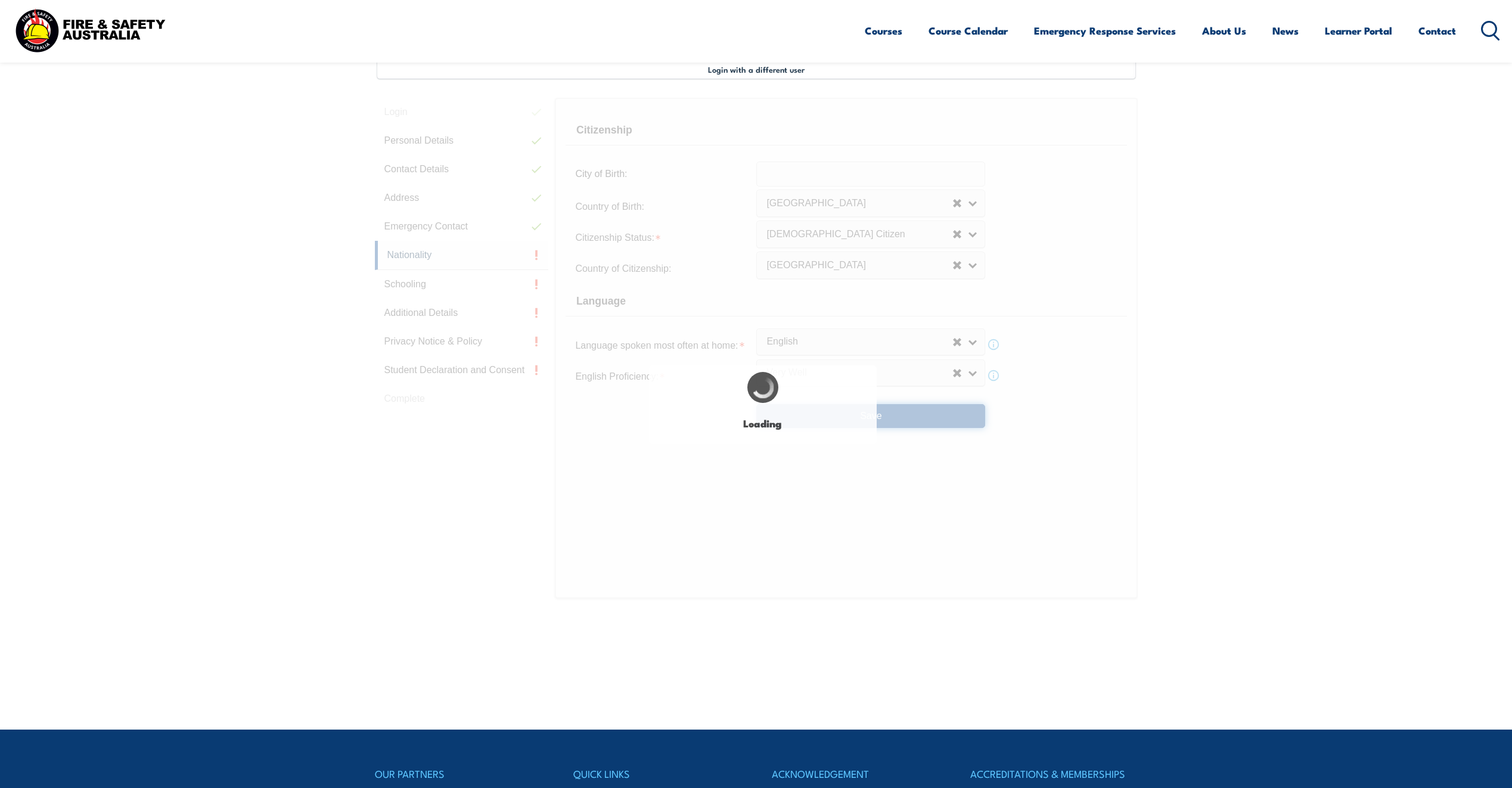
select select "false"
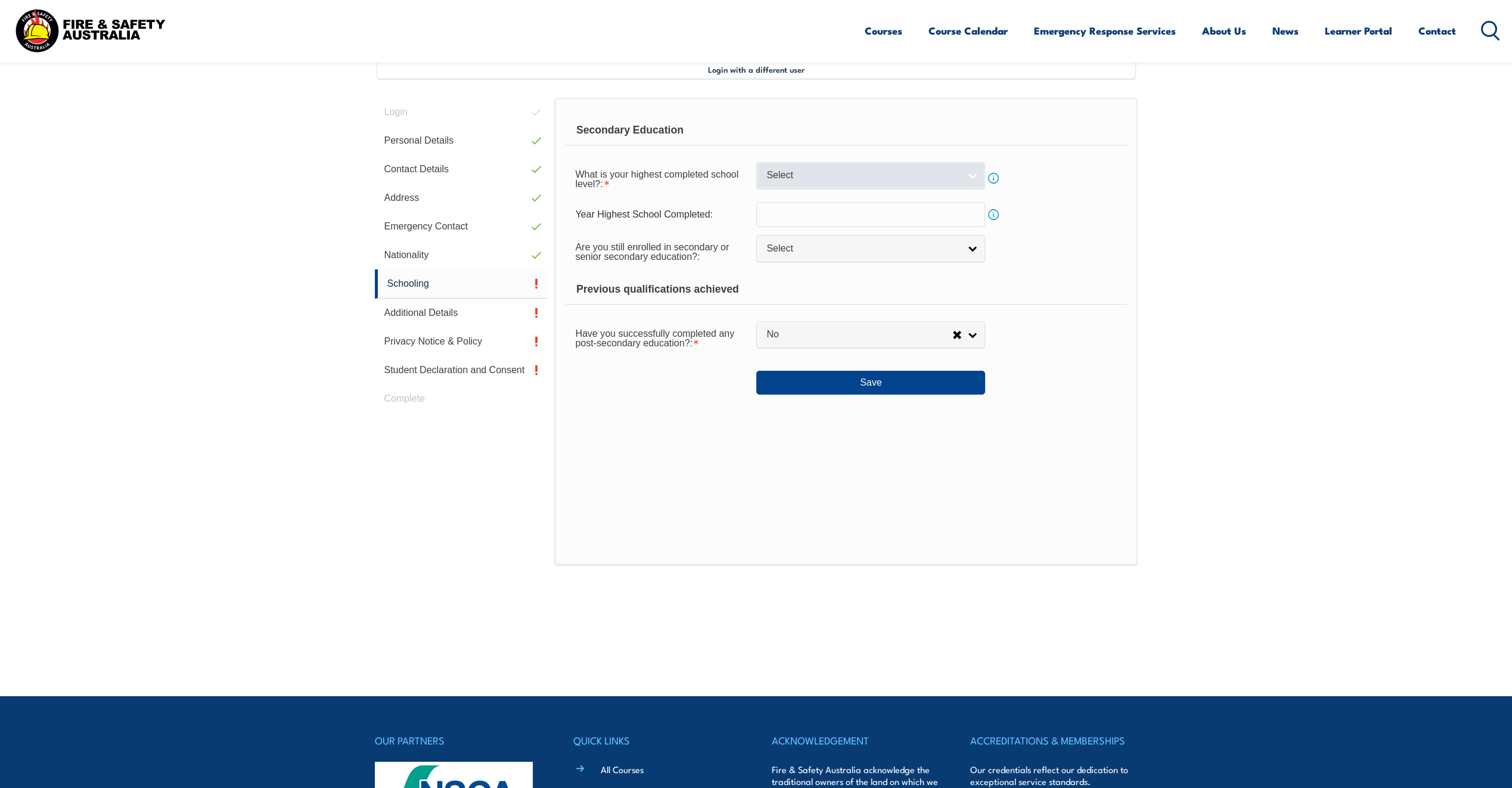
click at [970, 178] on link "Select" at bounding box center [871, 176] width 229 height 27
click at [911, 270] on li "Year 12" at bounding box center [871, 270] width 223 height 15
select select "12"
click at [973, 246] on link "Select" at bounding box center [871, 248] width 229 height 27
click at [951, 295] on li "No" at bounding box center [871, 299] width 223 height 15
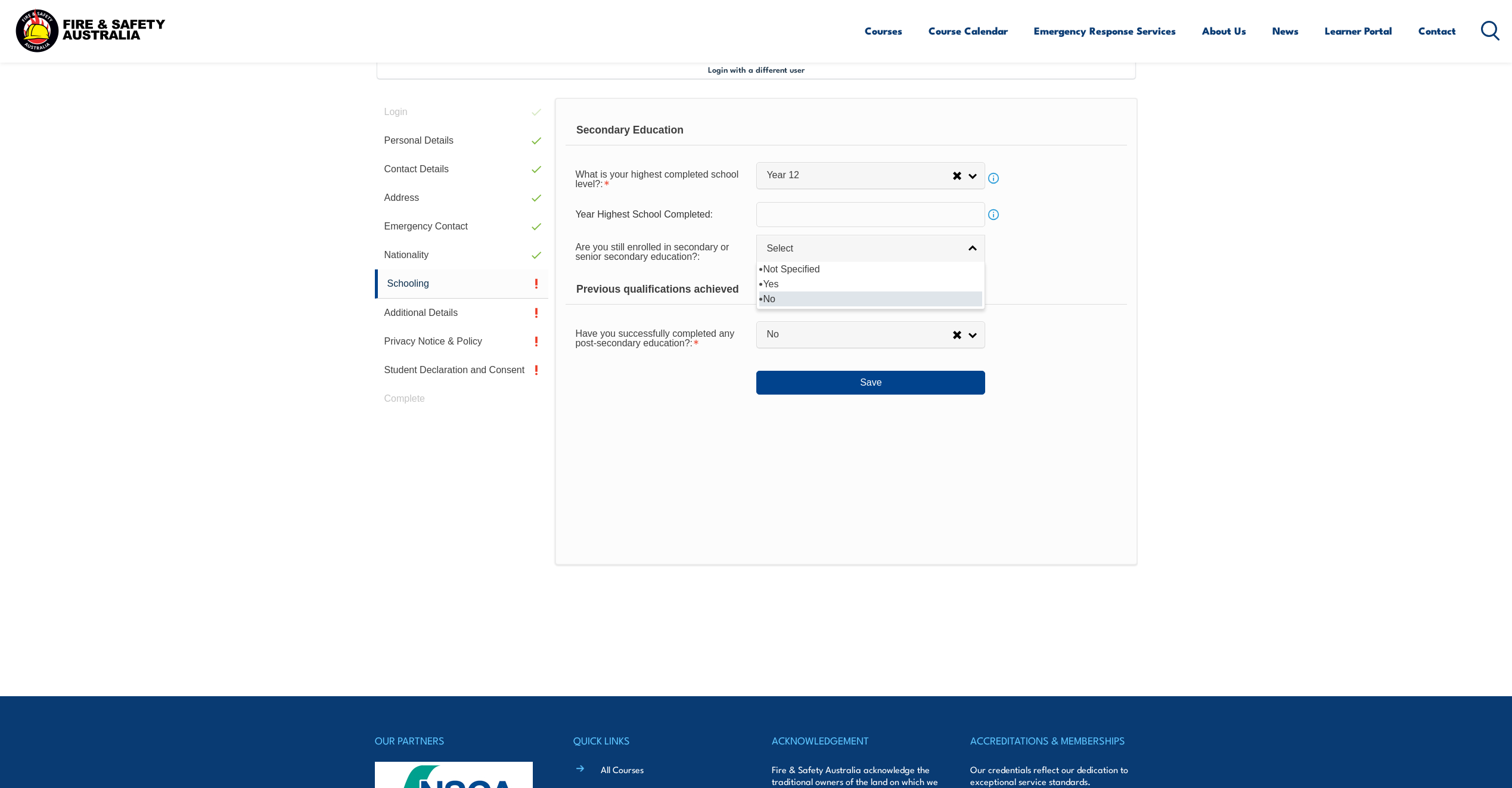
select select "false"
click at [969, 335] on link "No" at bounding box center [871, 335] width 229 height 27
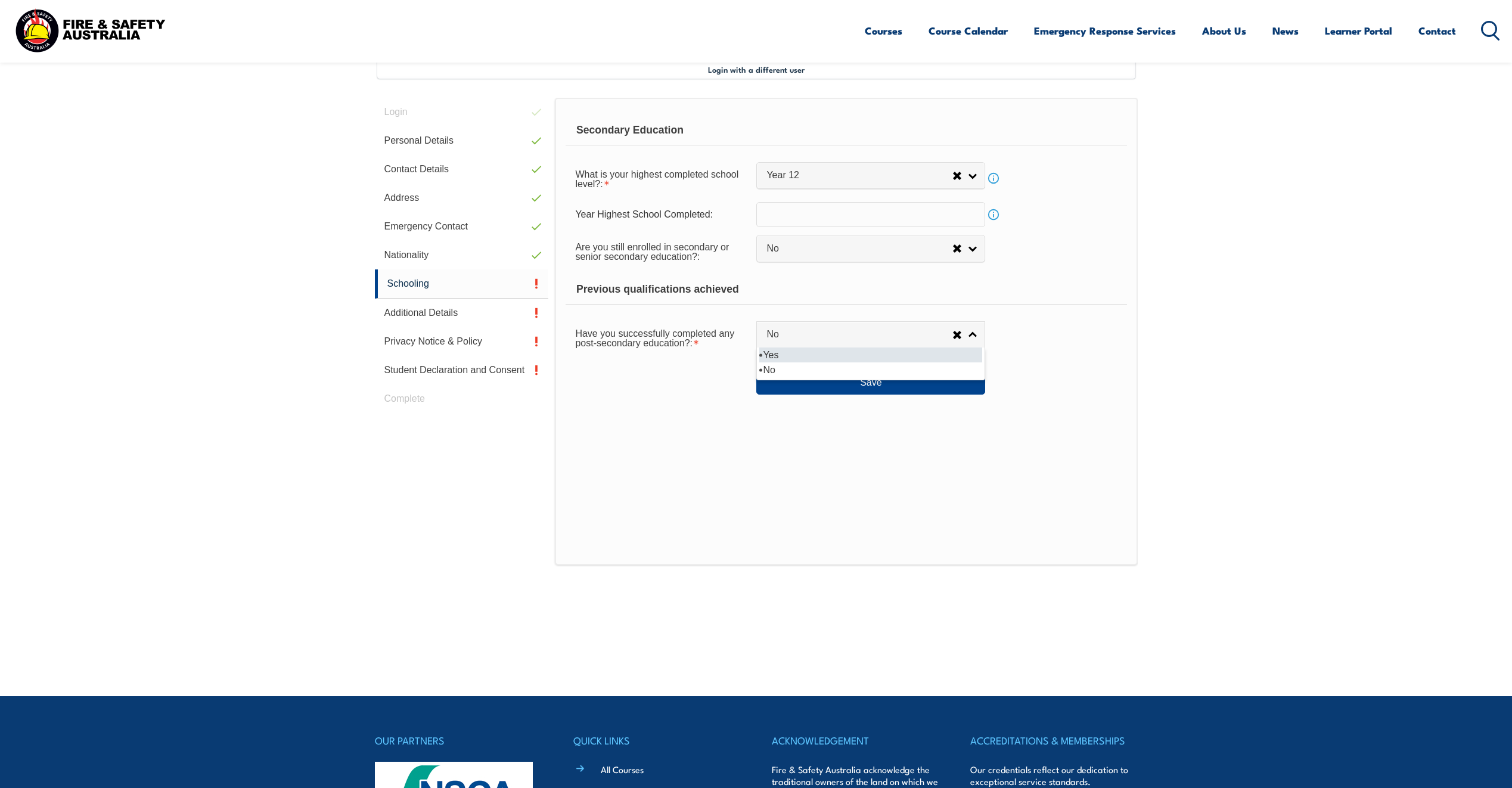
click at [928, 360] on li "Yes" at bounding box center [871, 354] width 223 height 15
select select "true"
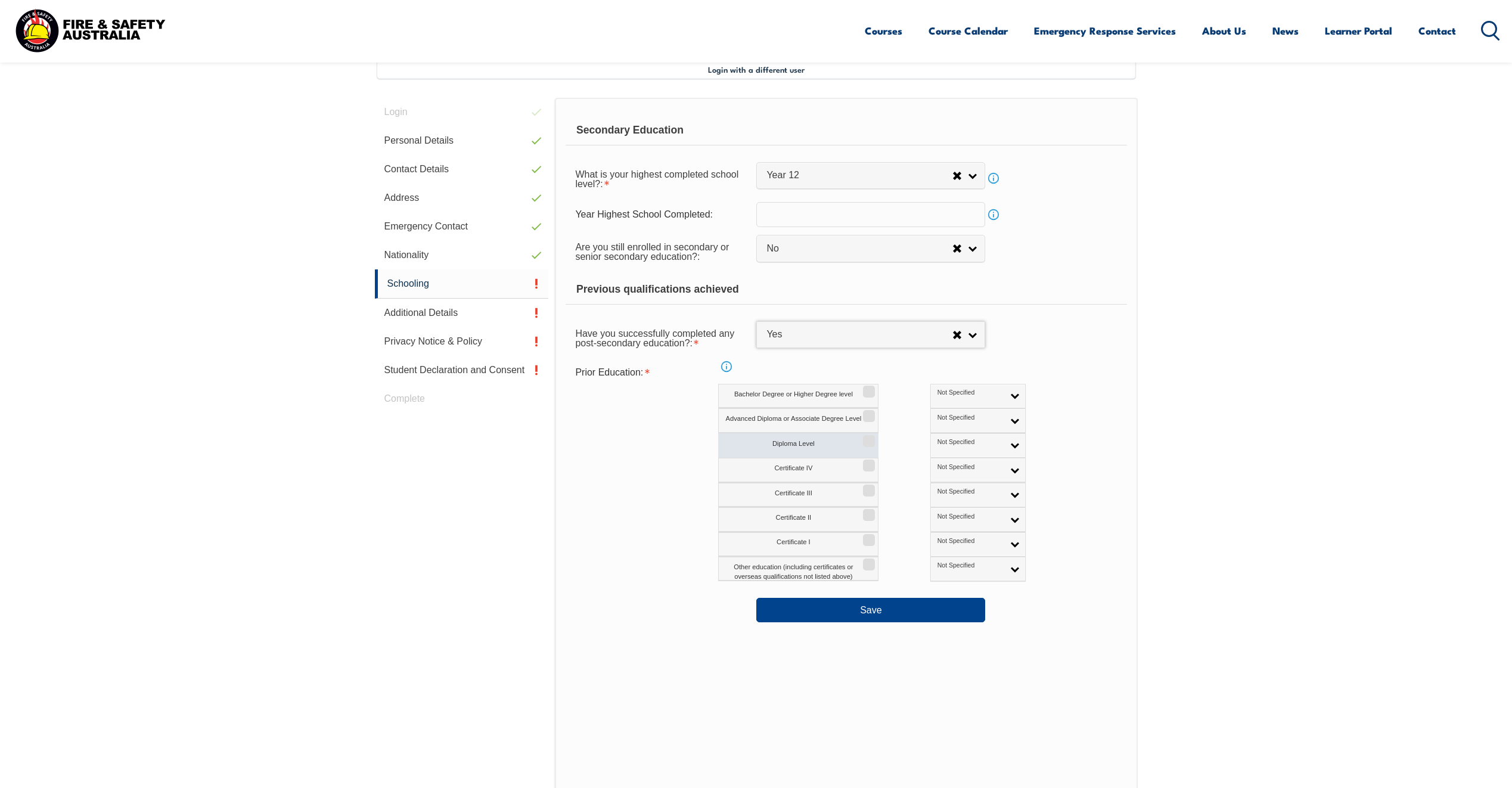
click at [871, 438] on input "Diploma Level" at bounding box center [866, 437] width 7 height 1
checkbox input "true"
click at [871, 462] on input "Certificate IV" at bounding box center [866, 461] width 7 height 1
checkbox input "true"
click at [870, 487] on input "Certificate III" at bounding box center [866, 486] width 7 height 1
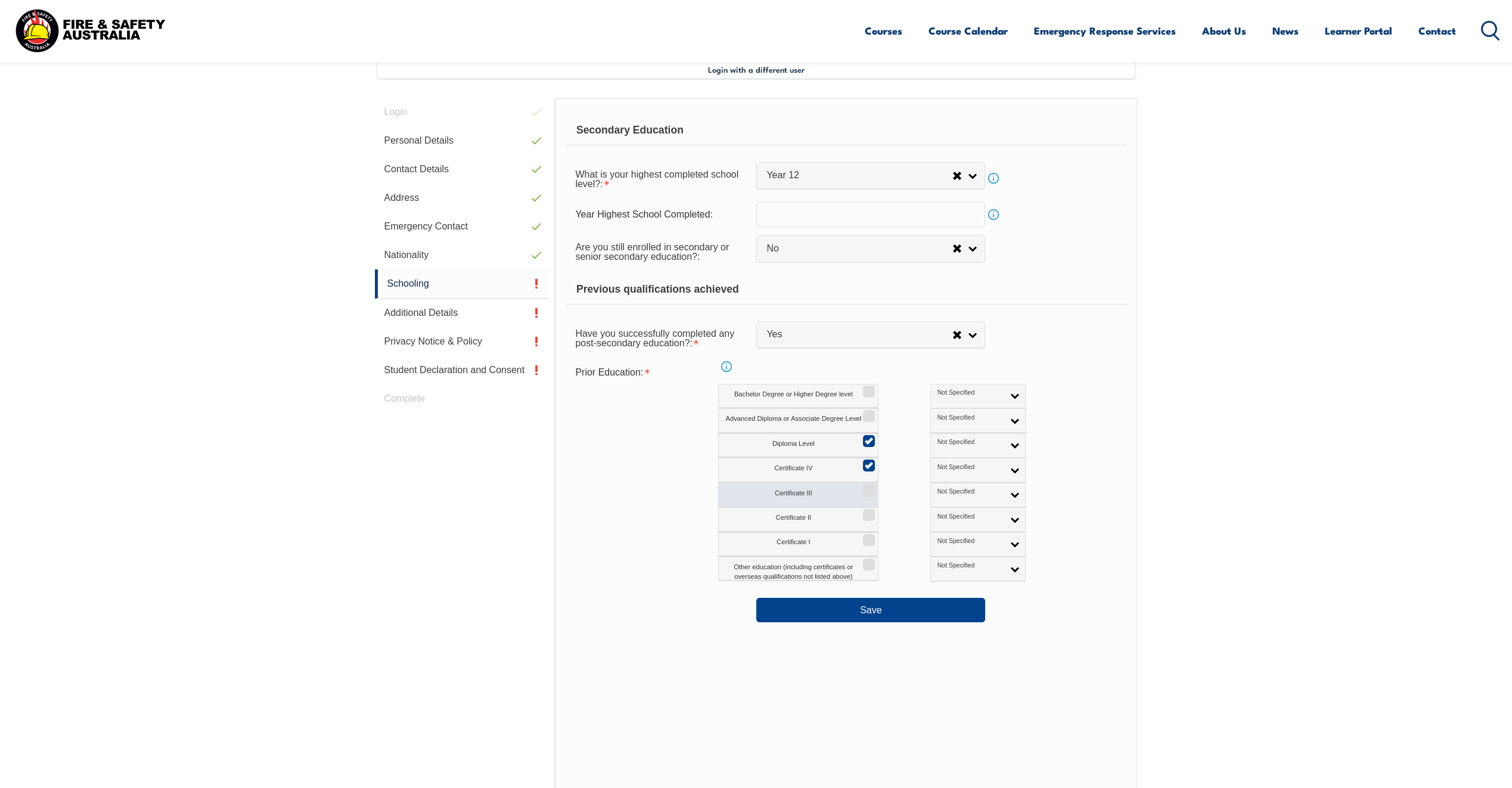
checkbox input "true"
click at [870, 605] on button "Save" at bounding box center [871, 609] width 229 height 24
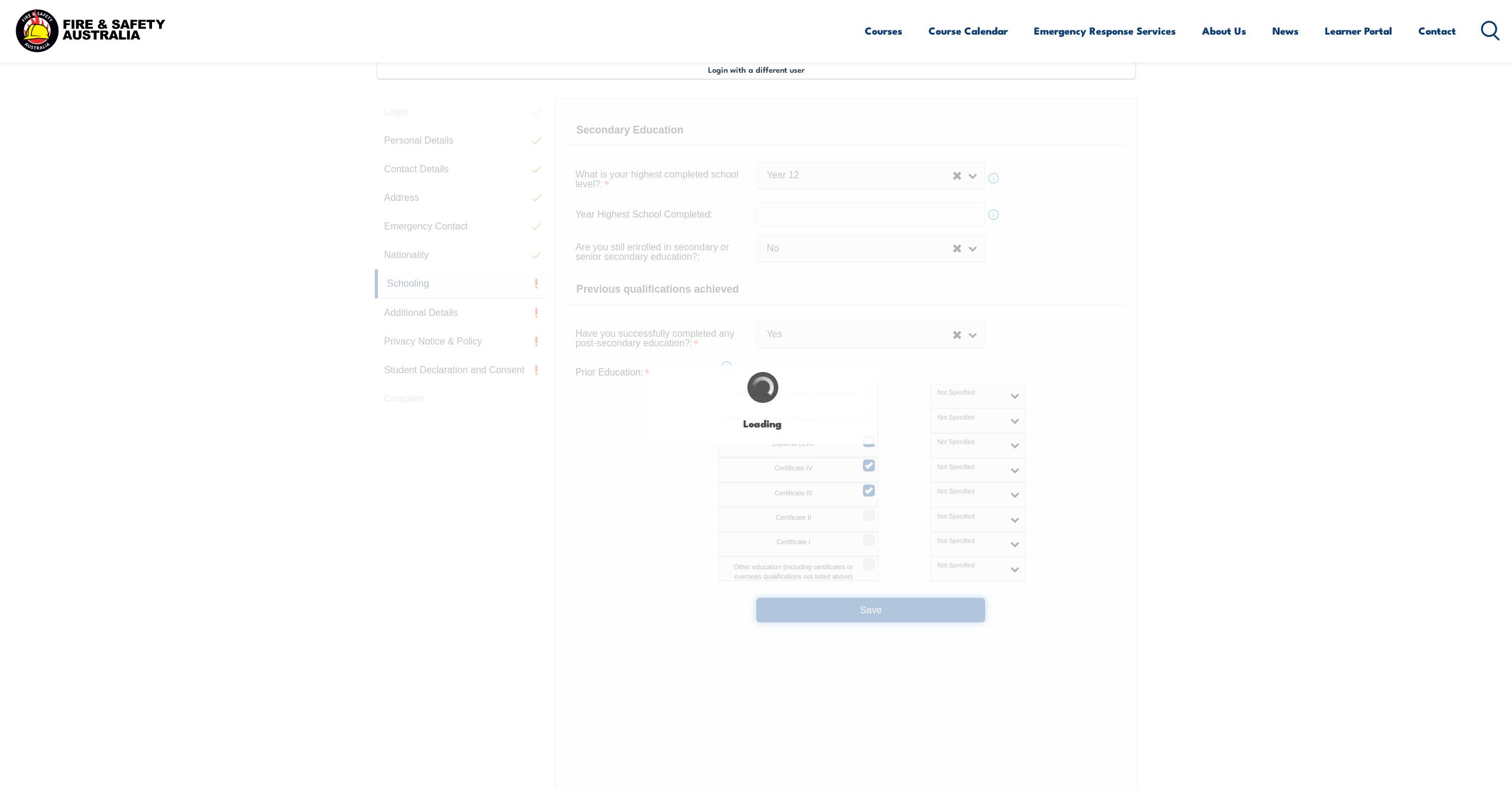
select select
select select "false"
select select "true"
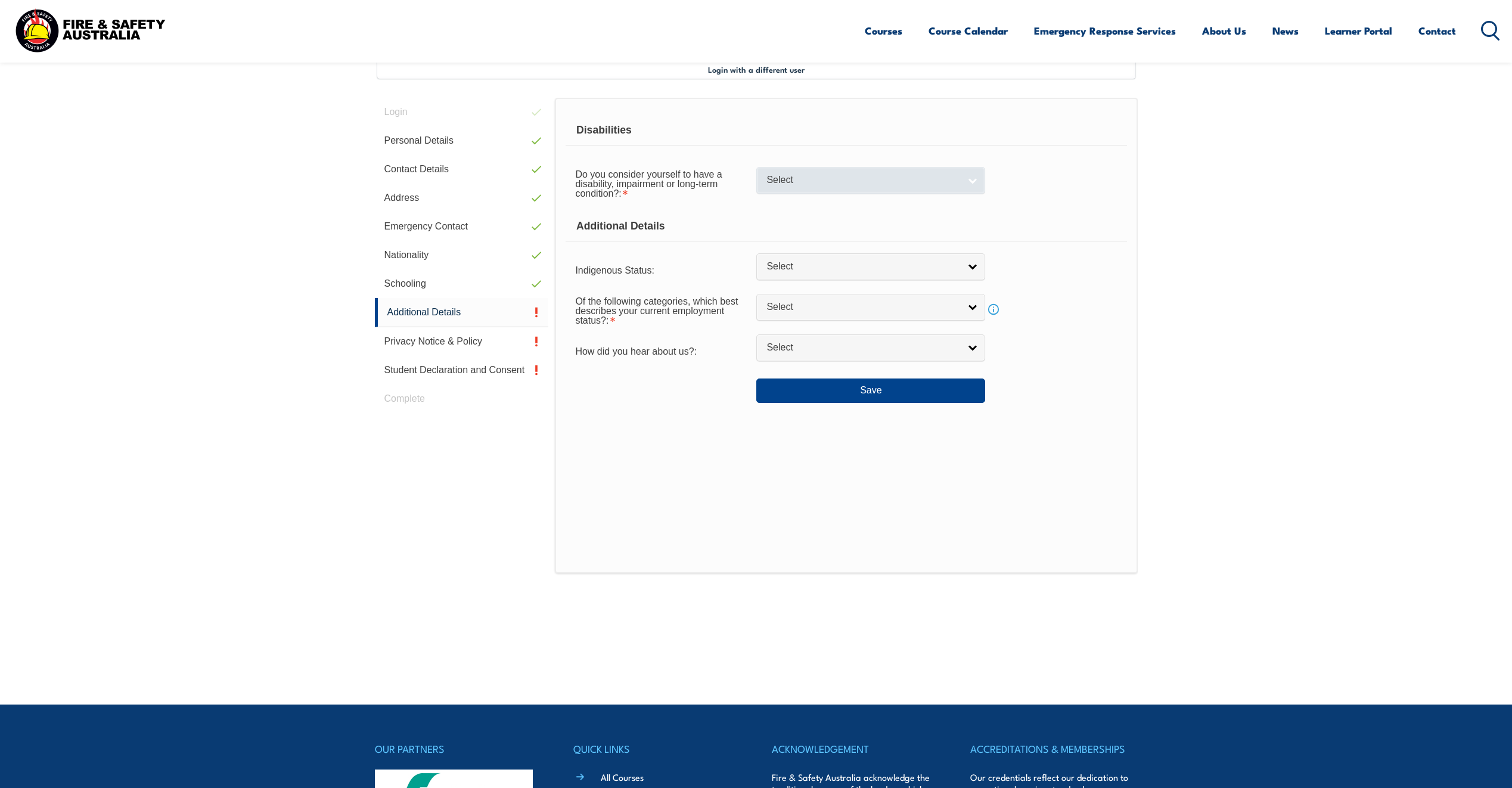
click at [976, 183] on link "Select" at bounding box center [871, 181] width 229 height 27
click at [951, 204] on li "No" at bounding box center [871, 200] width 223 height 15
select select "false"
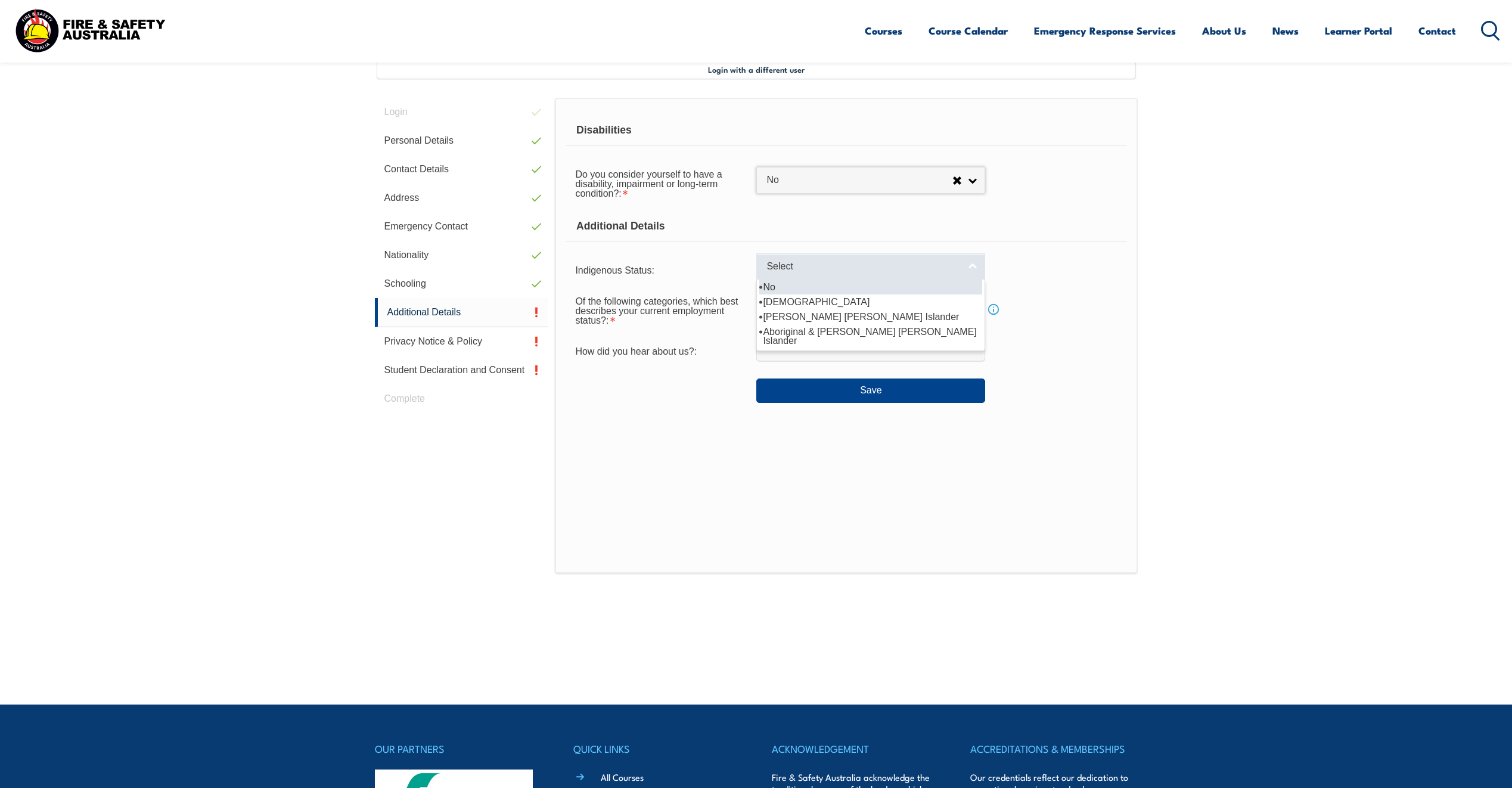
click at [973, 259] on link "Select" at bounding box center [871, 267] width 229 height 27
click at [940, 284] on li "No" at bounding box center [871, 286] width 223 height 15
select select "4"
click at [981, 309] on link "Select" at bounding box center [871, 308] width 229 height 27
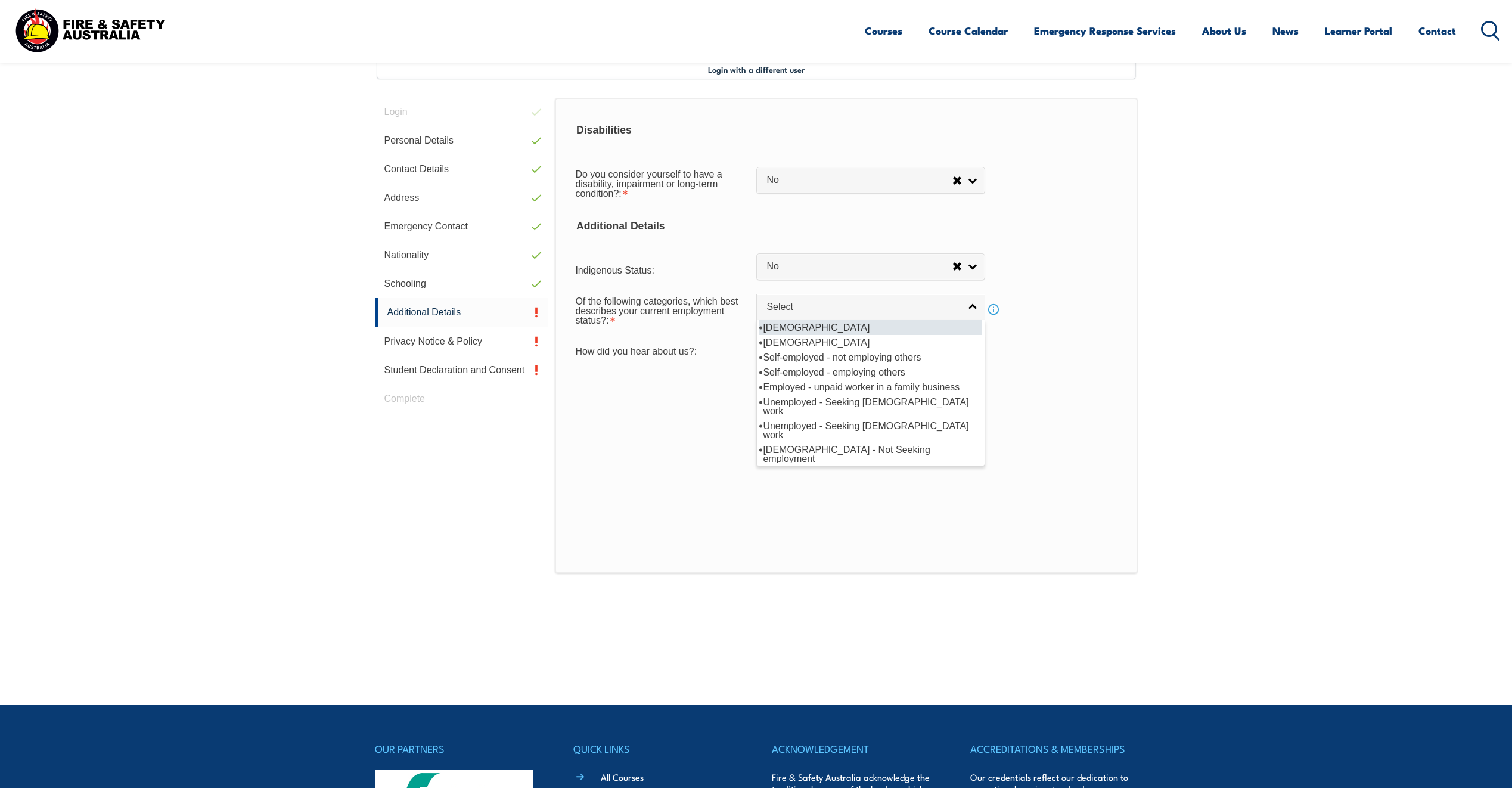
click at [969, 324] on li "Full-time employee" at bounding box center [871, 327] width 223 height 15
select select "1"
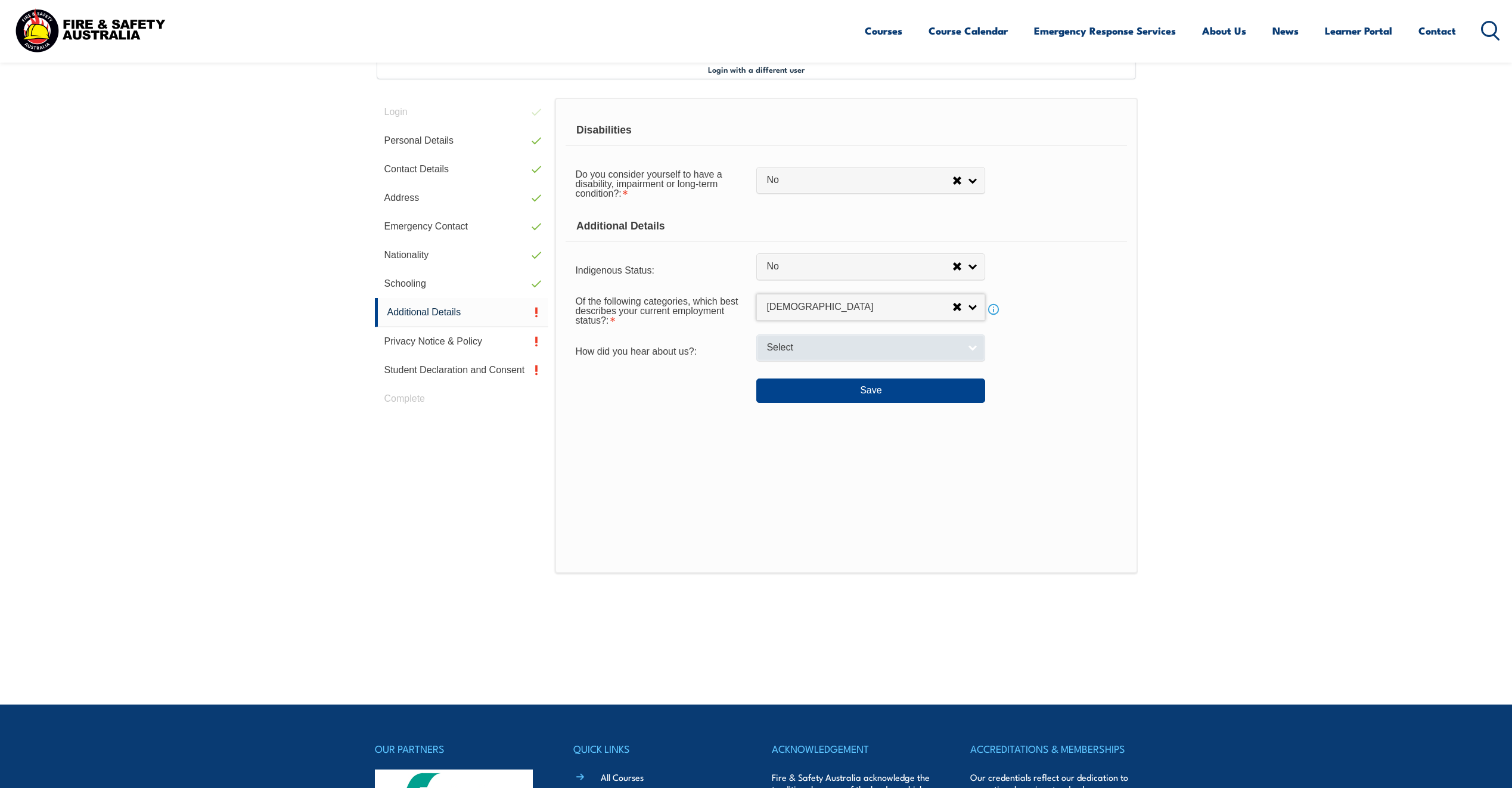
click at [977, 344] on link "Select" at bounding box center [871, 348] width 229 height 27
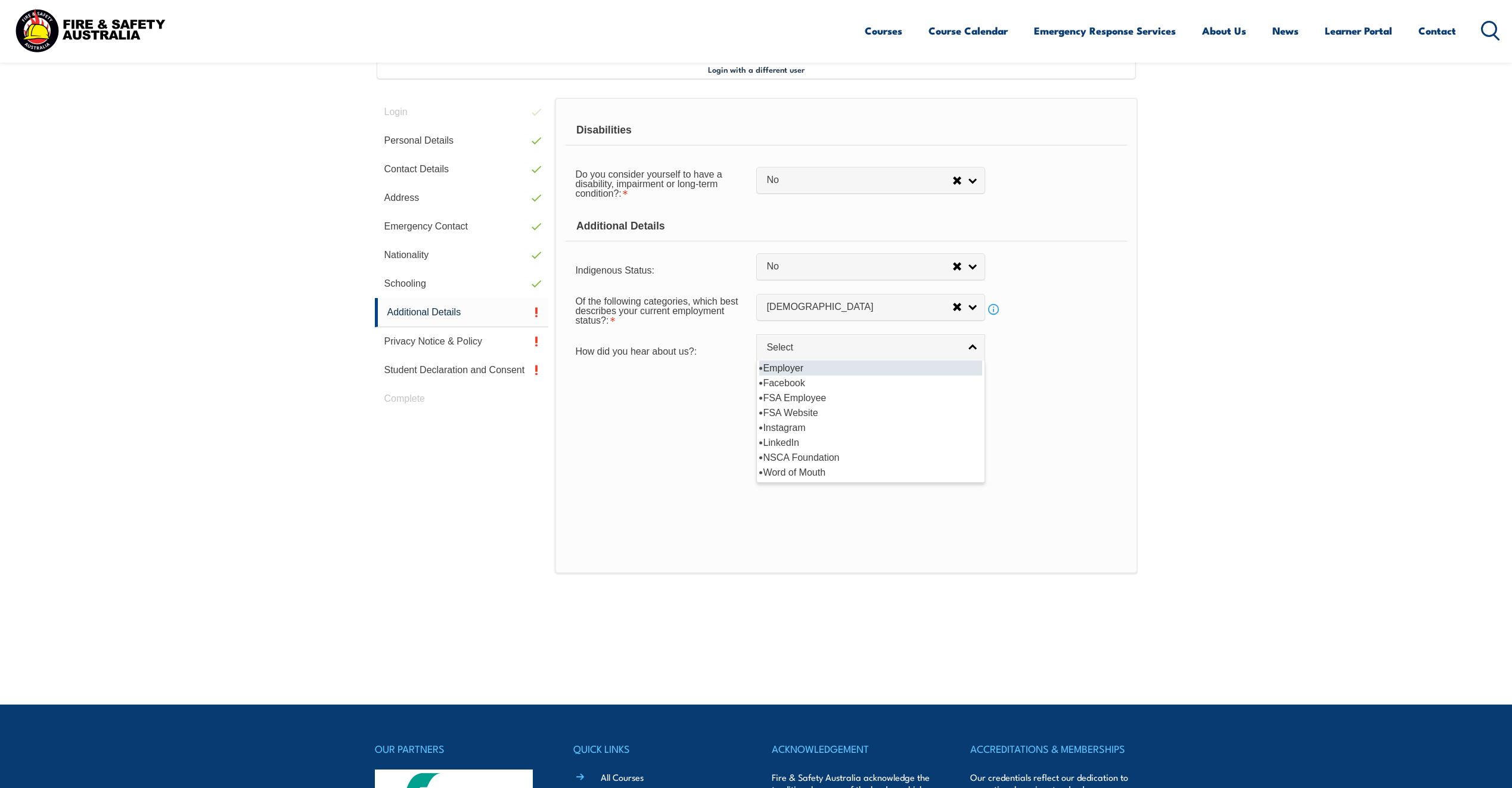
click at [804, 364] on li "Employer" at bounding box center [871, 368] width 223 height 15
select select "8019"
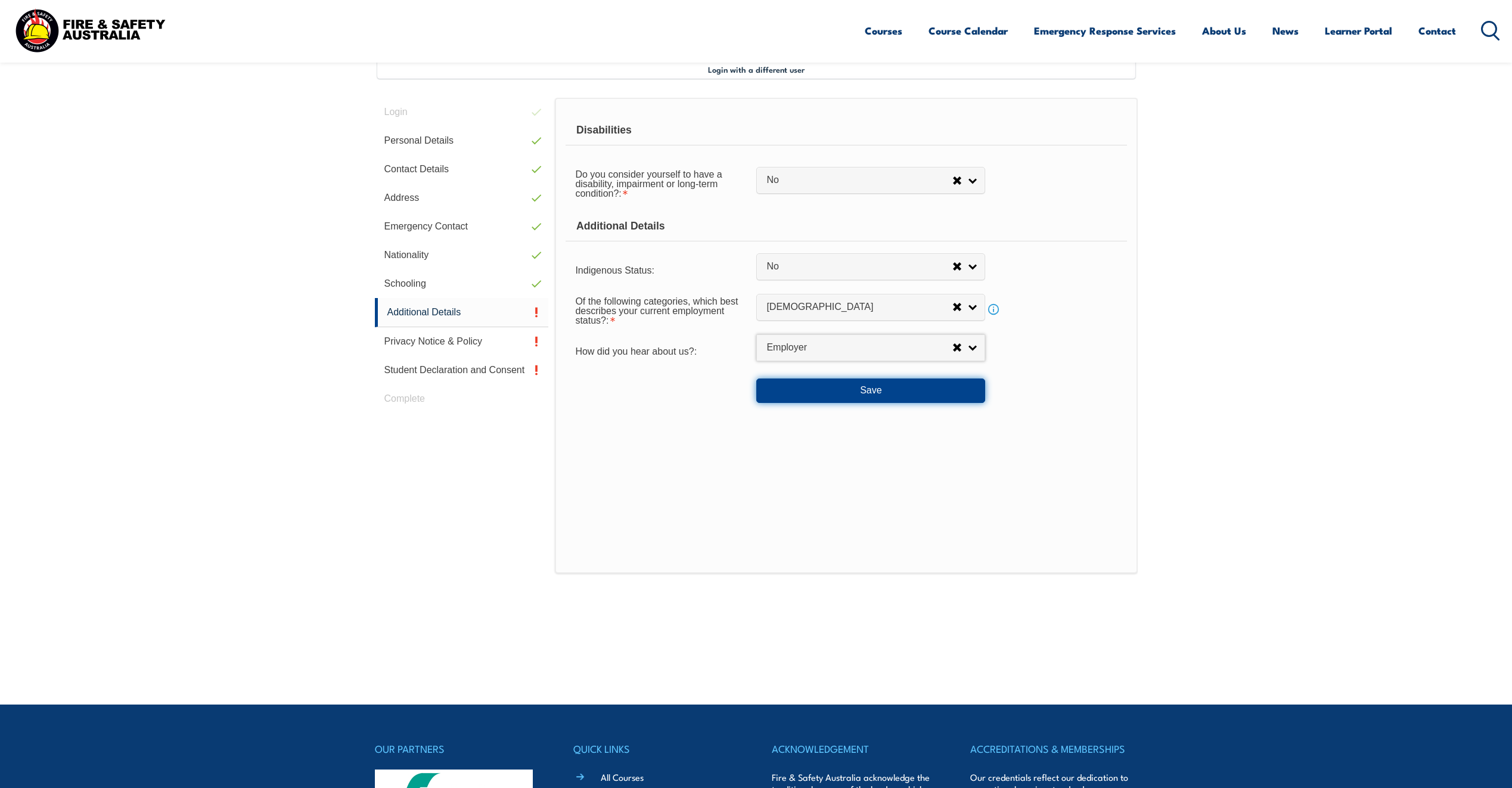
click at [827, 380] on button "Save" at bounding box center [871, 390] width 229 height 24
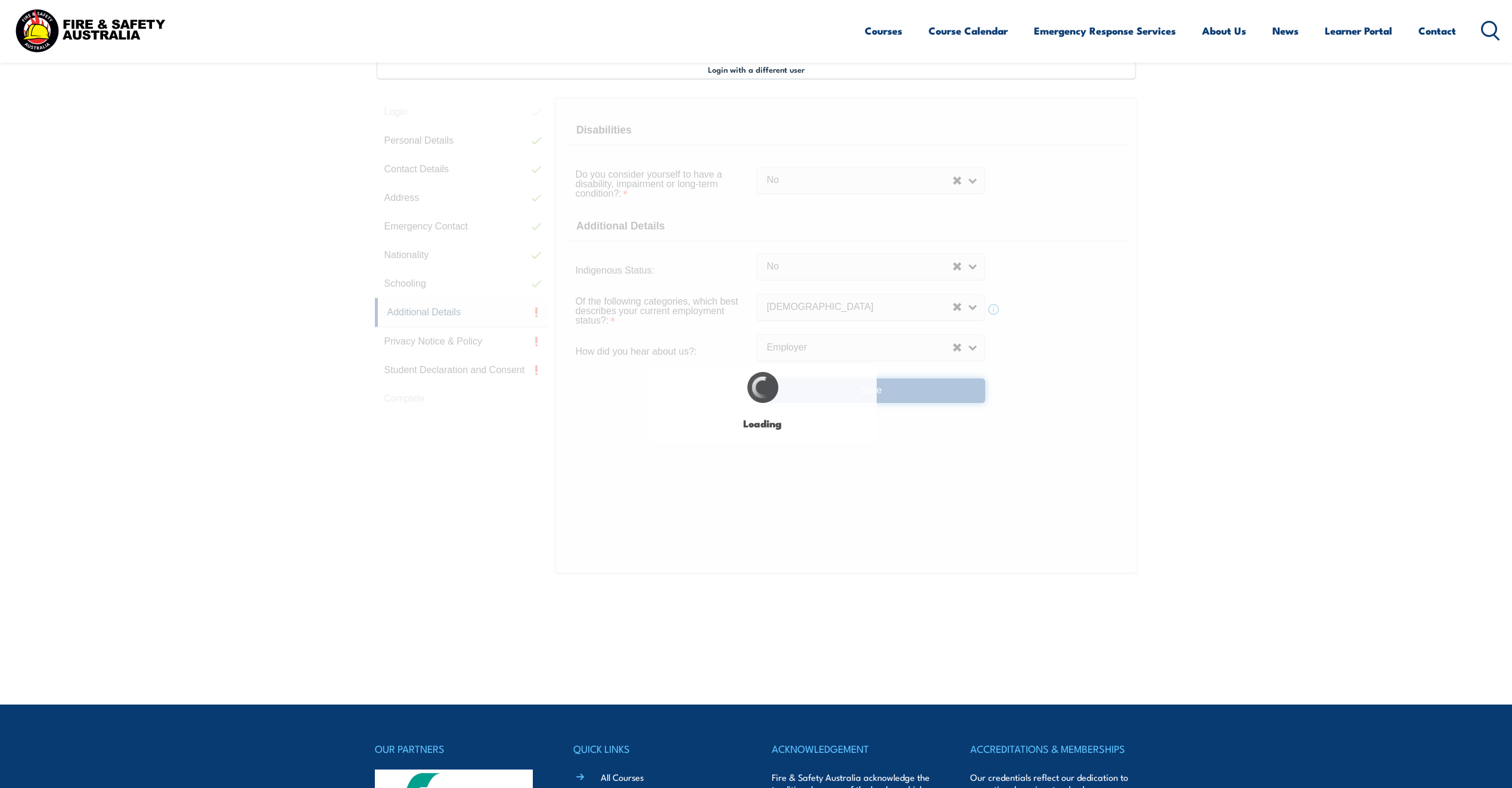
select select "false"
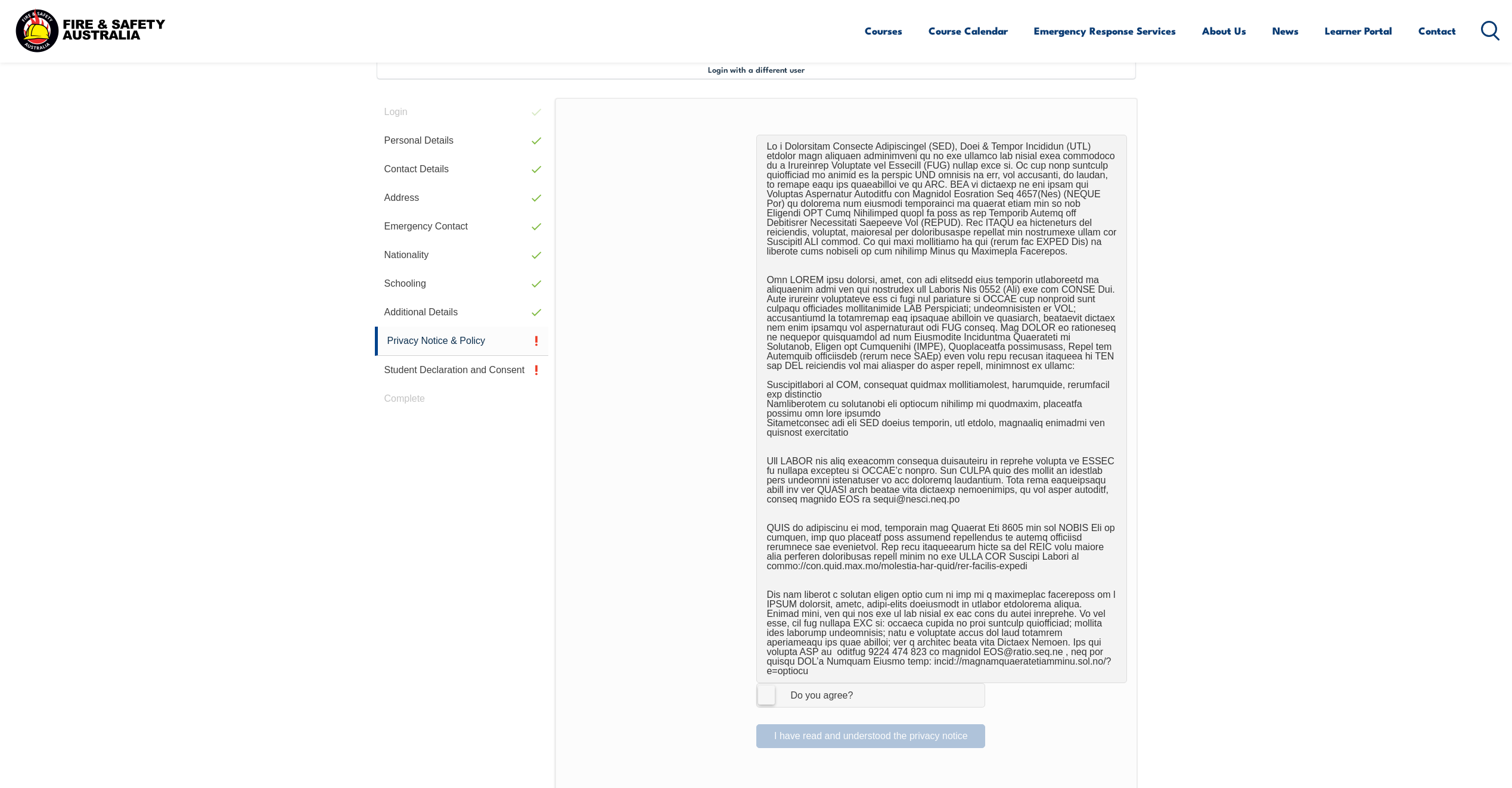
click at [771, 689] on label "I Agree Do you agree?" at bounding box center [871, 695] width 229 height 24
click at [862, 689] on input "I Agree Do you agree?" at bounding box center [872, 695] width 20 height 22
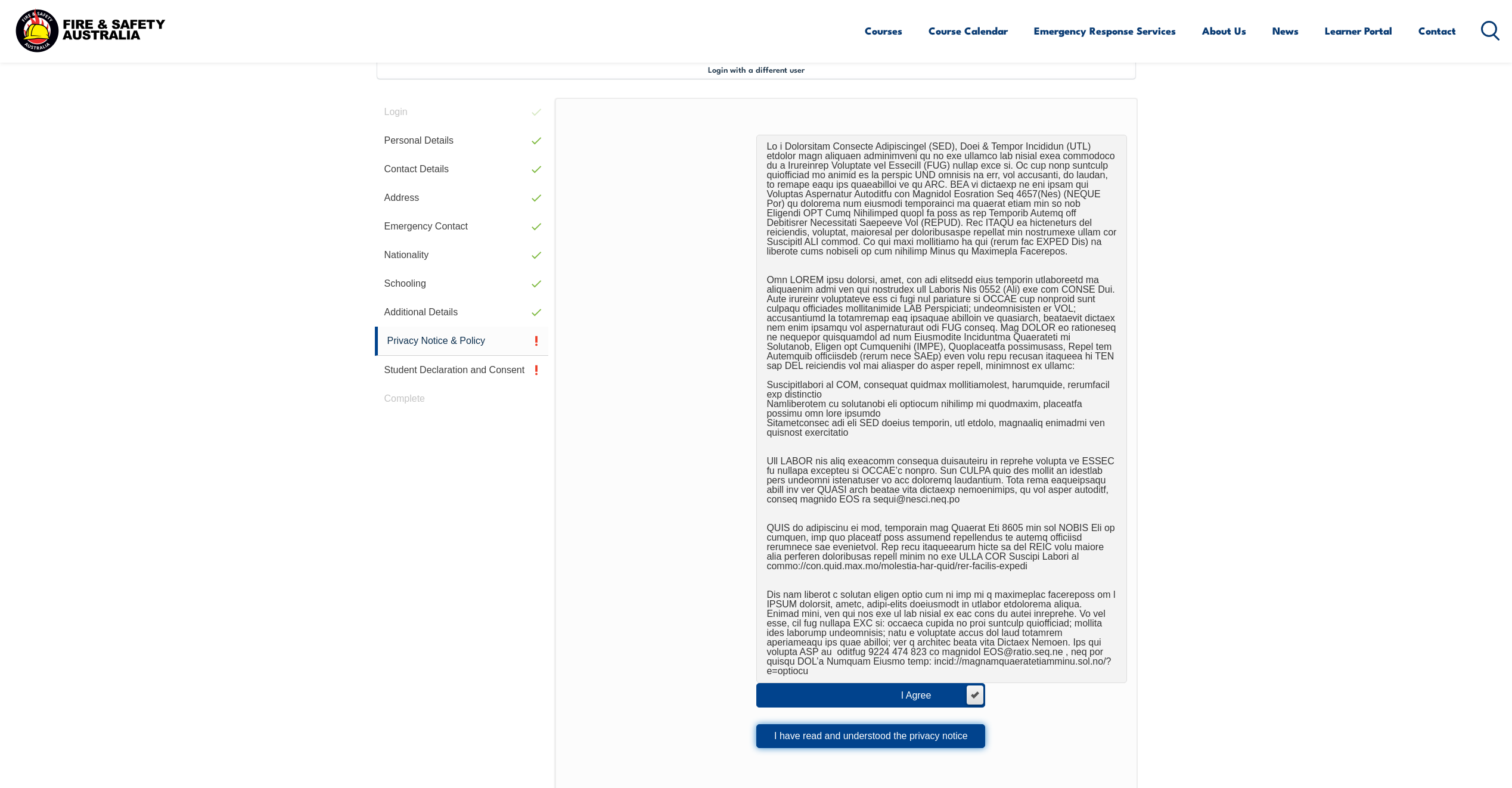
click at [825, 725] on button "I have read and understood the privacy notice" at bounding box center [871, 737] width 229 height 24
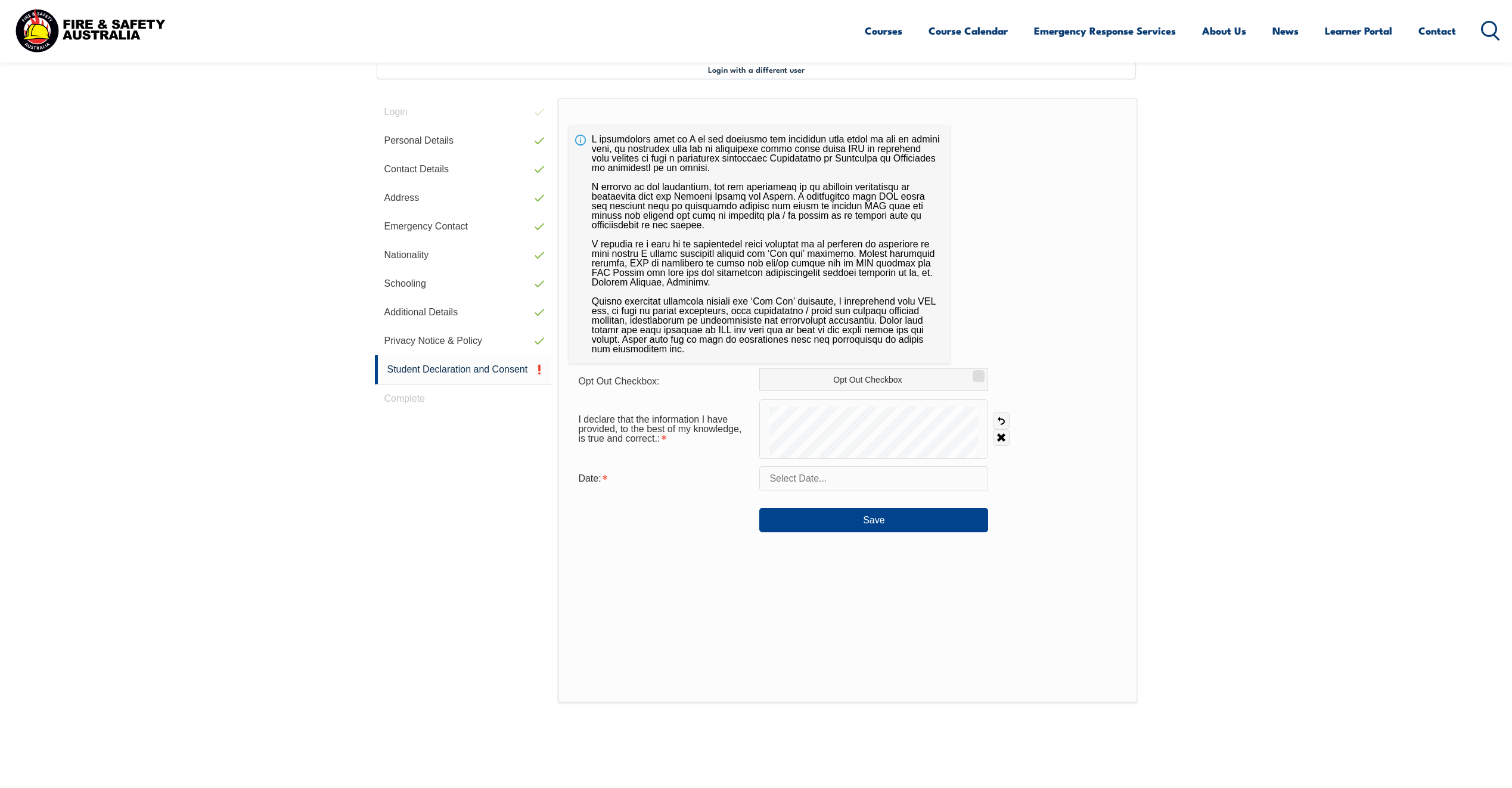
click at [802, 477] on input "text" at bounding box center [874, 479] width 229 height 25
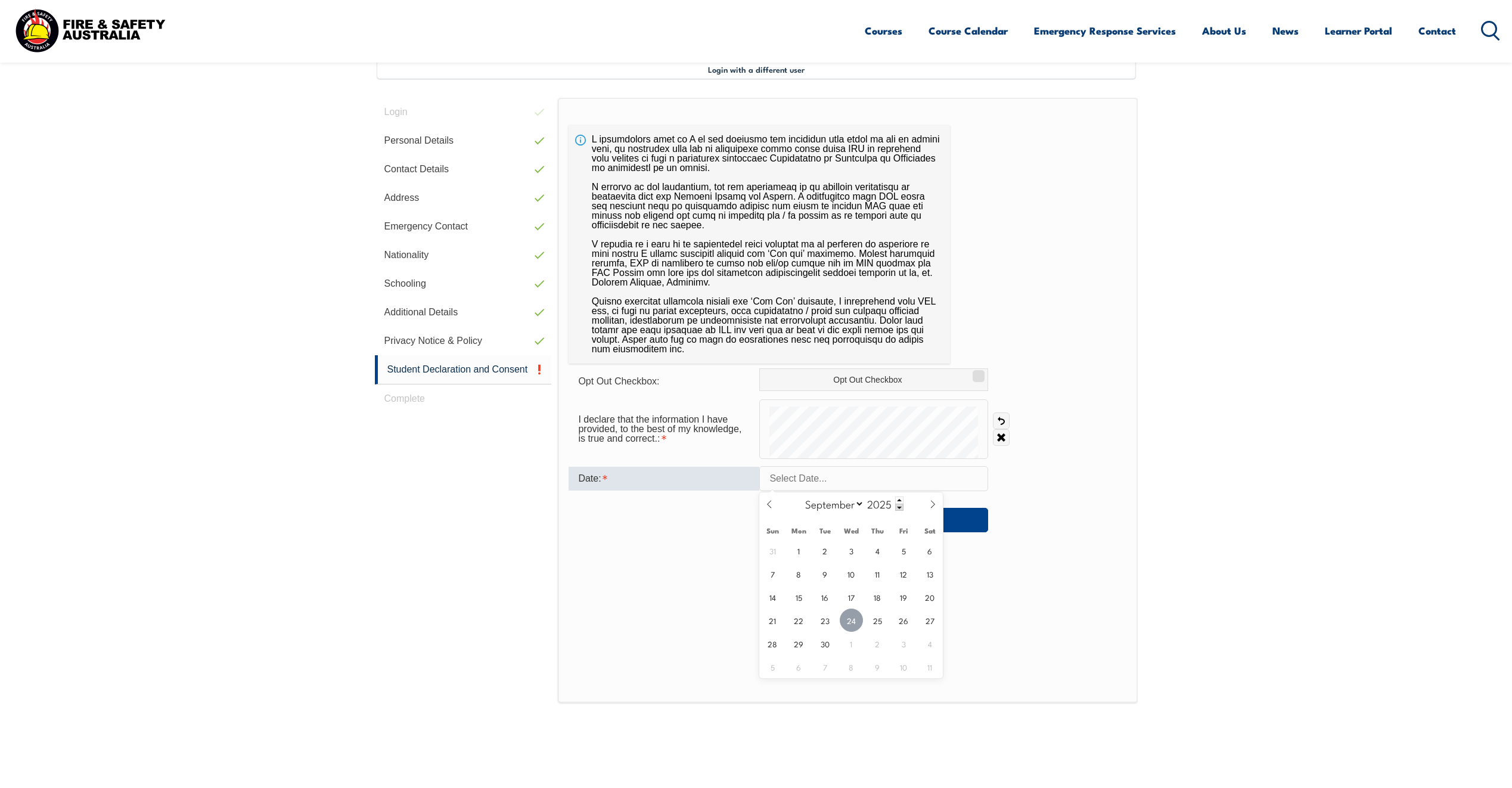
click at [855, 615] on span "24" at bounding box center [852, 620] width 23 height 23
type input "September 24, 2025"
click at [883, 509] on button "Save" at bounding box center [874, 520] width 229 height 24
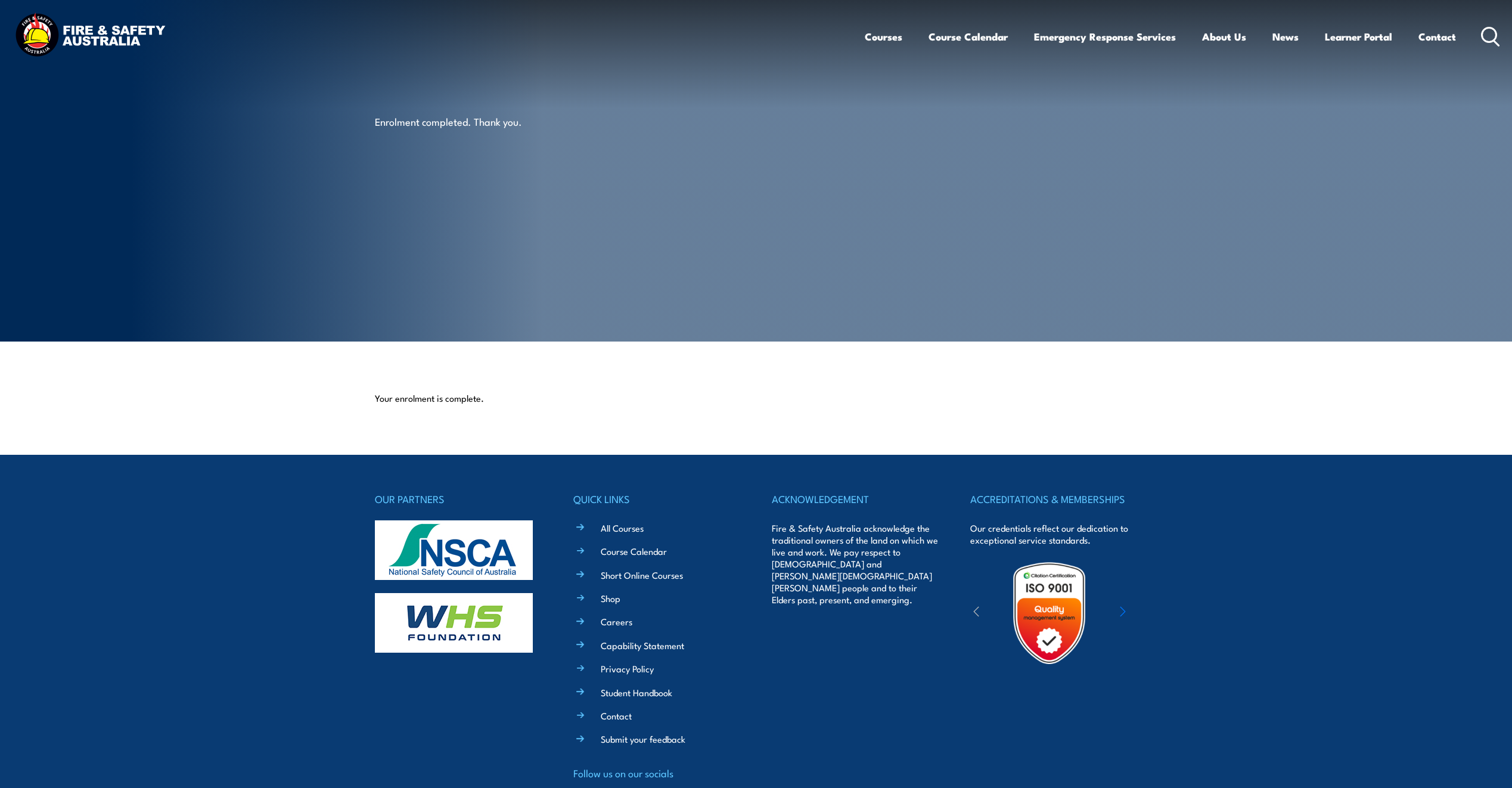
click at [1486, 36] on icon at bounding box center [1491, 37] width 19 height 19
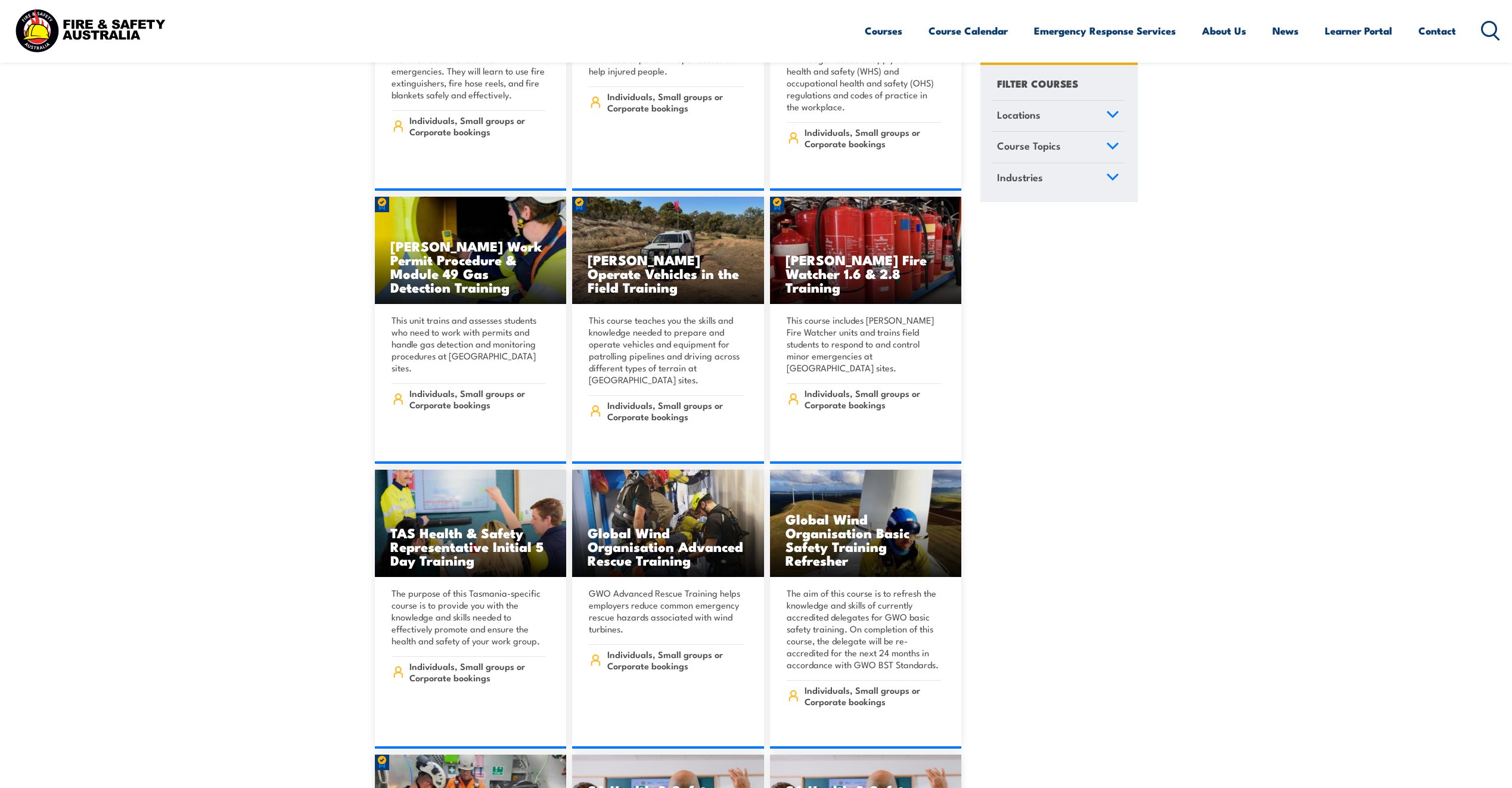
scroll to position [4831, 0]
